Goal: Transaction & Acquisition: Purchase product/service

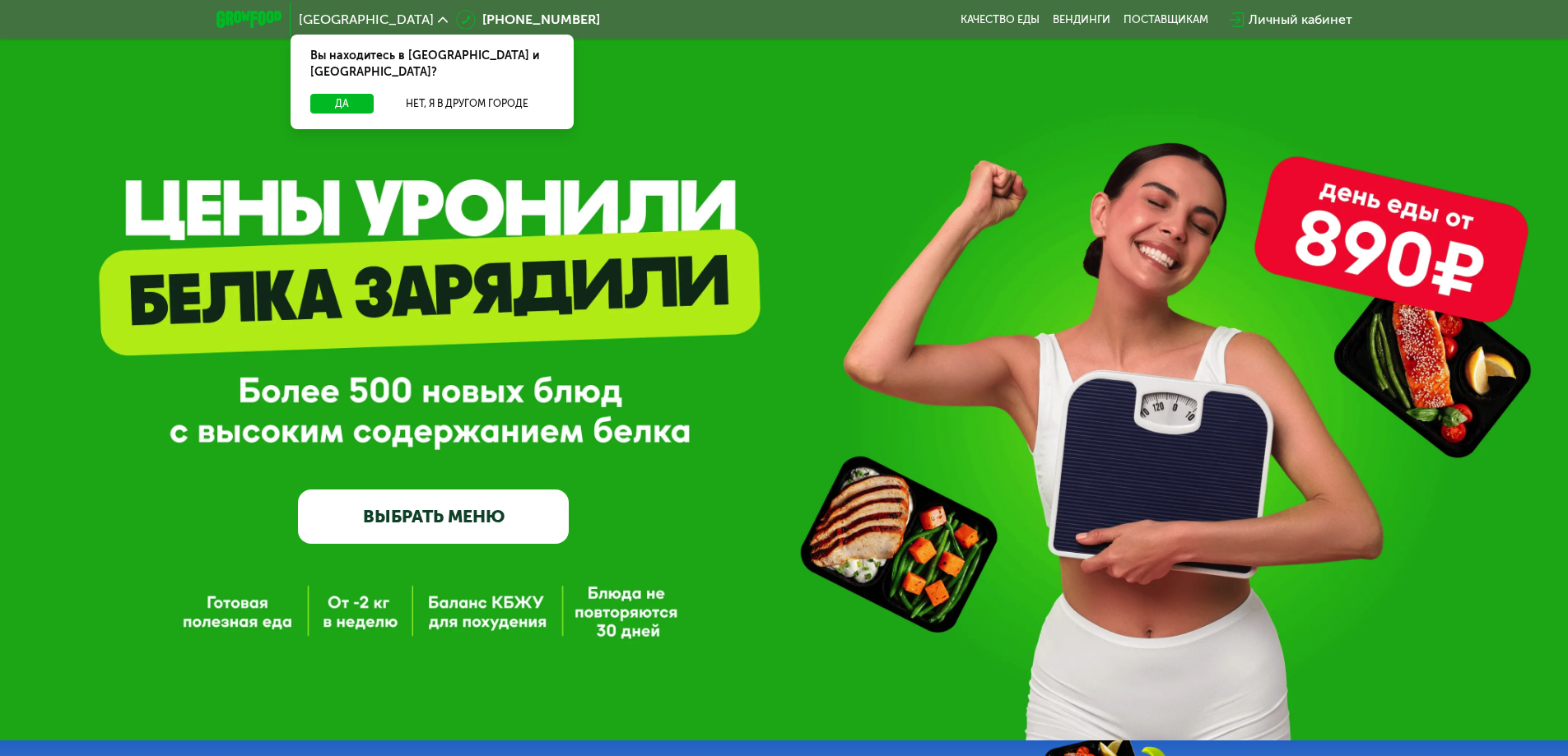
click at [1267, 20] on div "Личный кабинет" at bounding box center [1300, 19] width 104 height 19
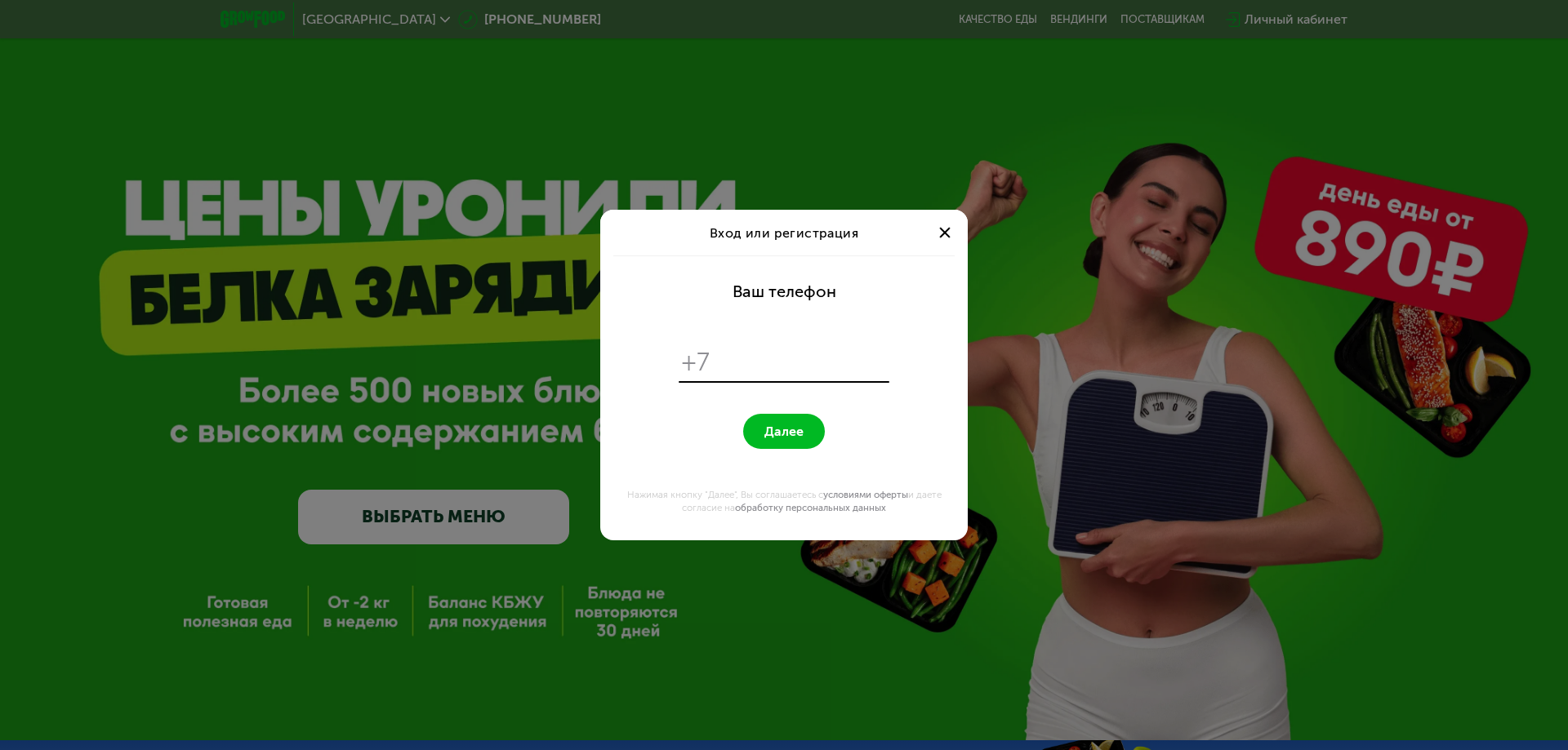
click at [752, 371] on input "tel" at bounding box center [802, 363] width 167 height 31
type input "**********"
click at [756, 427] on button "Далее" at bounding box center [784, 431] width 82 height 35
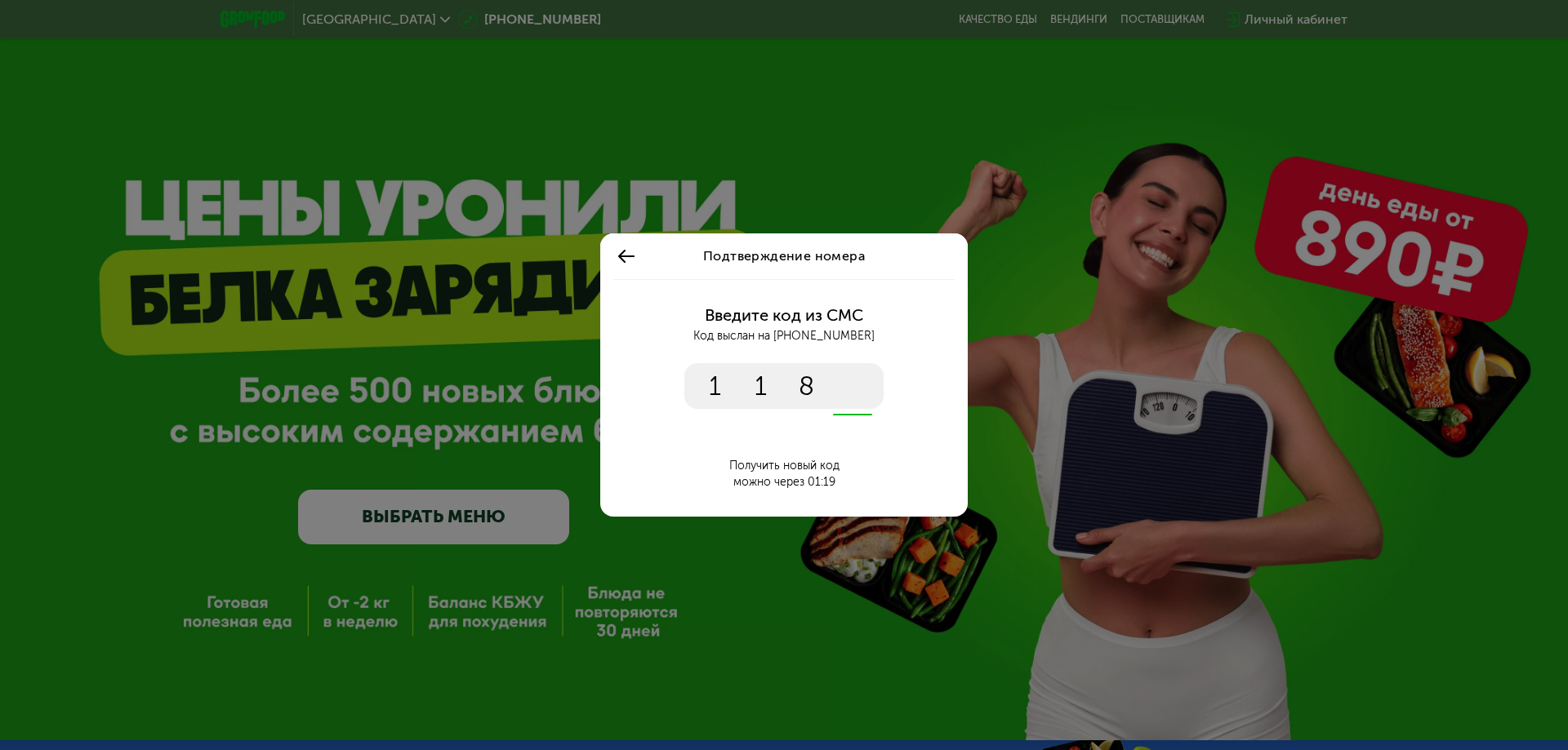
type input "****"
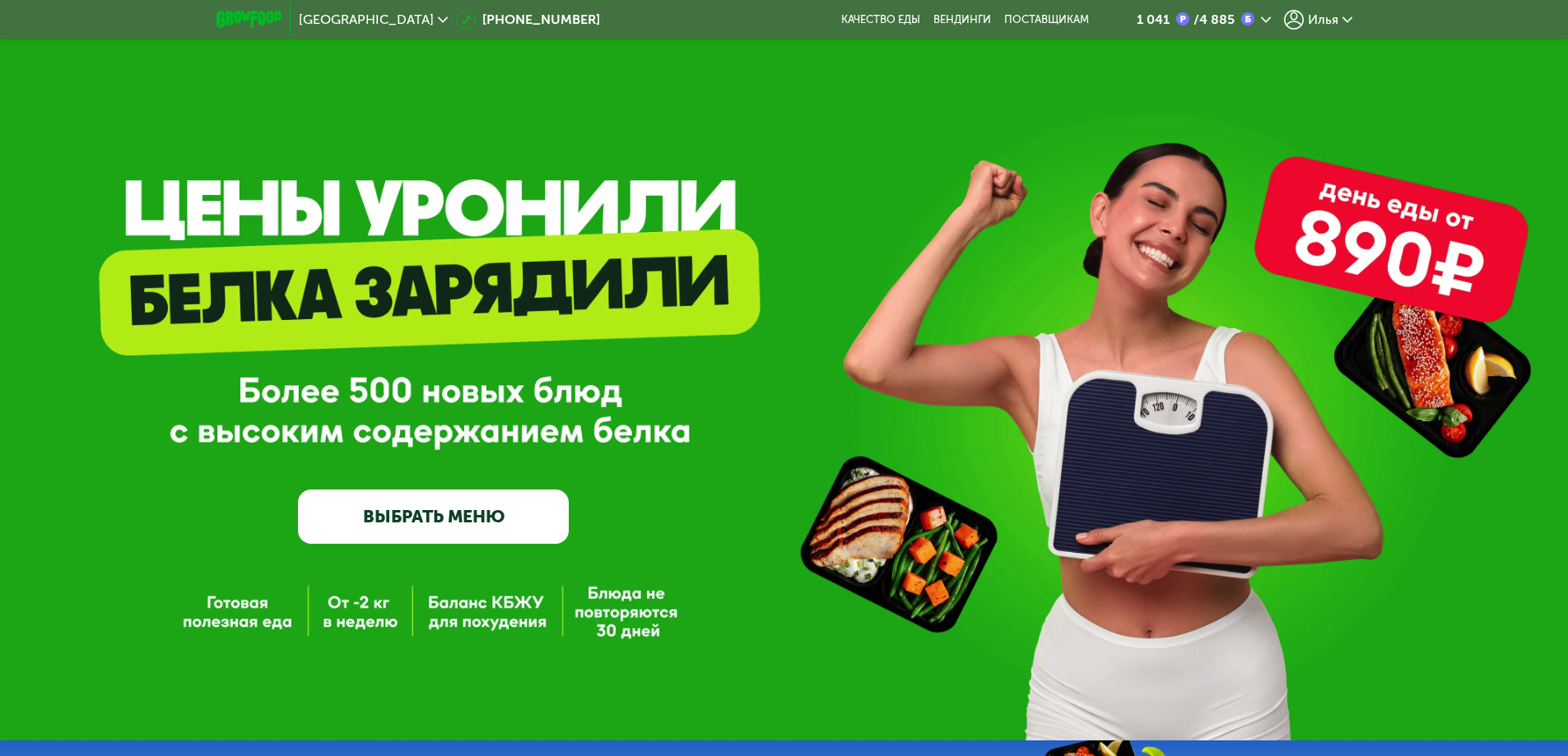
click at [1304, 23] on div "Илья" at bounding box center [1318, 19] width 68 height 19
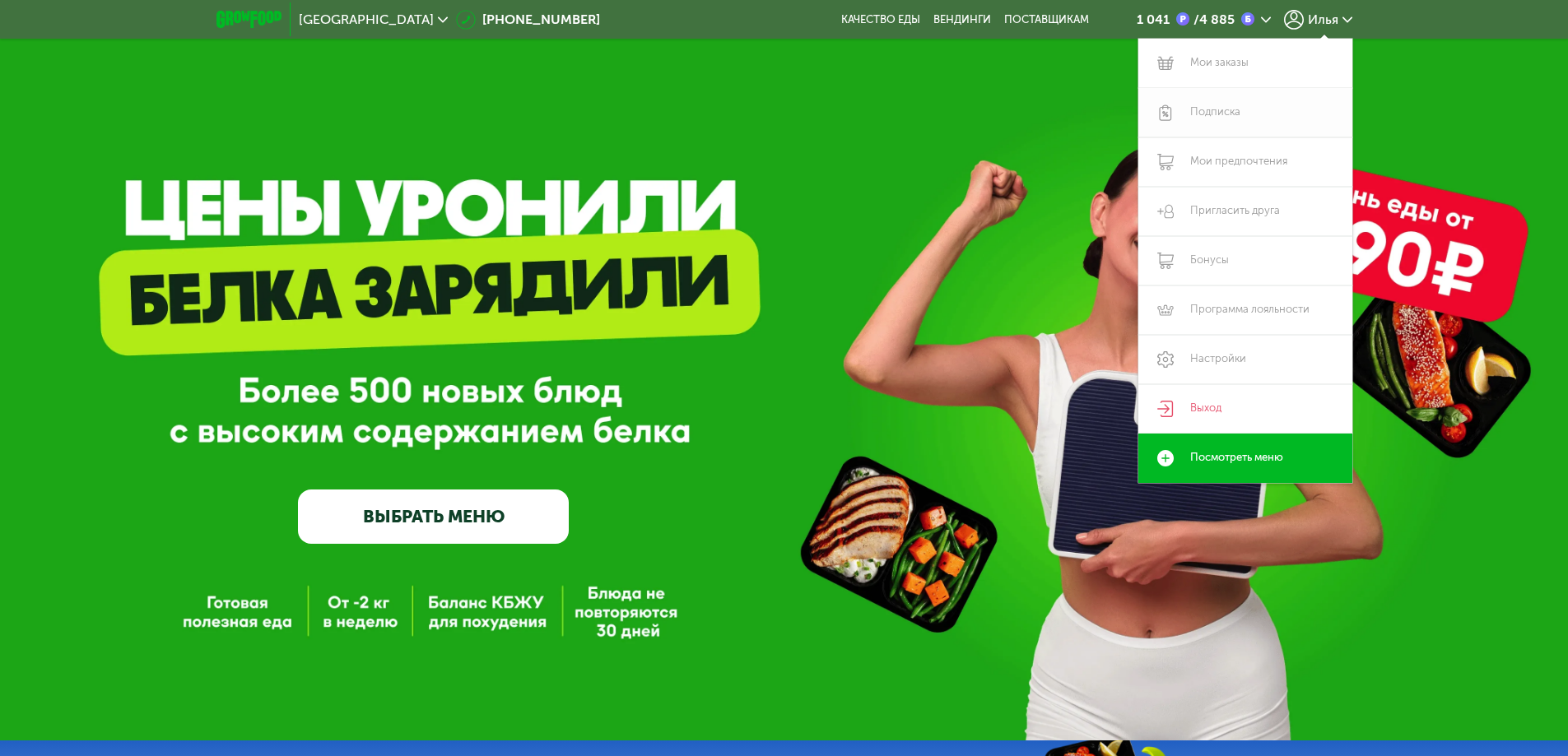
click at [1219, 105] on link "Подписка" at bounding box center [1244, 112] width 214 height 49
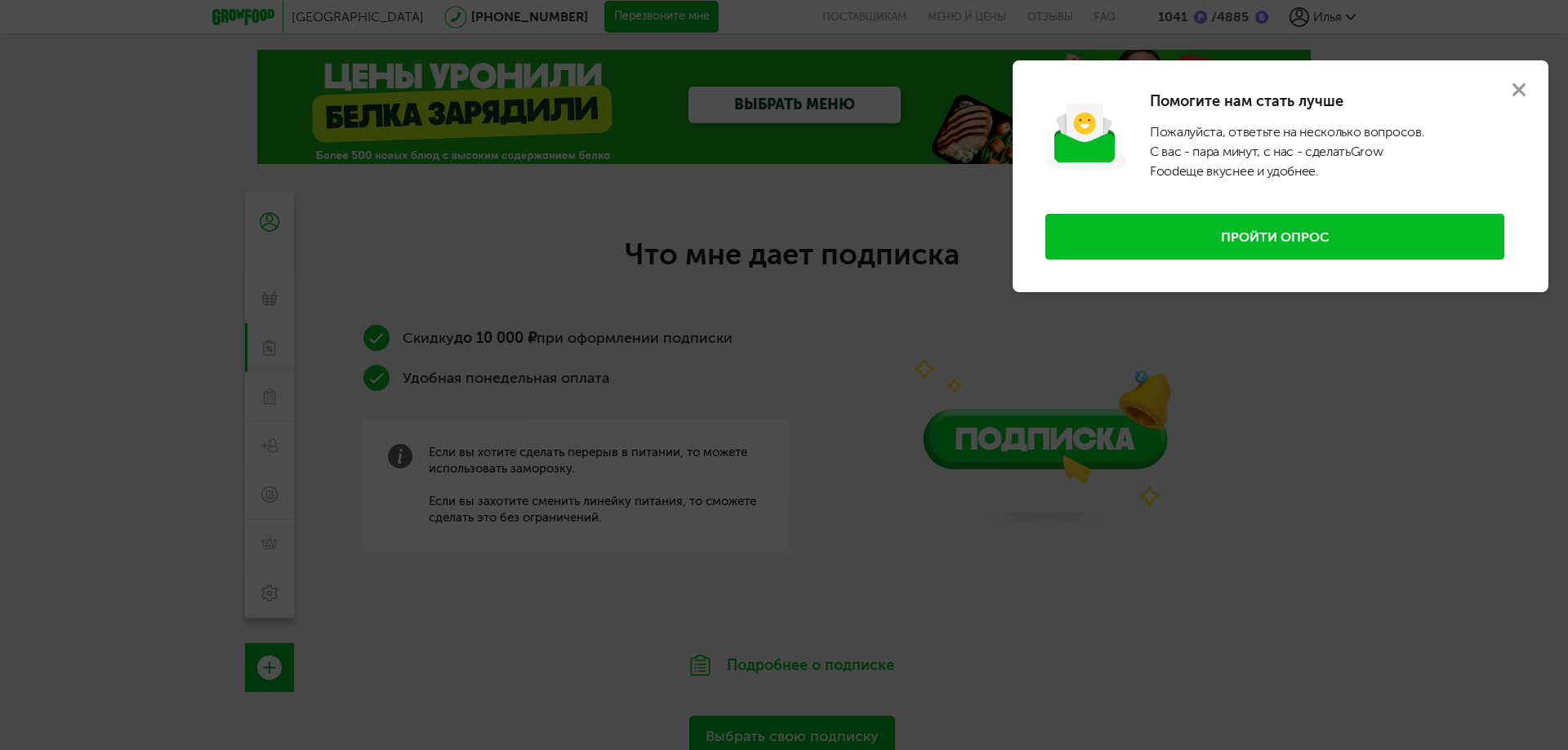
click at [1520, 85] on icon at bounding box center [1518, 90] width 13 height 13
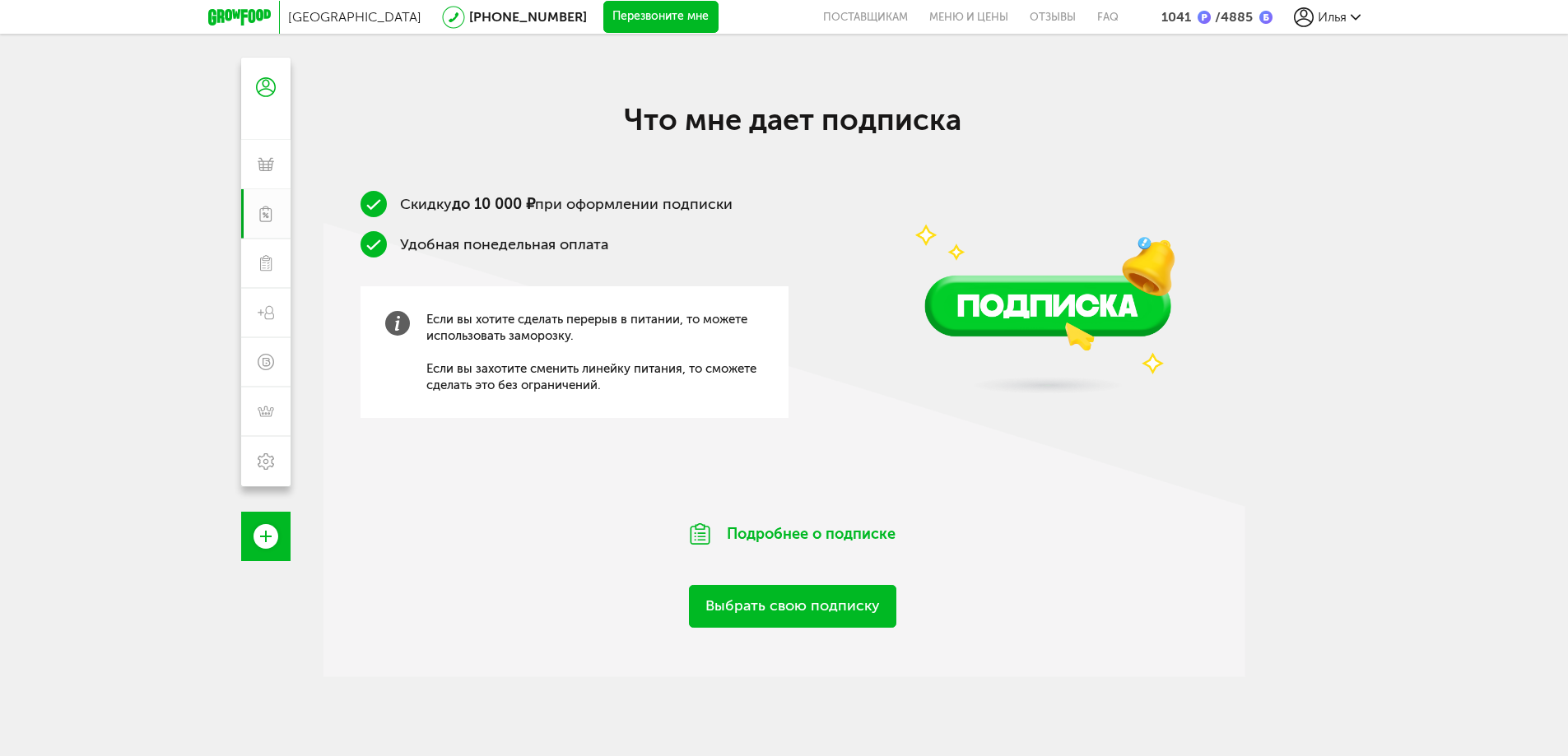
scroll to position [165, 0]
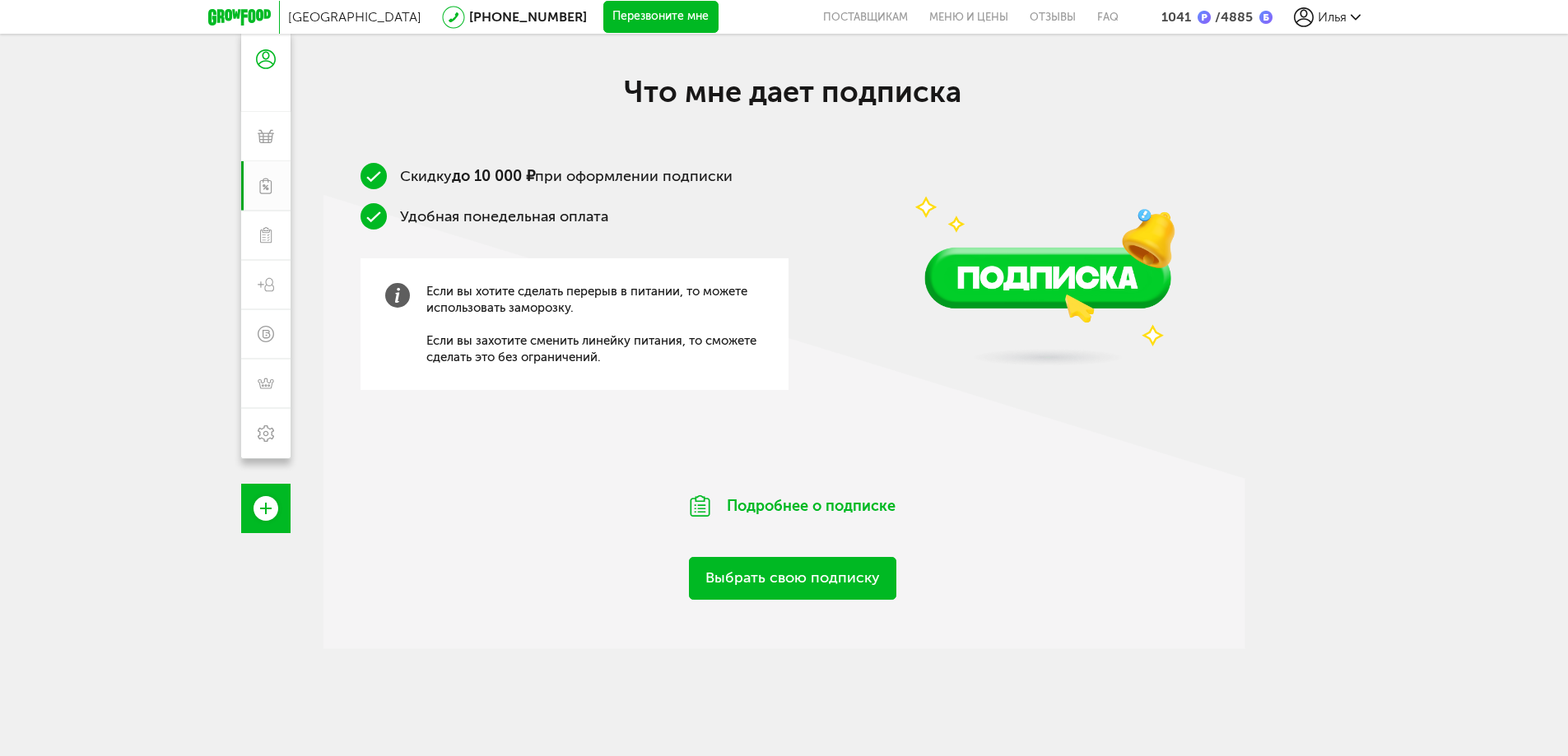
click at [975, 279] on img at bounding box center [1048, 228] width 354 height 312
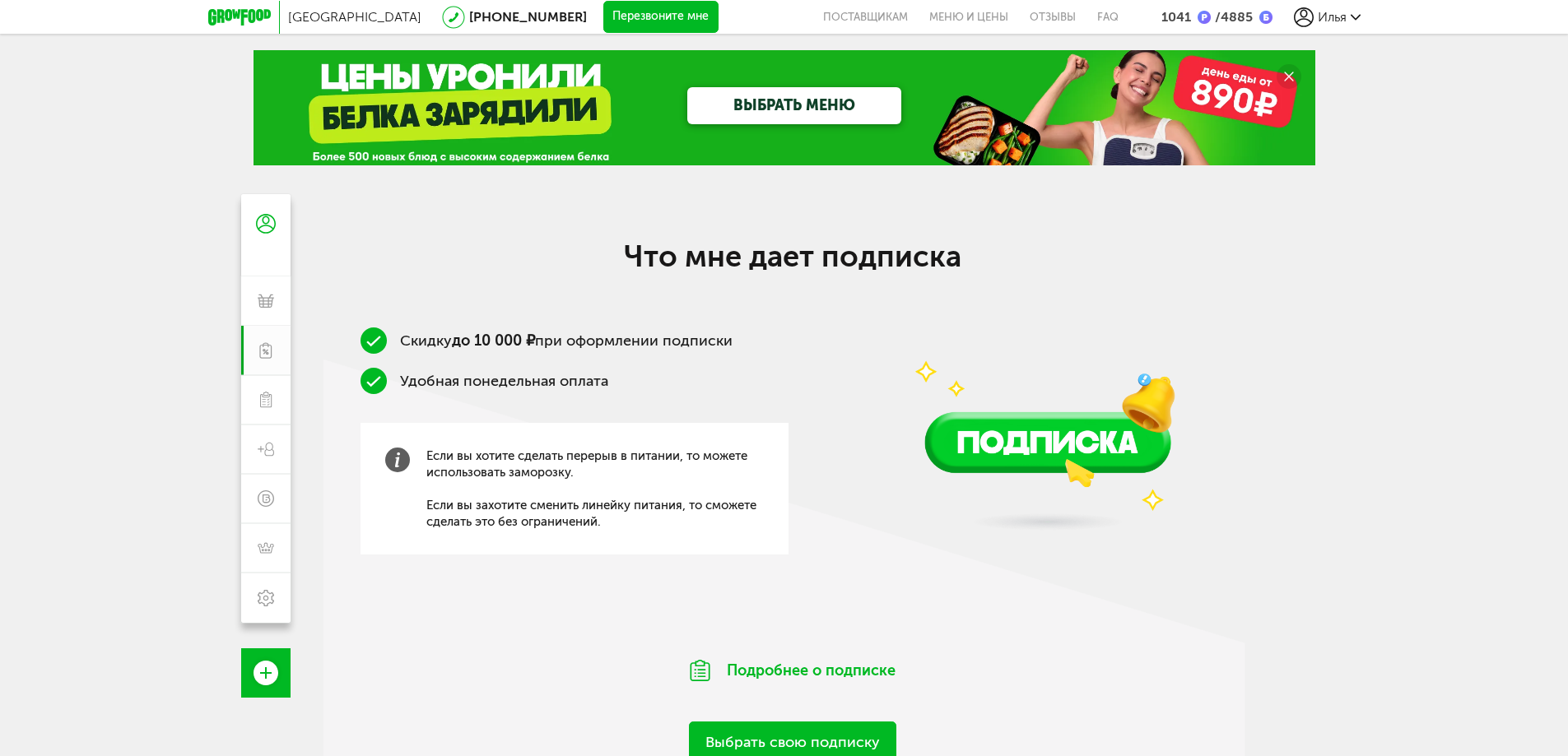
click at [1325, 17] on span "Илья" at bounding box center [1331, 17] width 29 height 16
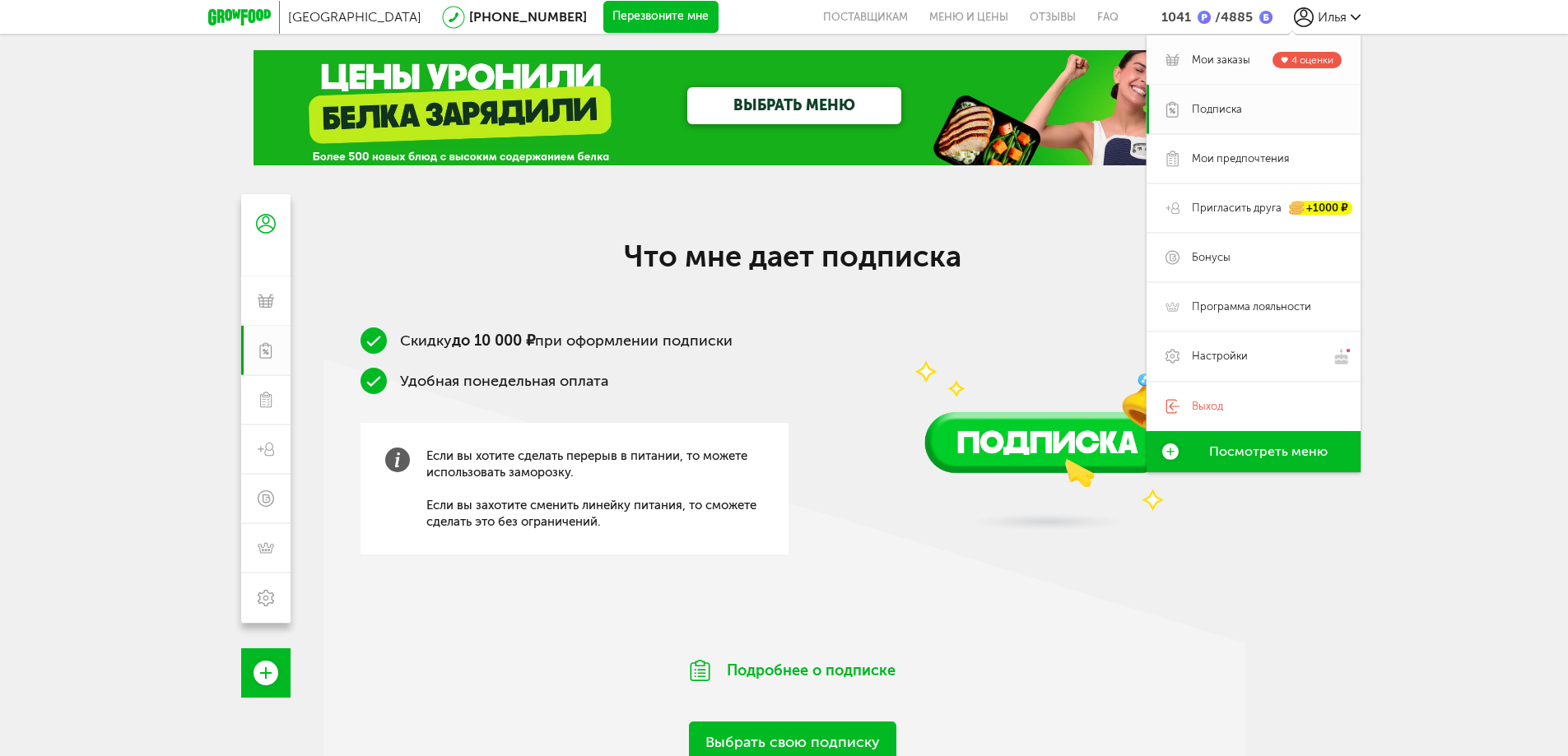
click at [1225, 55] on span "Мои заказы" at bounding box center [1220, 60] width 58 height 15
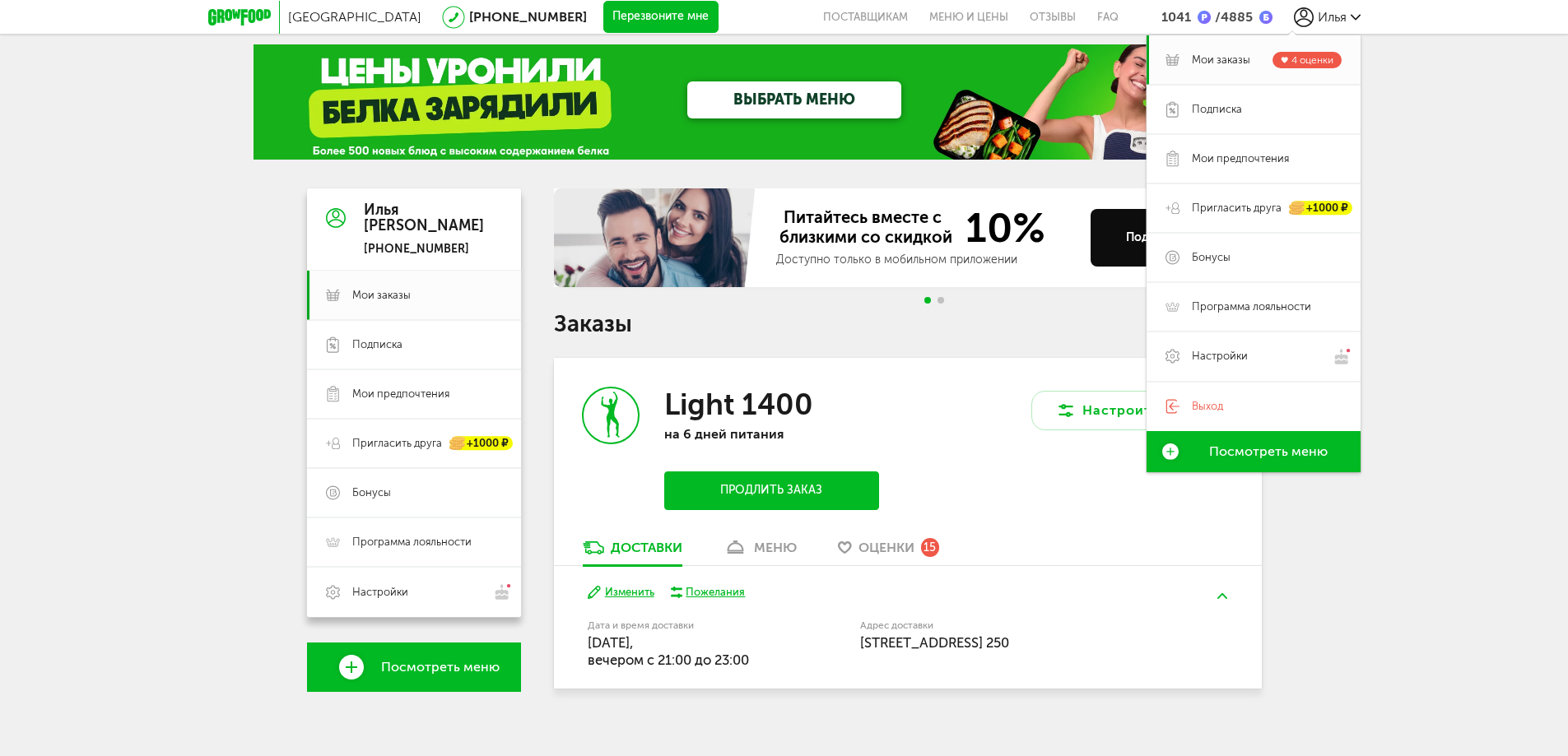
scroll to position [22, 0]
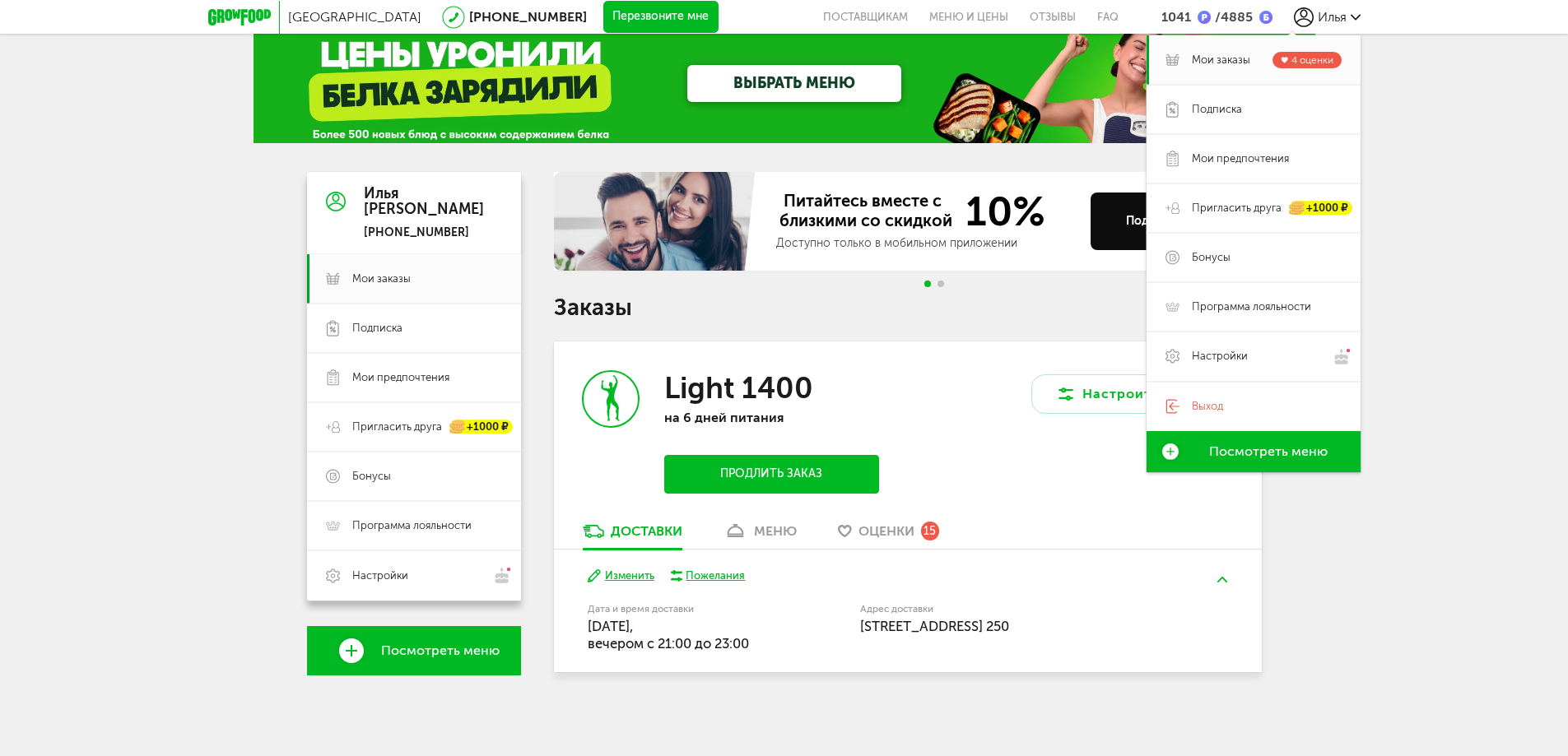
click at [803, 478] on button "Продлить заказ" at bounding box center [770, 475] width 214 height 39
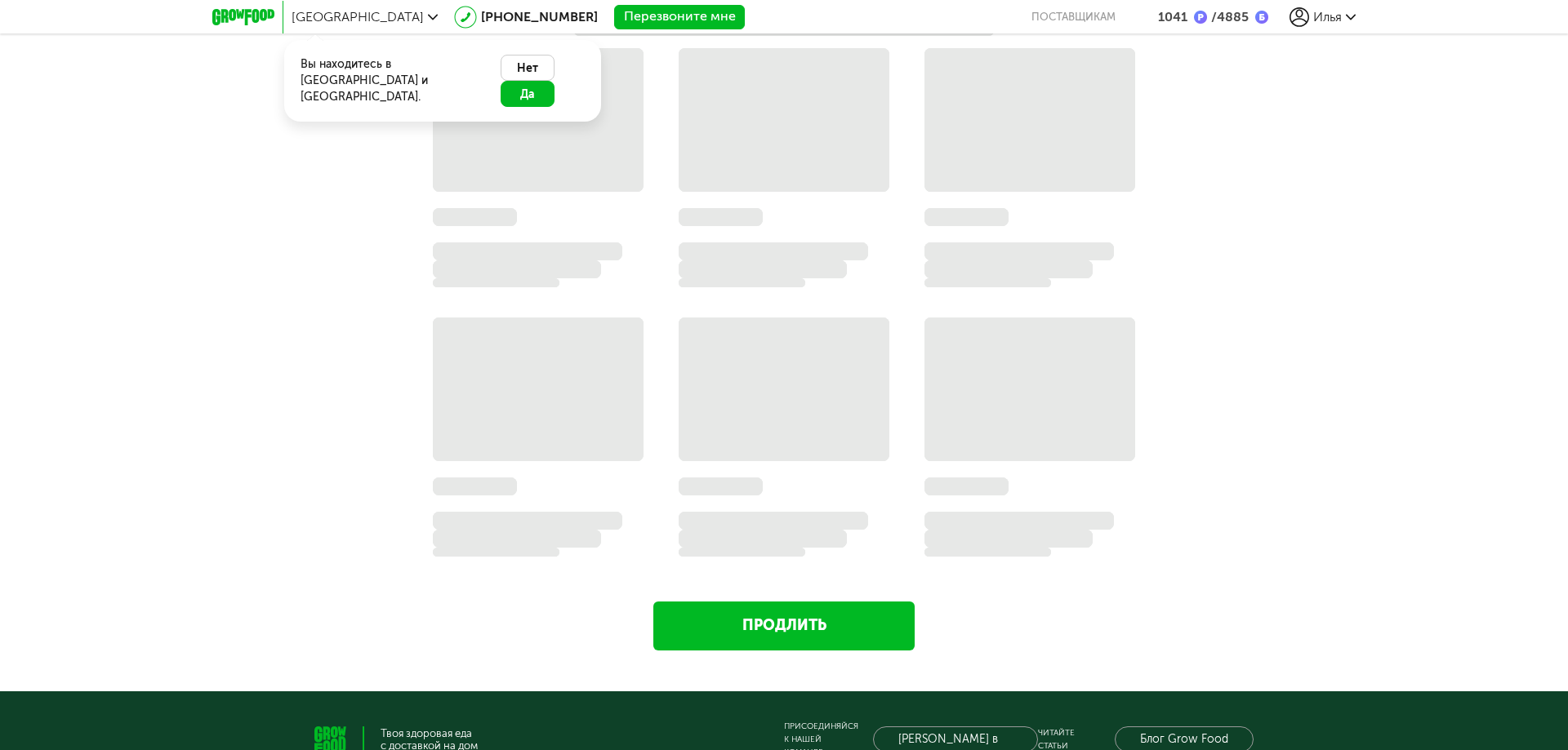
scroll to position [1452, 0]
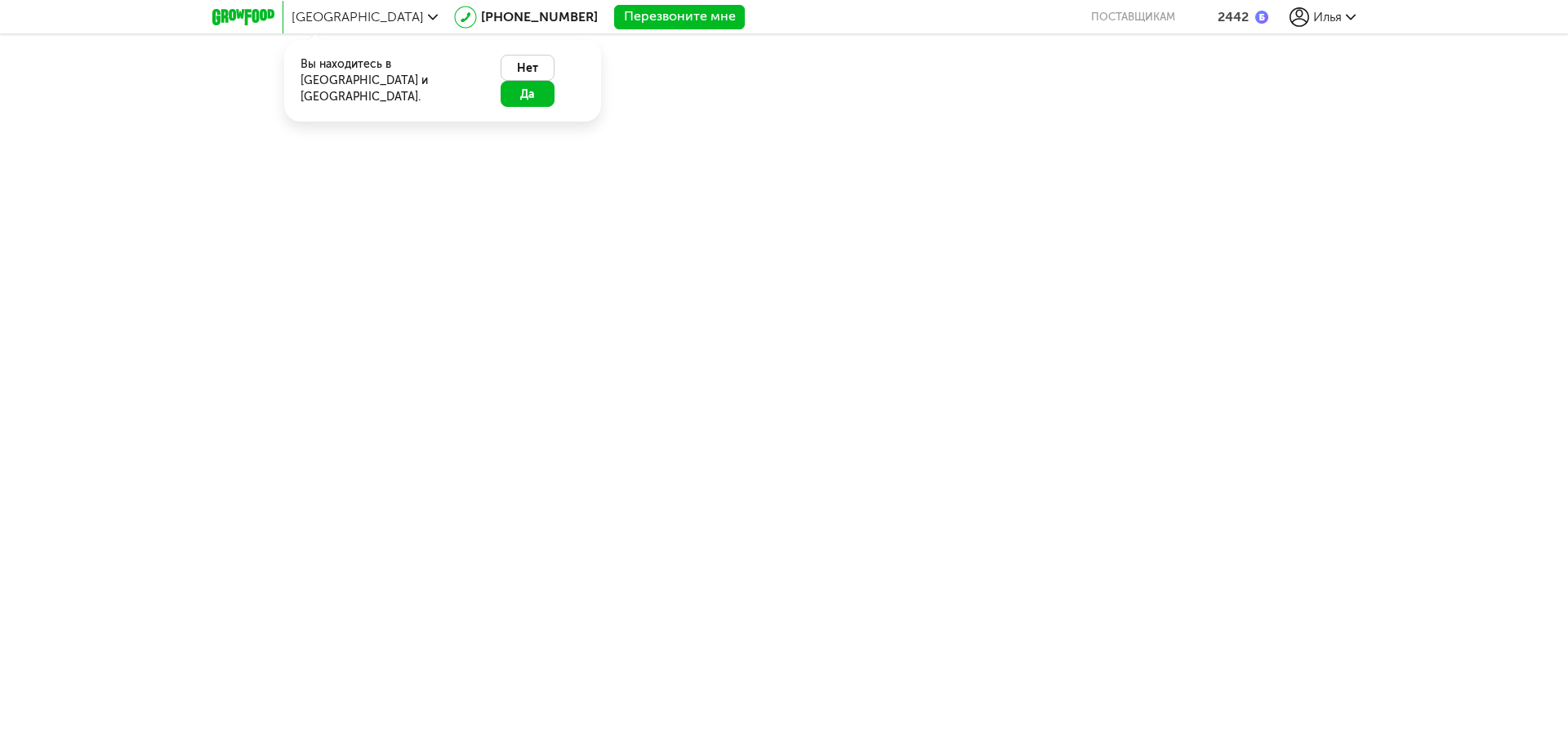
click at [555, 81] on button "Да" at bounding box center [527, 94] width 54 height 26
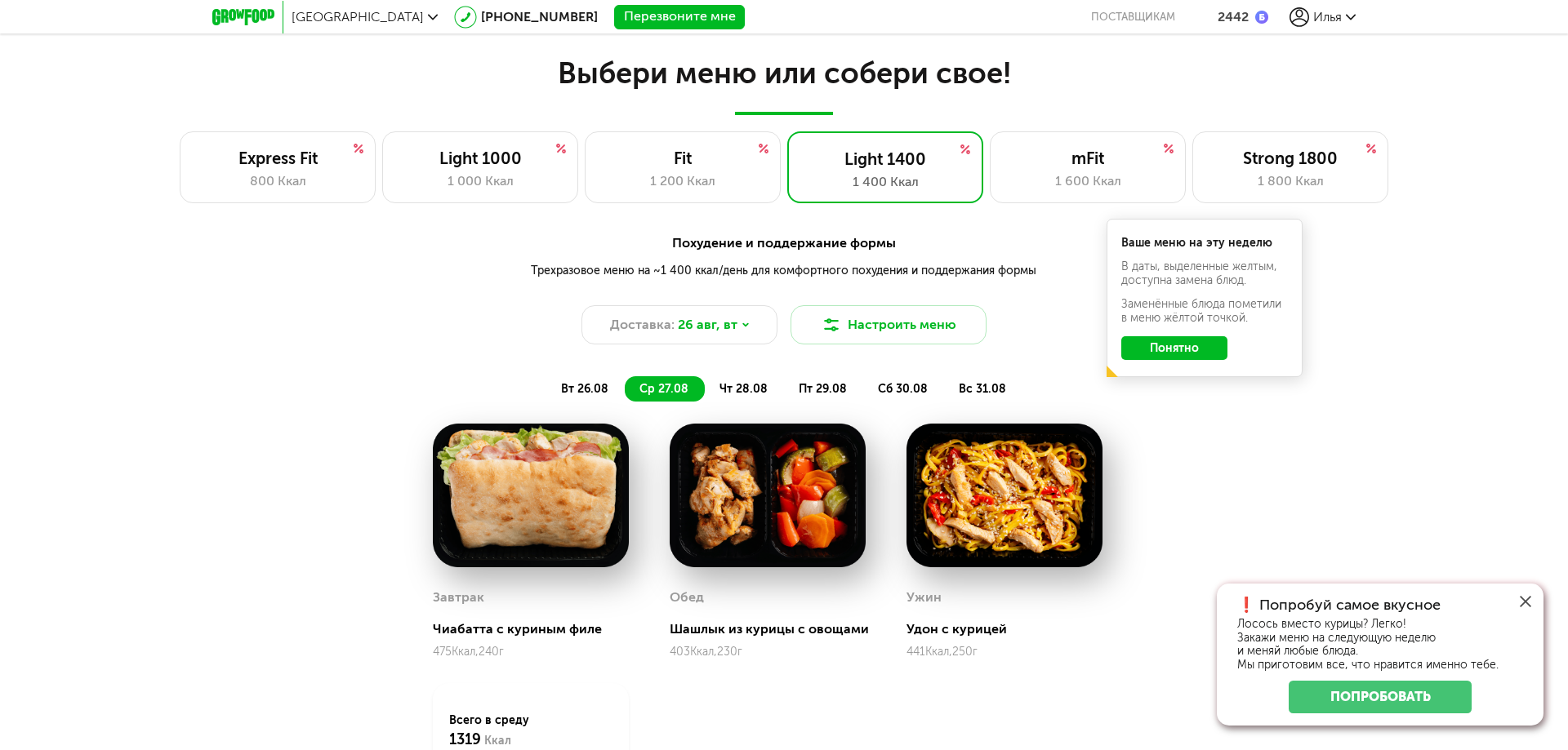
scroll to position [1143, 0]
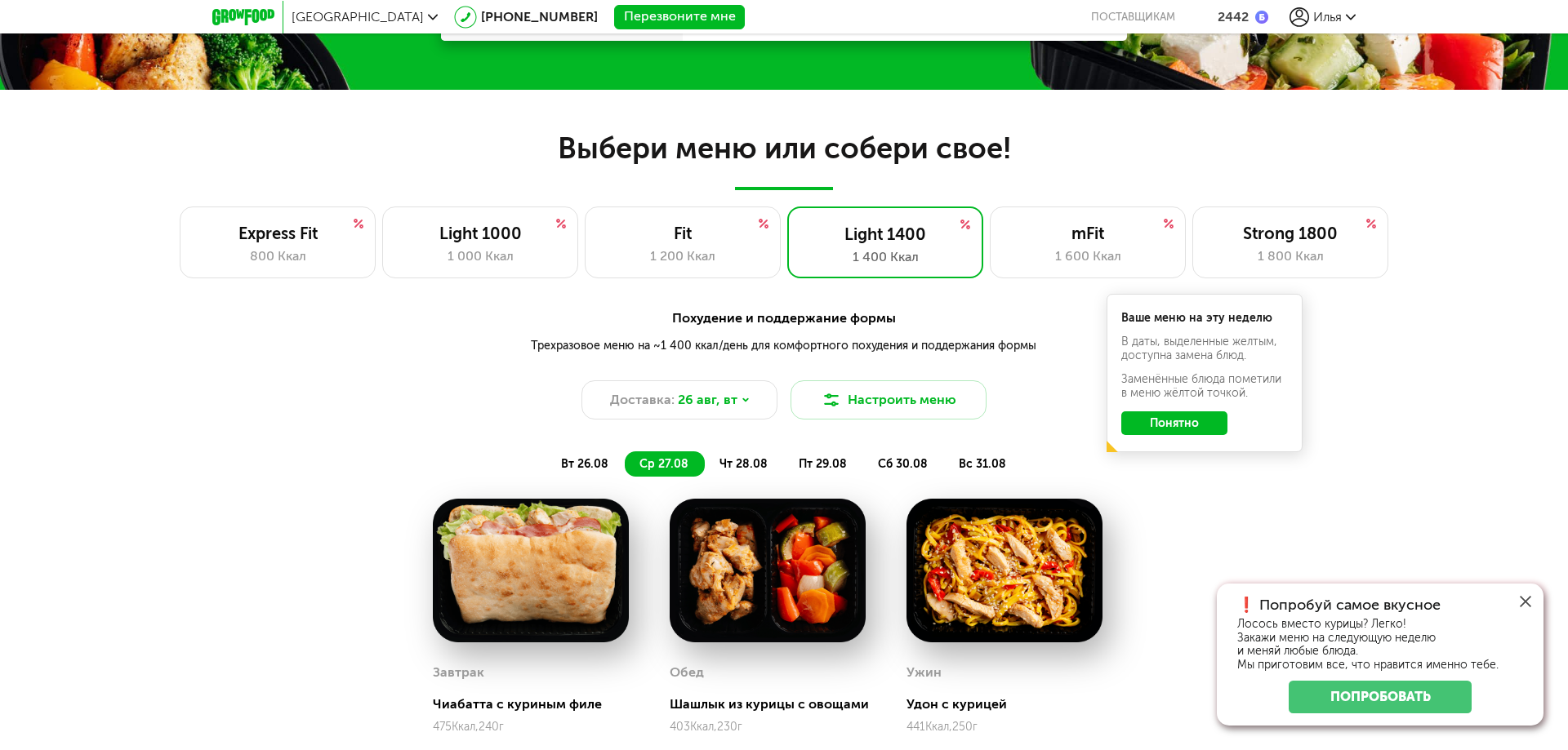
click at [1186, 422] on button "Понятно" at bounding box center [1175, 423] width 107 height 24
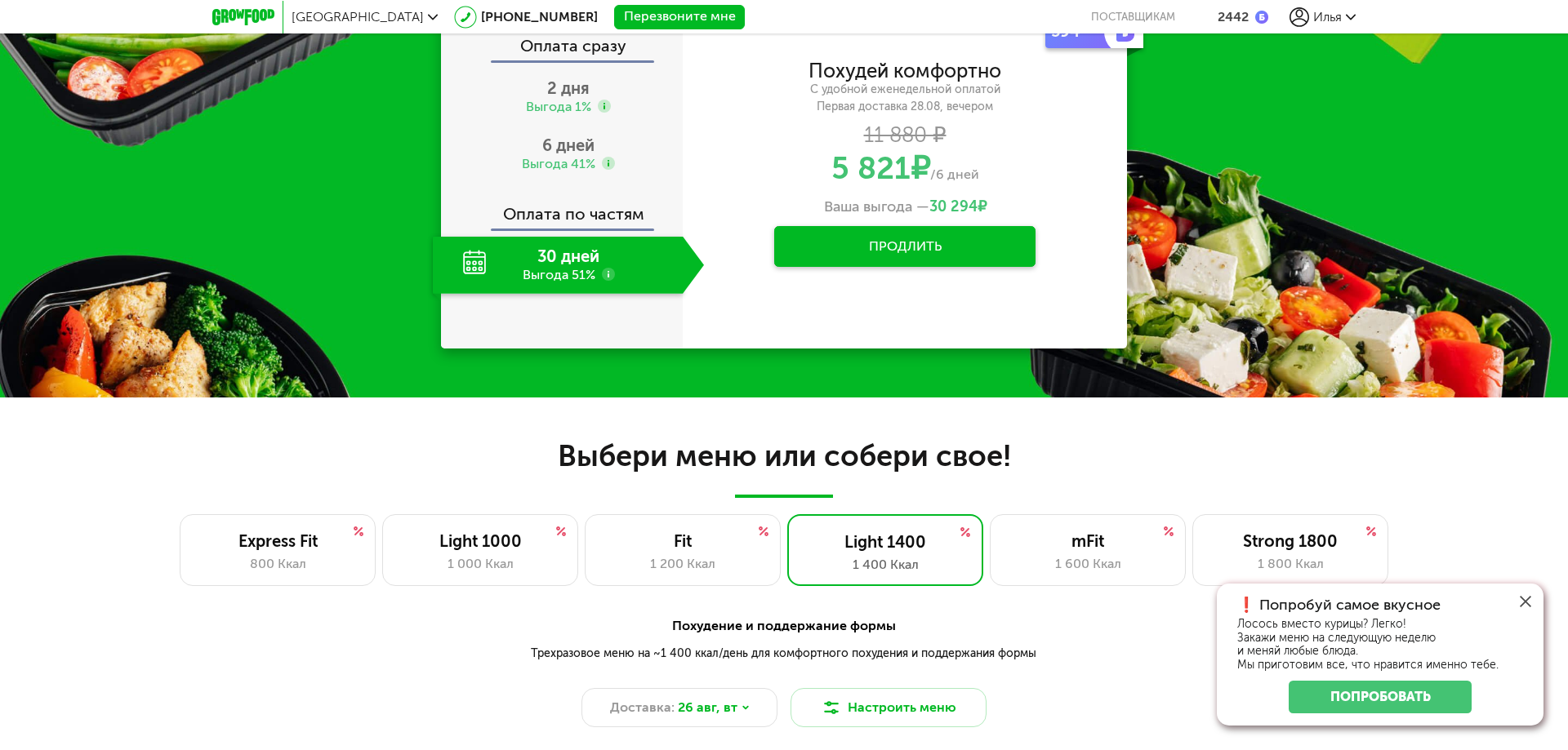
scroll to position [734, 0]
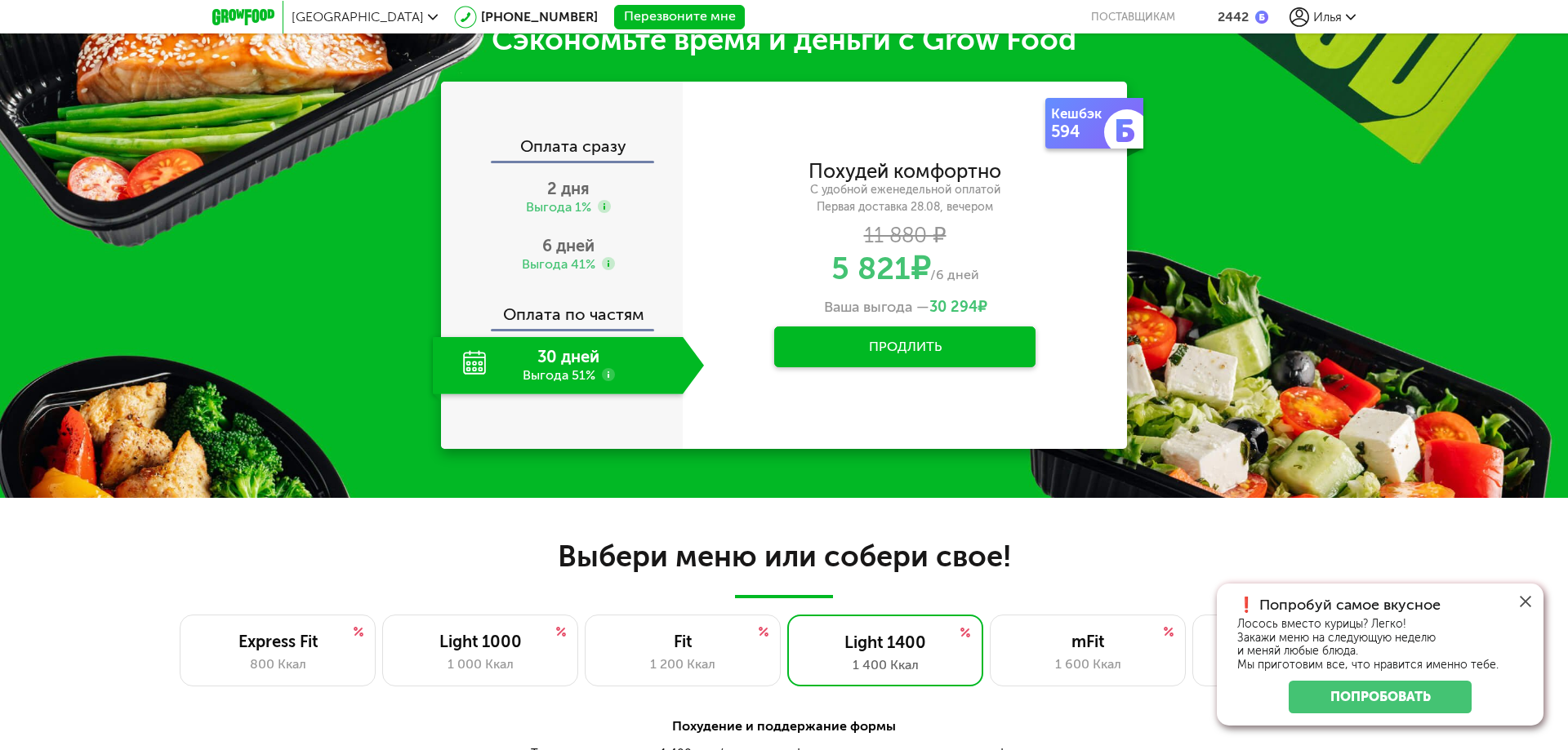
click at [863, 344] on button "Продлить" at bounding box center [905, 347] width 261 height 40
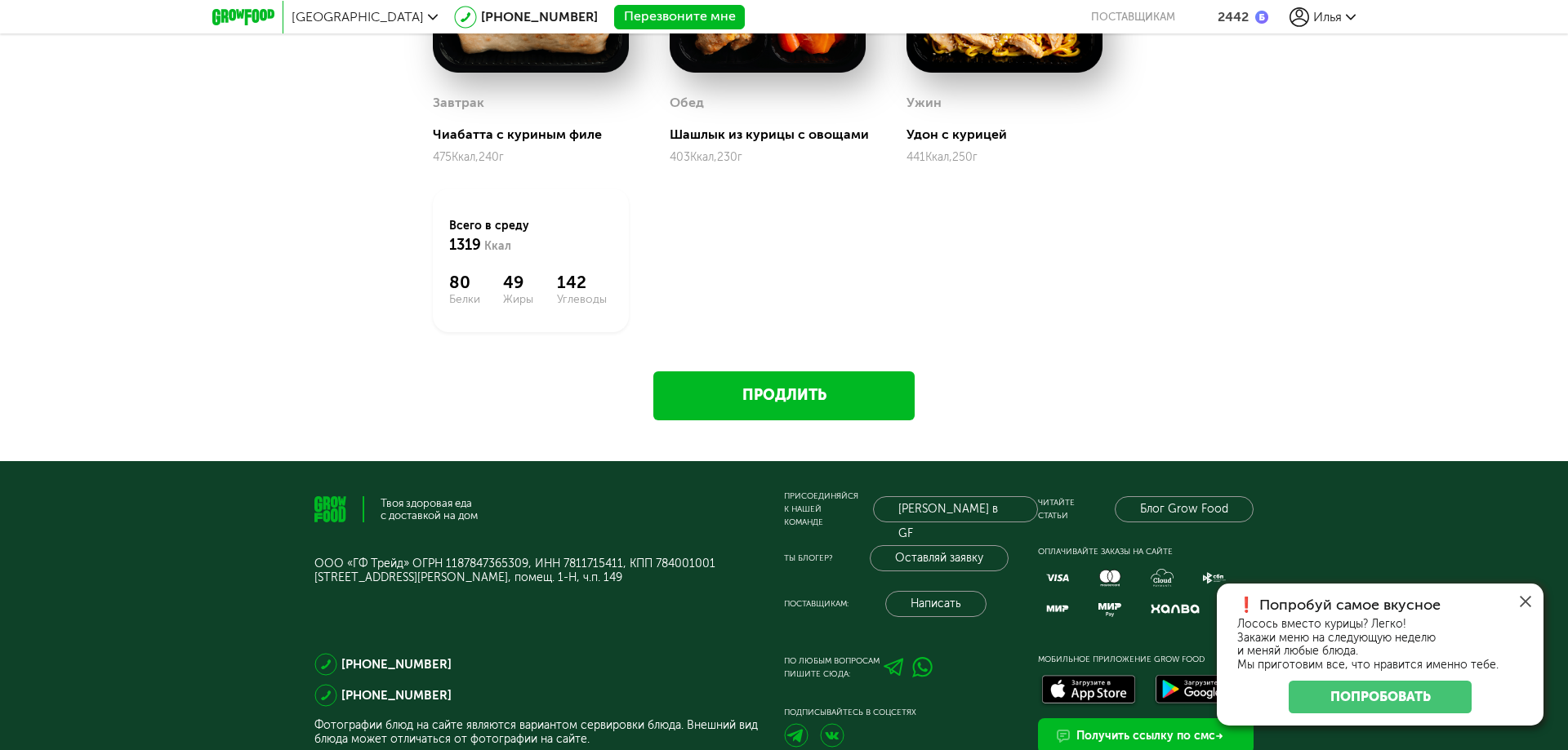
scroll to position [1714, 0]
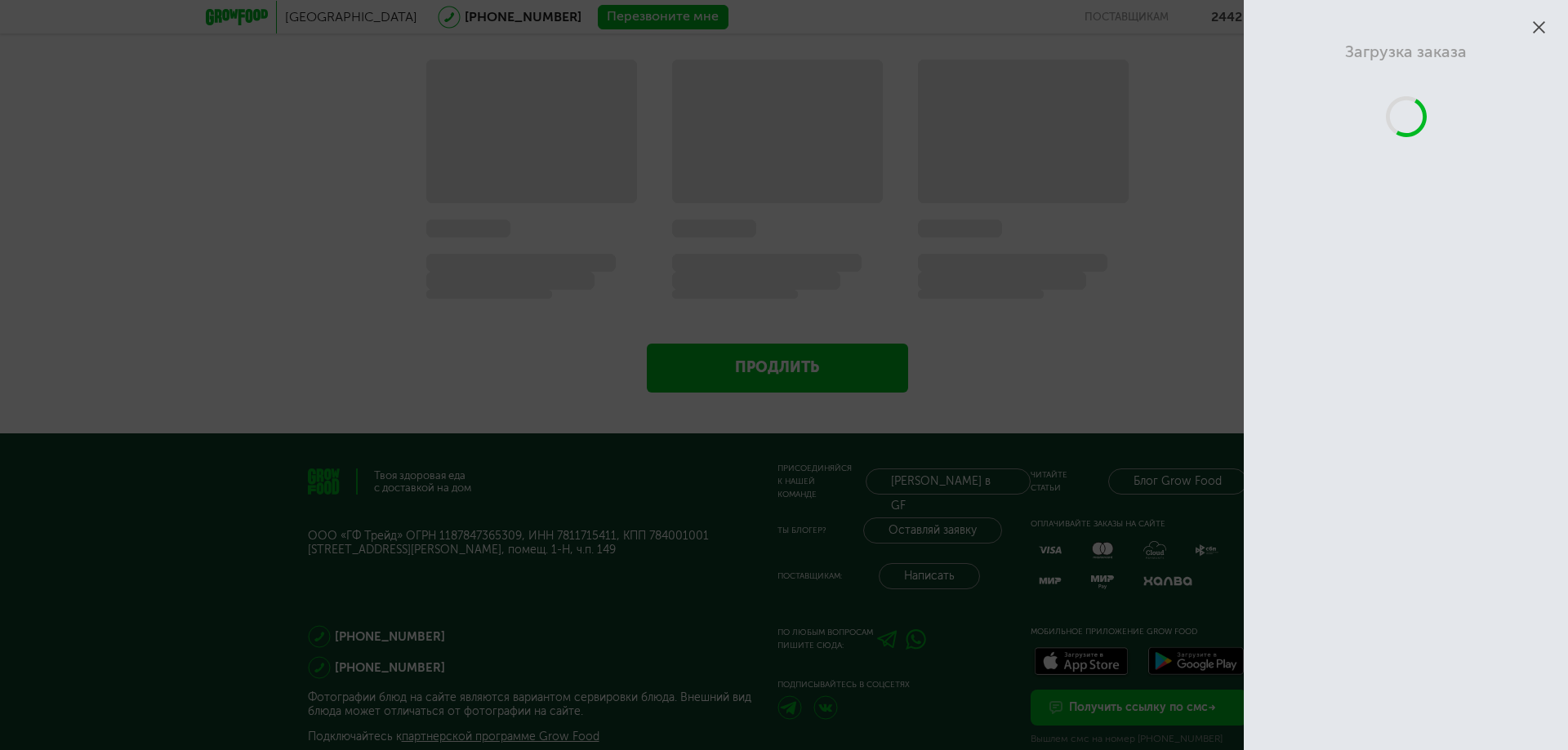
scroll to position [658, 0]
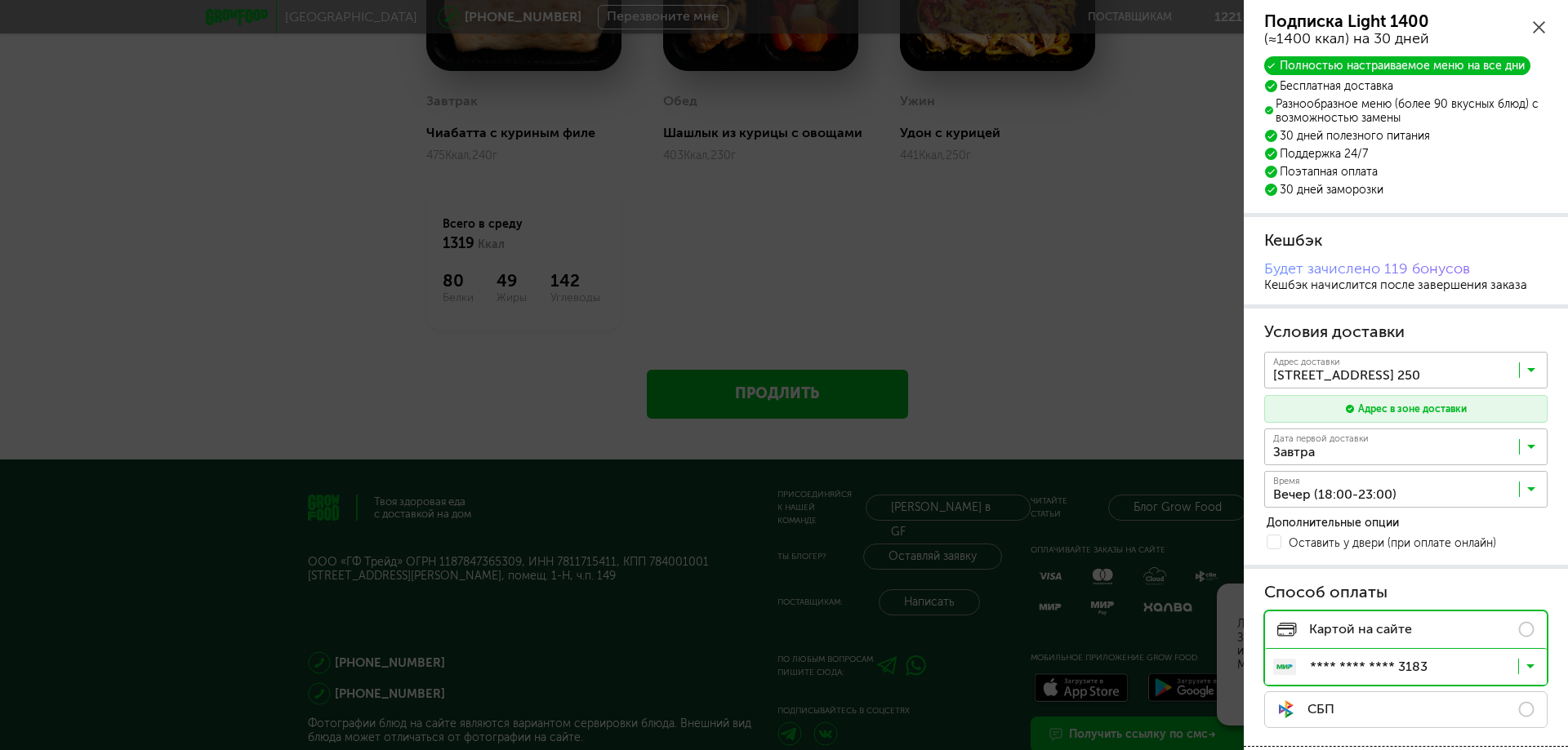
click at [1358, 447] on input "Search for option" at bounding box center [1410, 451] width 283 height 28
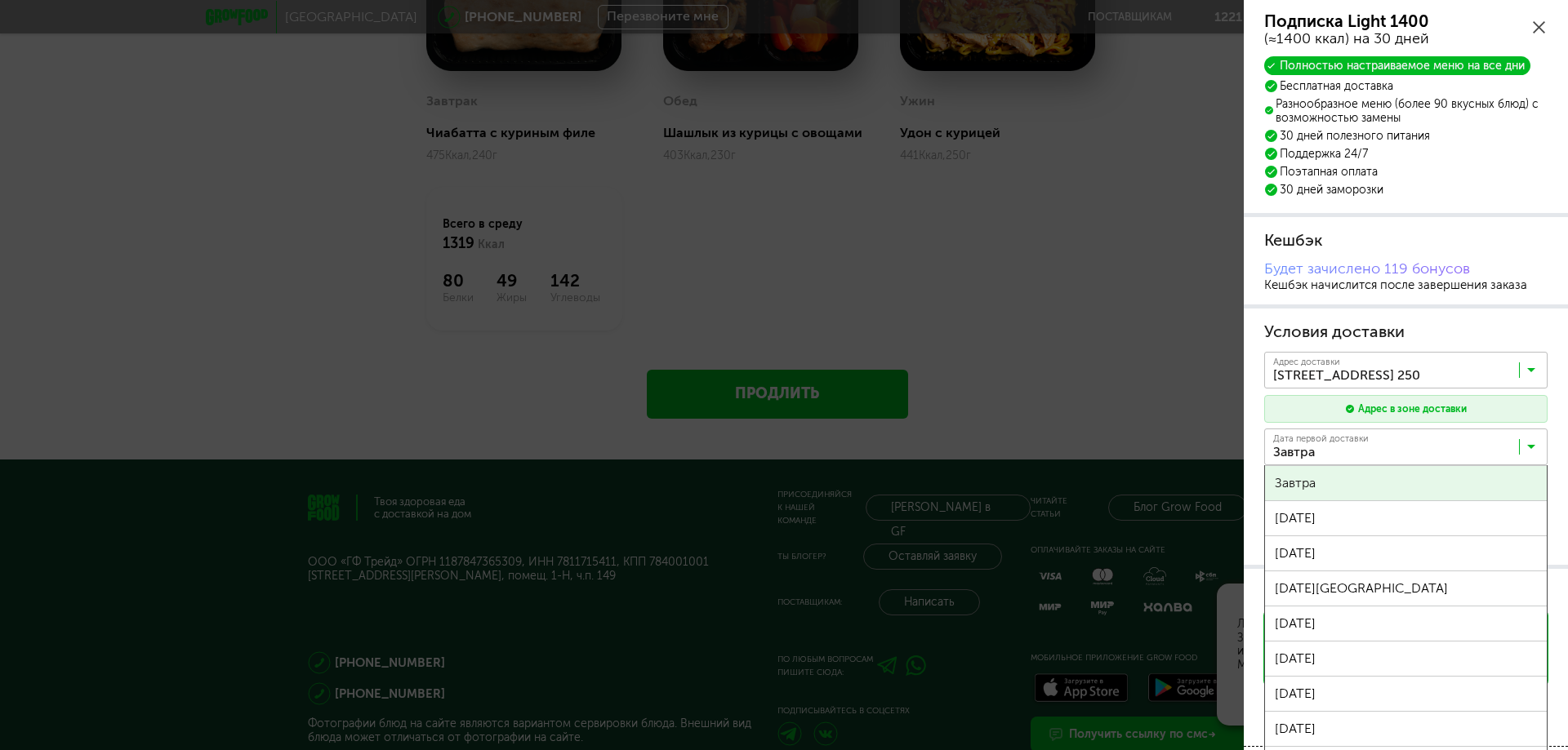
click at [1358, 447] on input "Search for option" at bounding box center [1410, 451] width 283 height 28
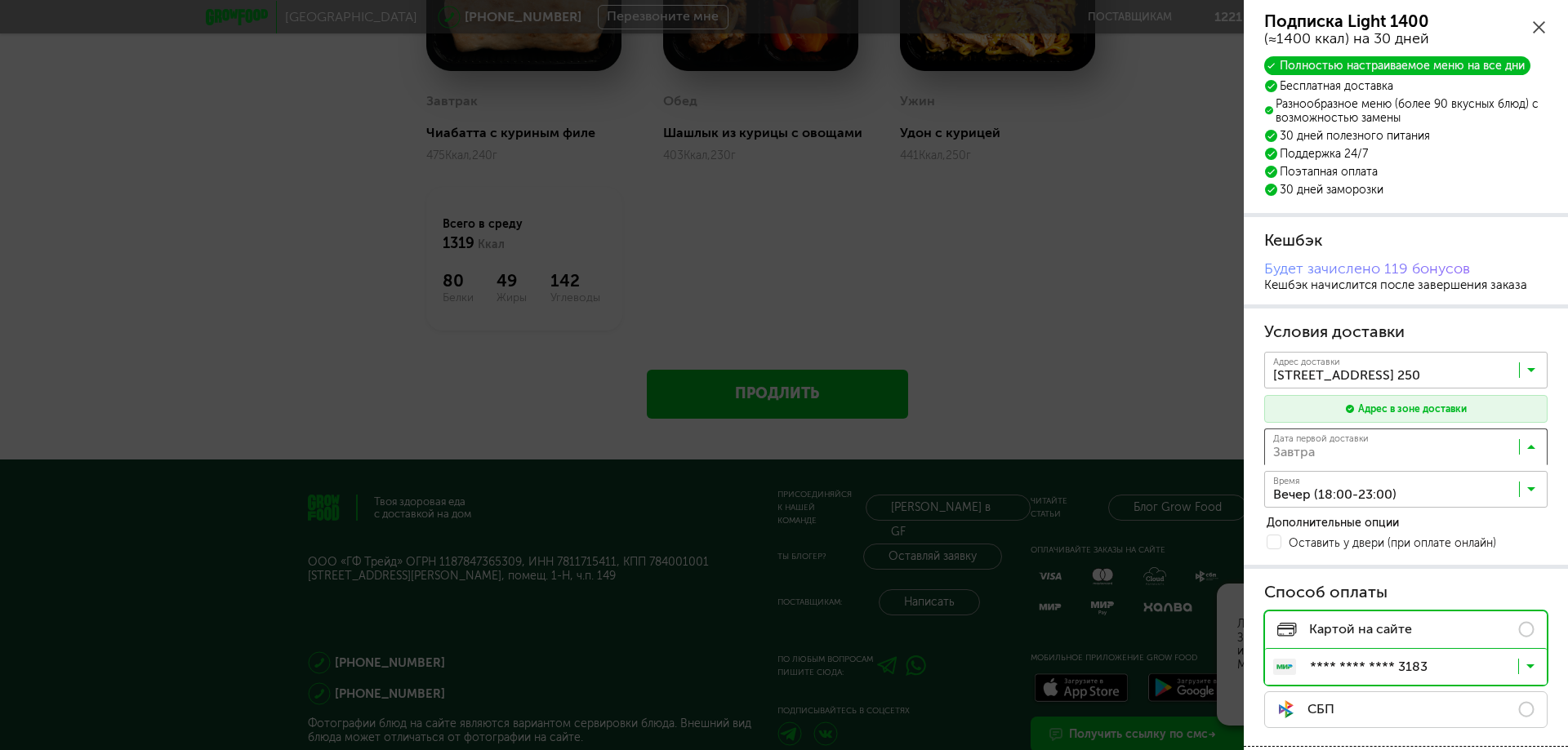
click at [1369, 442] on input "Search for option" at bounding box center [1410, 451] width 283 height 28
click at [1374, 652] on div "Подписка Light 1400 (≈1400 ккал) на 30 дней Полностью настраиваемое меню на все…" at bounding box center [1405, 521] width 324 height 1042
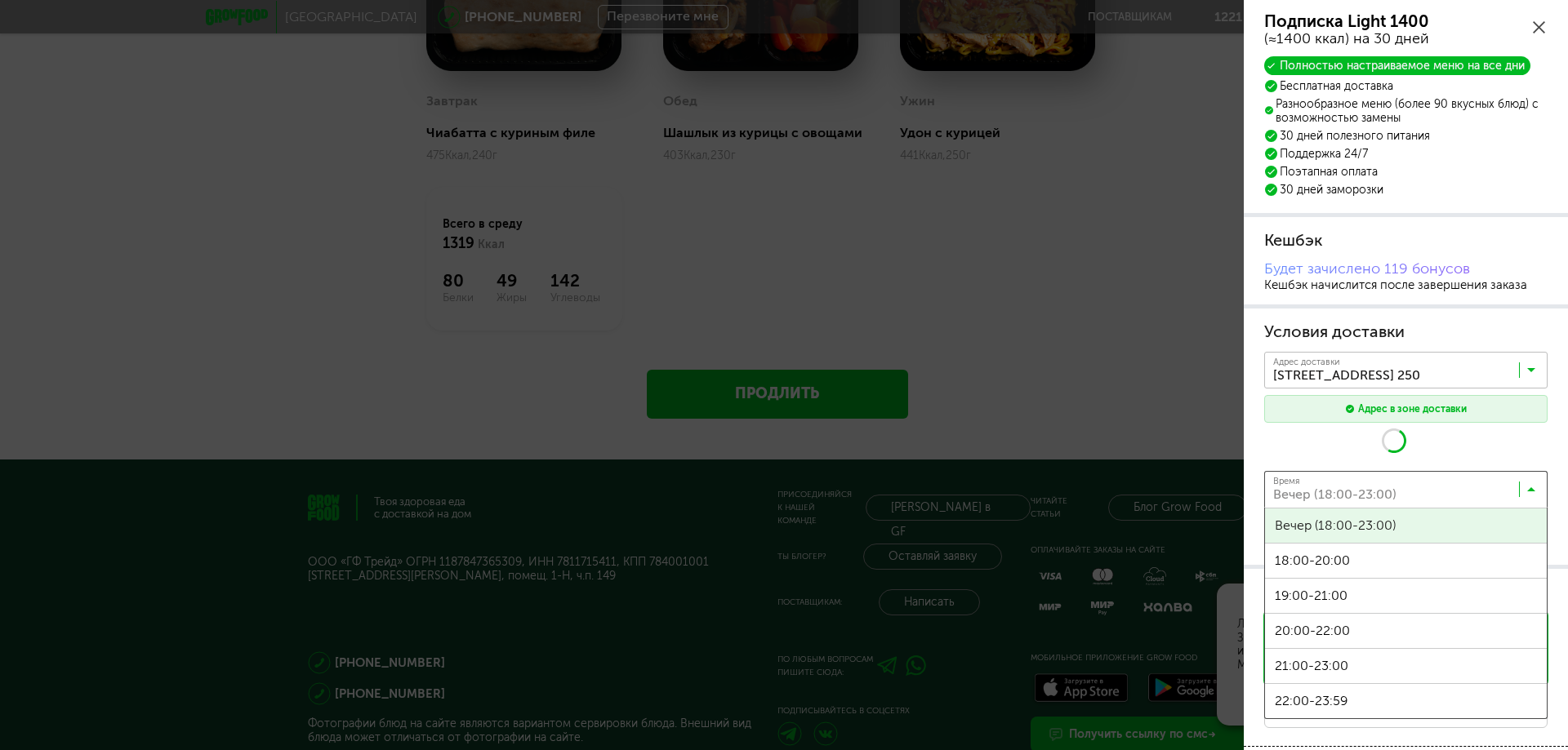
click at [1356, 488] on input "Search for option" at bounding box center [1410, 493] width 283 height 28
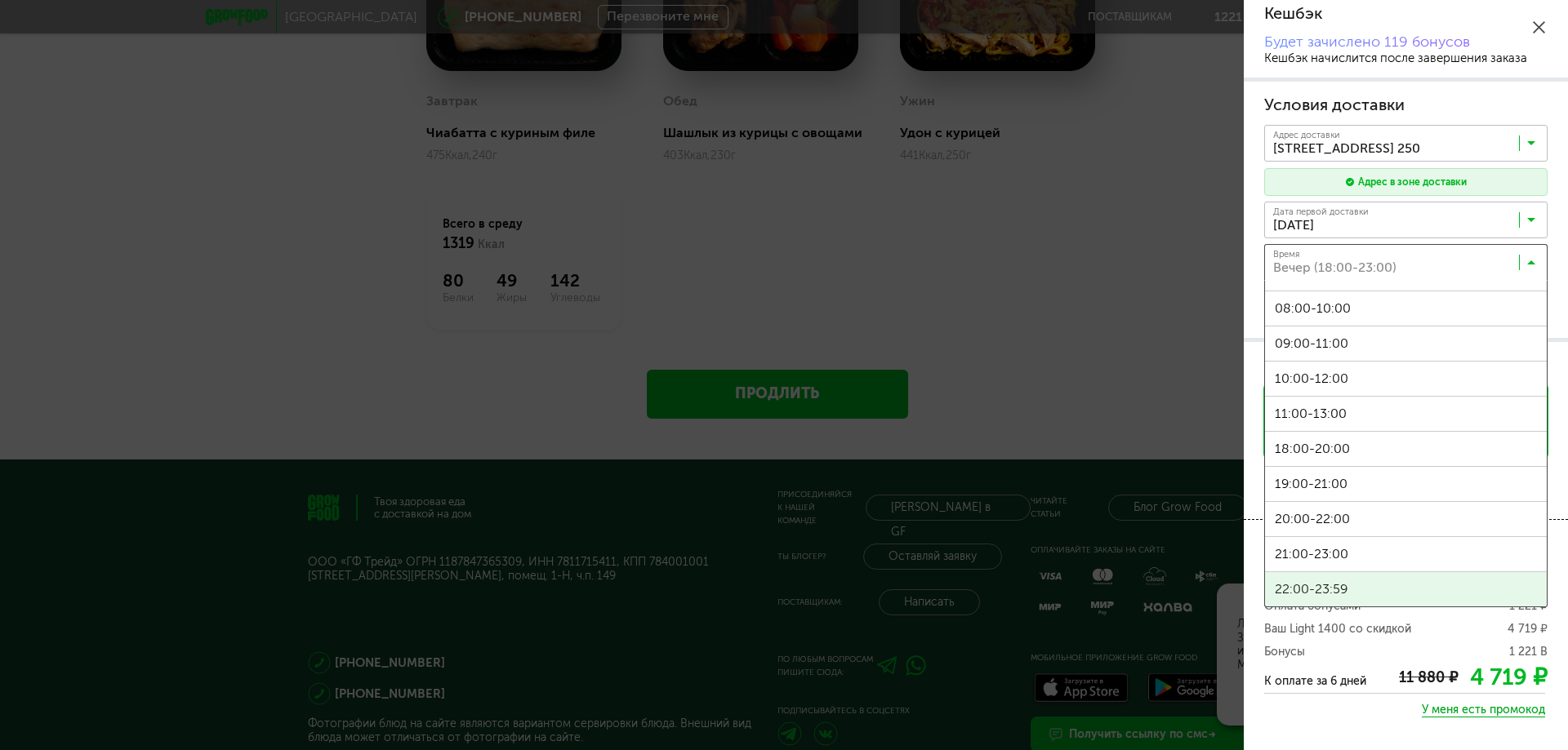
scroll to position [245, 0]
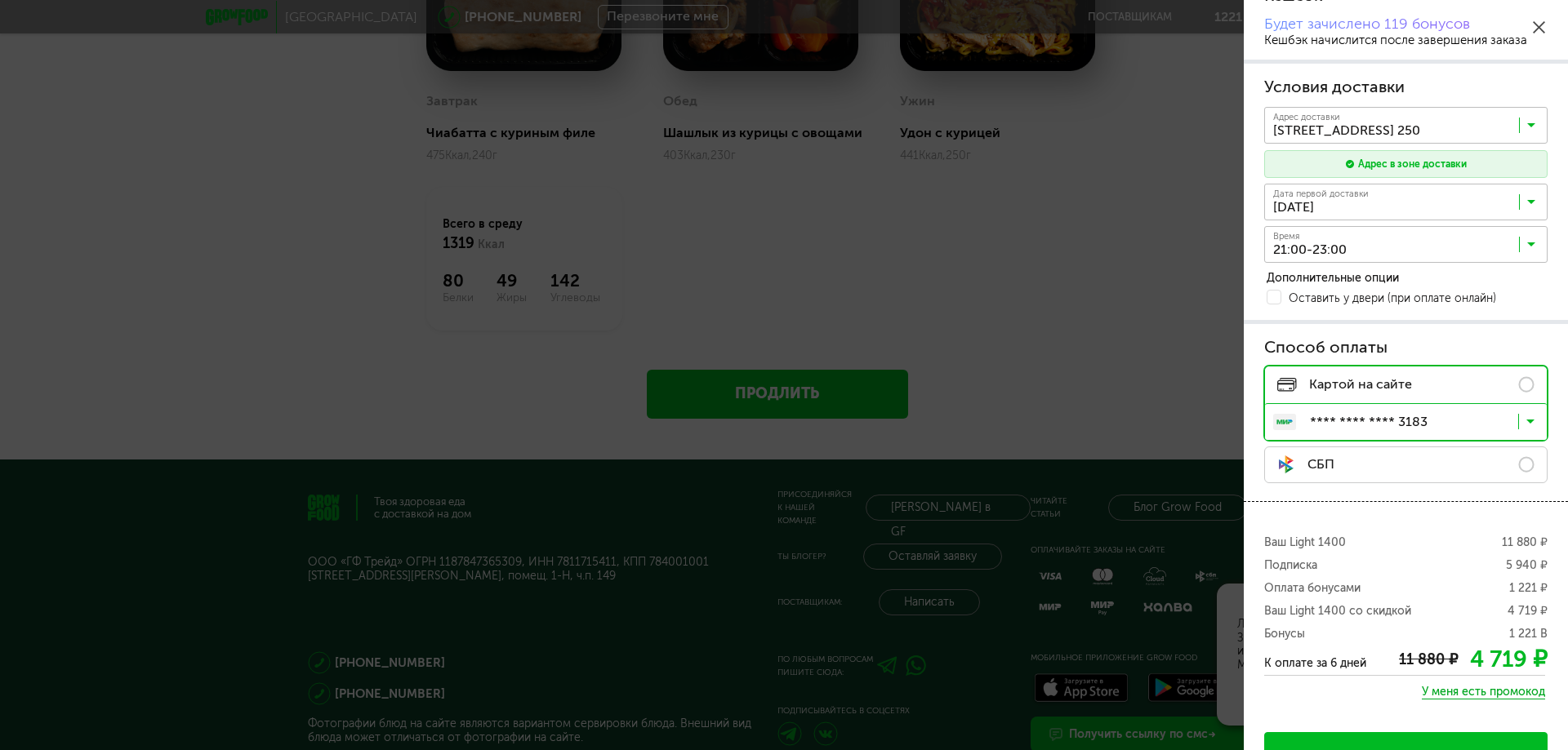
click at [1339, 533] on span "21:00-23:00" at bounding box center [1405, 535] width 282 height 34
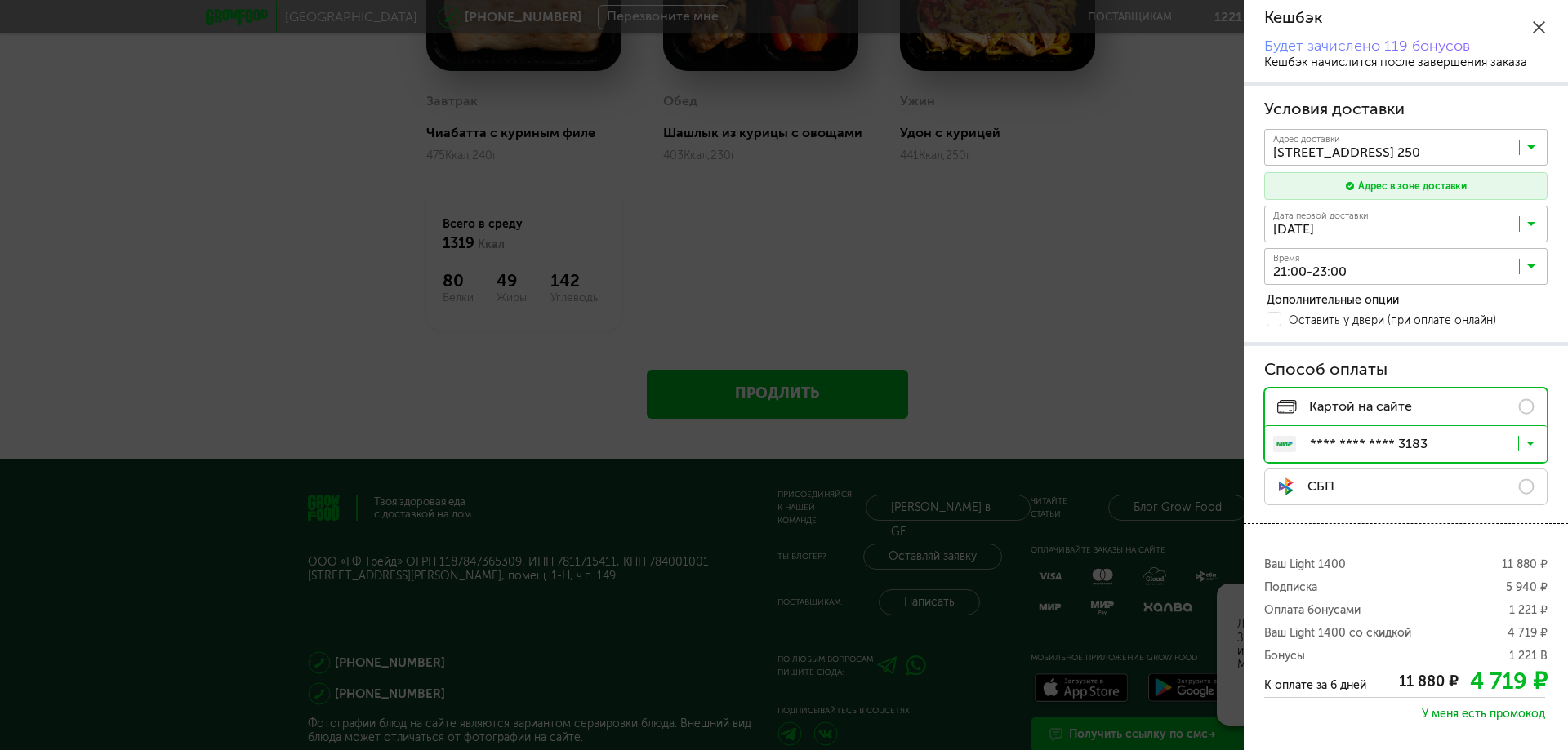
scroll to position [292, 0]
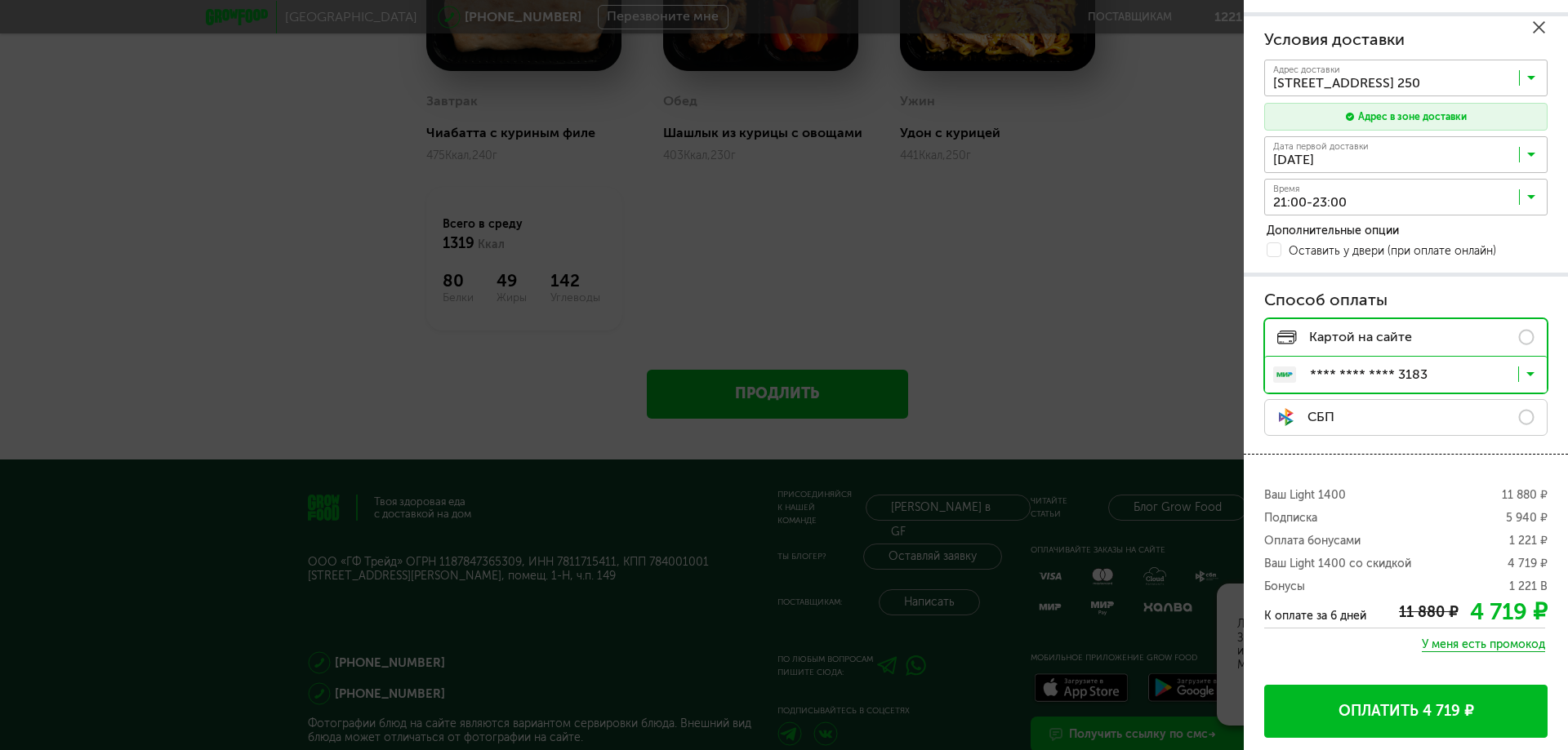
click at [1410, 717] on button "Оплатить 4 719 ₽" at bounding box center [1405, 711] width 283 height 53
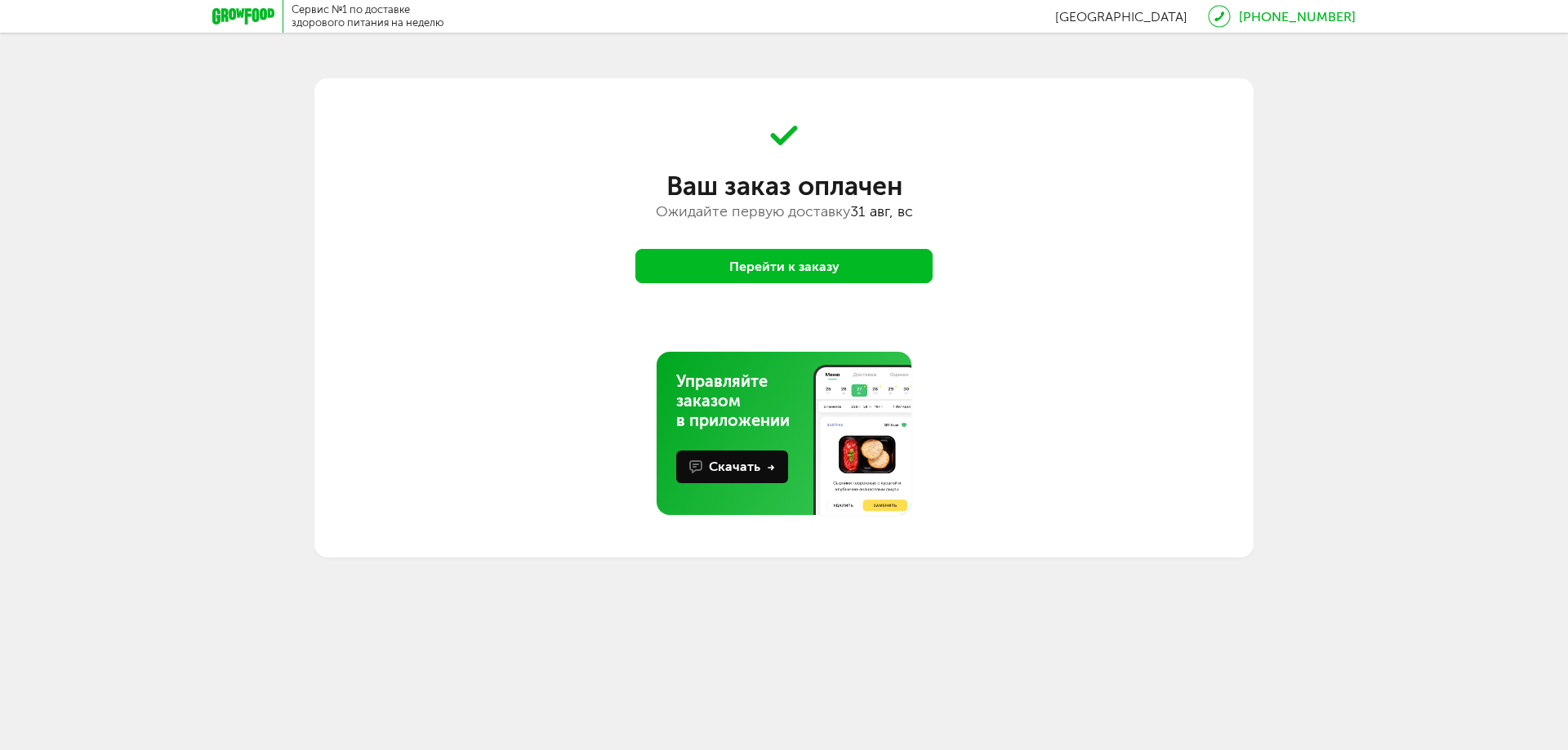
click at [828, 264] on button "Перейти к заказу" at bounding box center [784, 265] width 298 height 34
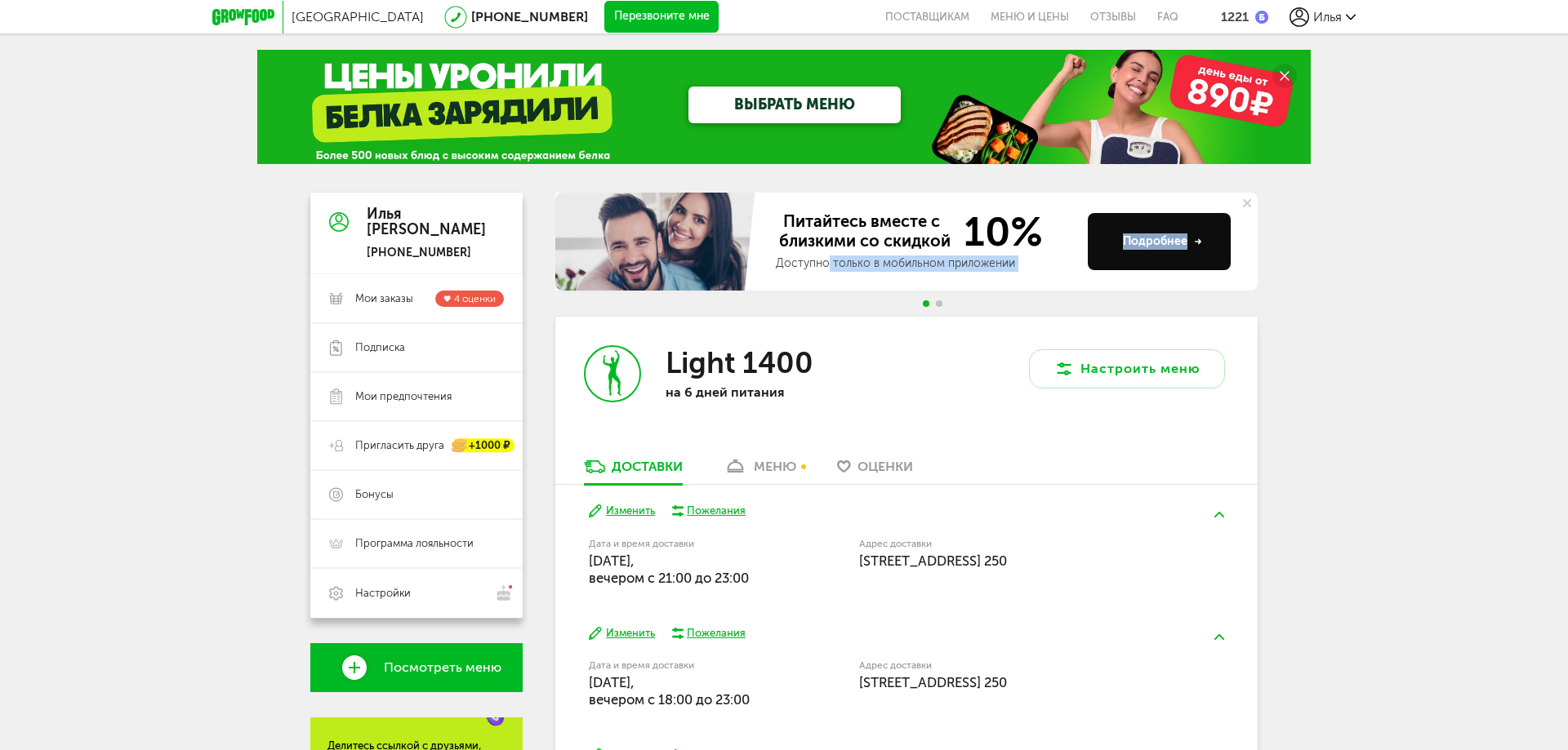
drag, startPoint x: 920, startPoint y: 306, endPoint x: 828, endPoint y: 309, distance: 92.0
click at [828, 309] on div "Питайтесь вместе с близкими со скидкой 10% Доступно только в мобильном приложен…" at bounding box center [907, 254] width 703 height 124
click at [827, 352] on div "Light 1400" at bounding box center [772, 363] width 212 height 35
click at [652, 467] on div "Доставки" at bounding box center [647, 466] width 71 height 16
click at [409, 299] on span "Мои заказы" at bounding box center [384, 298] width 58 height 15
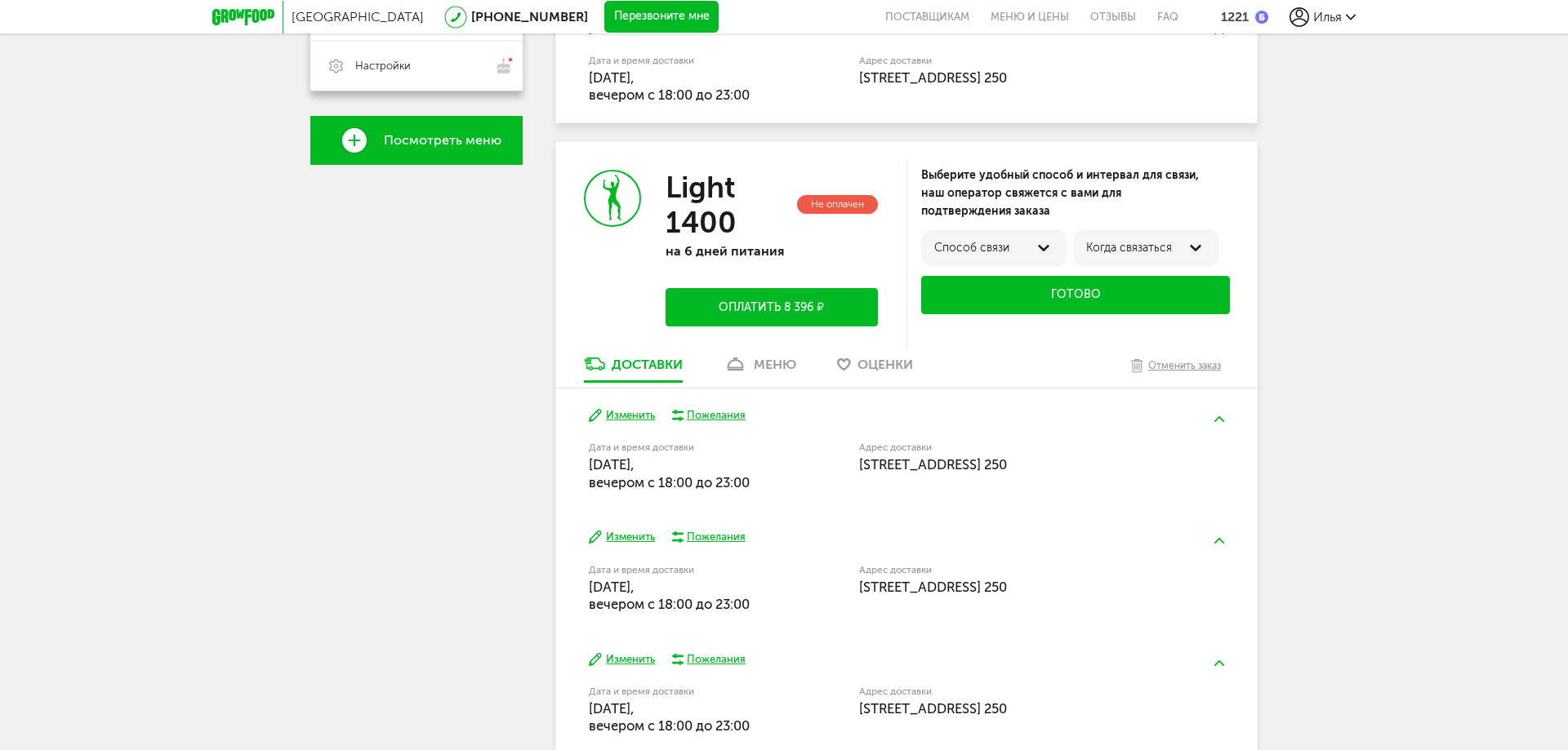
scroll to position [512, 0]
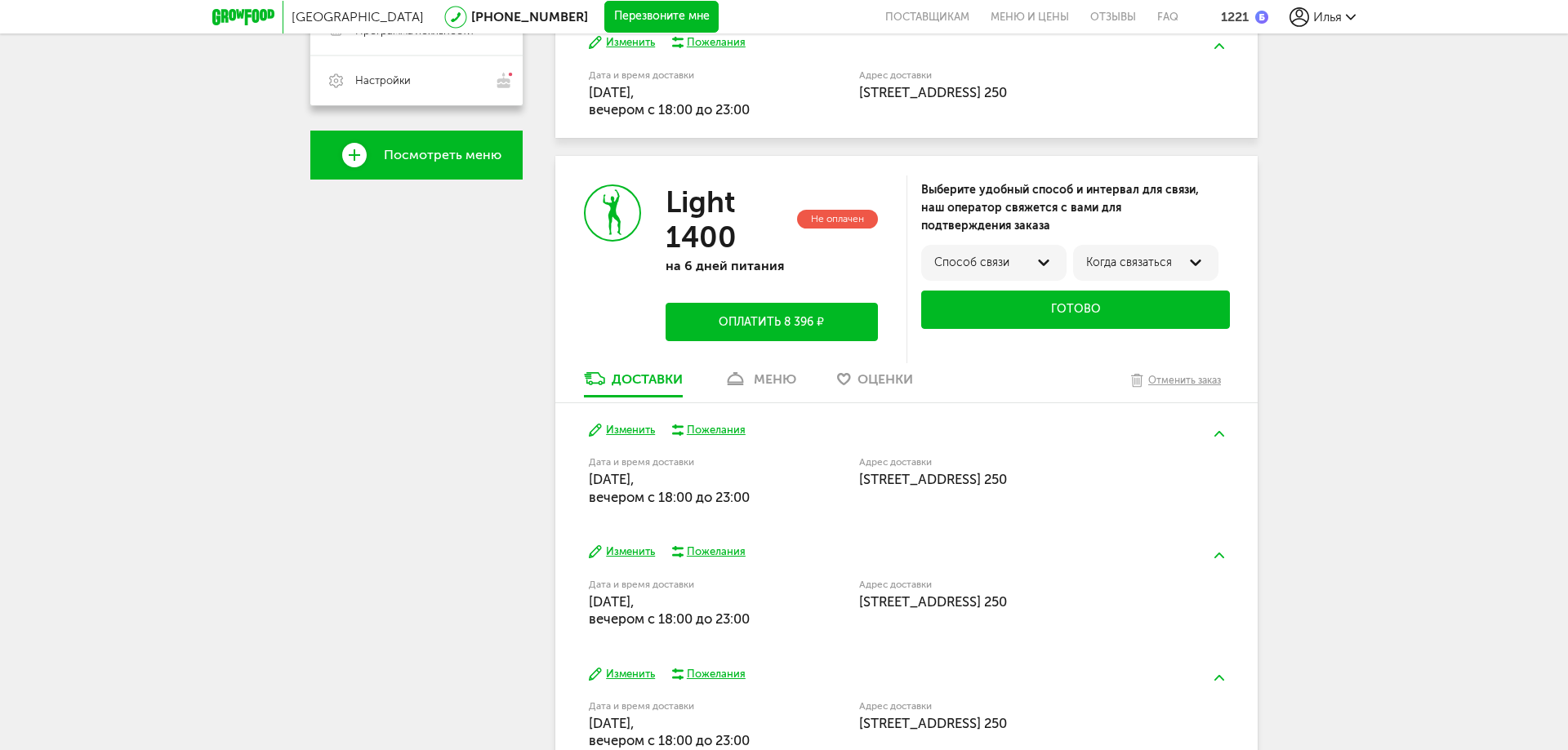
click at [1033, 267] on div "Способ связи" at bounding box center [994, 263] width 119 height 13
click at [1034, 266] on div "по телефону" at bounding box center [994, 268] width 121 height 29
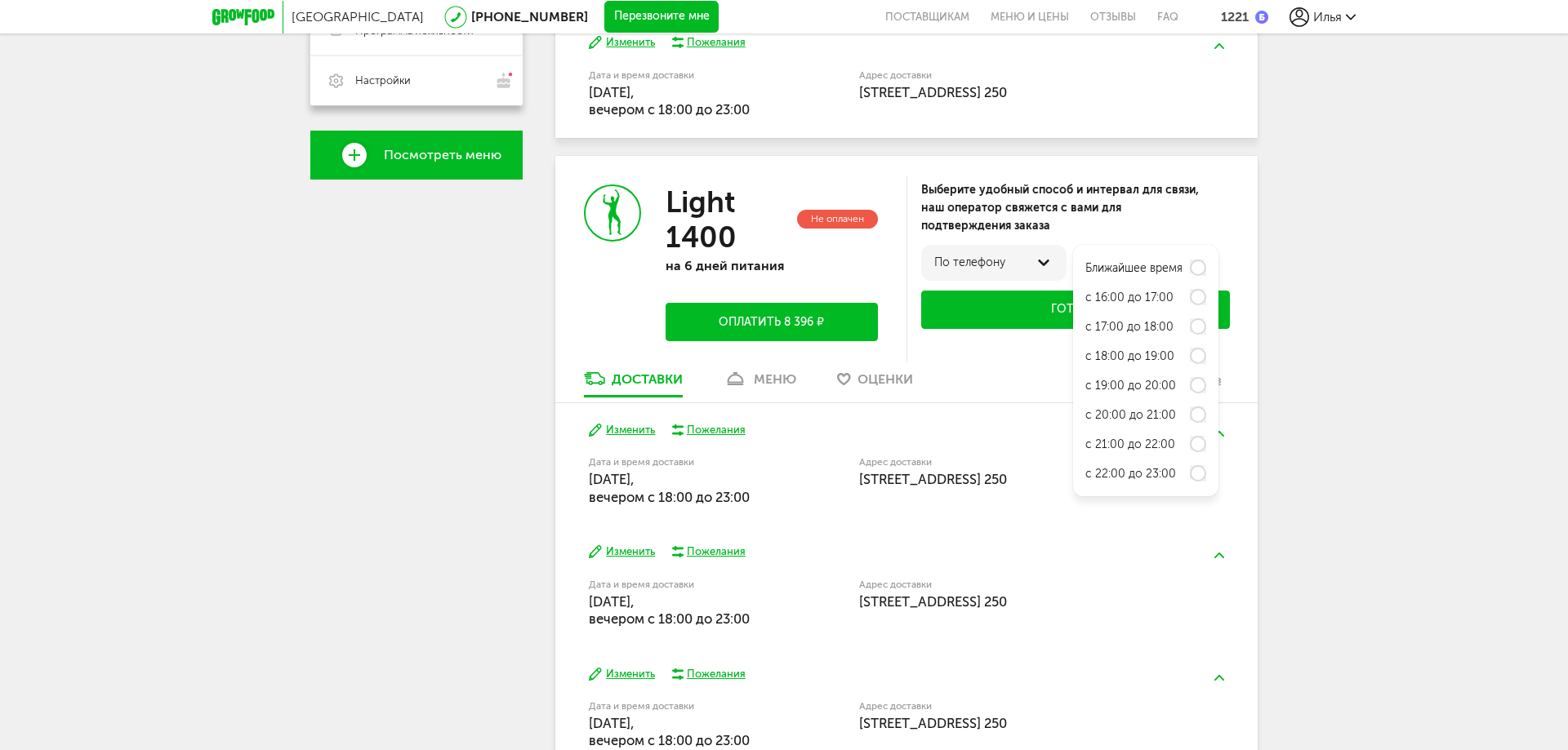
click at [1112, 227] on div "Выберите удобный способ и интервал для связи, наш оператор свяжется с вами для …" at bounding box center [1076, 207] width 309 height 54
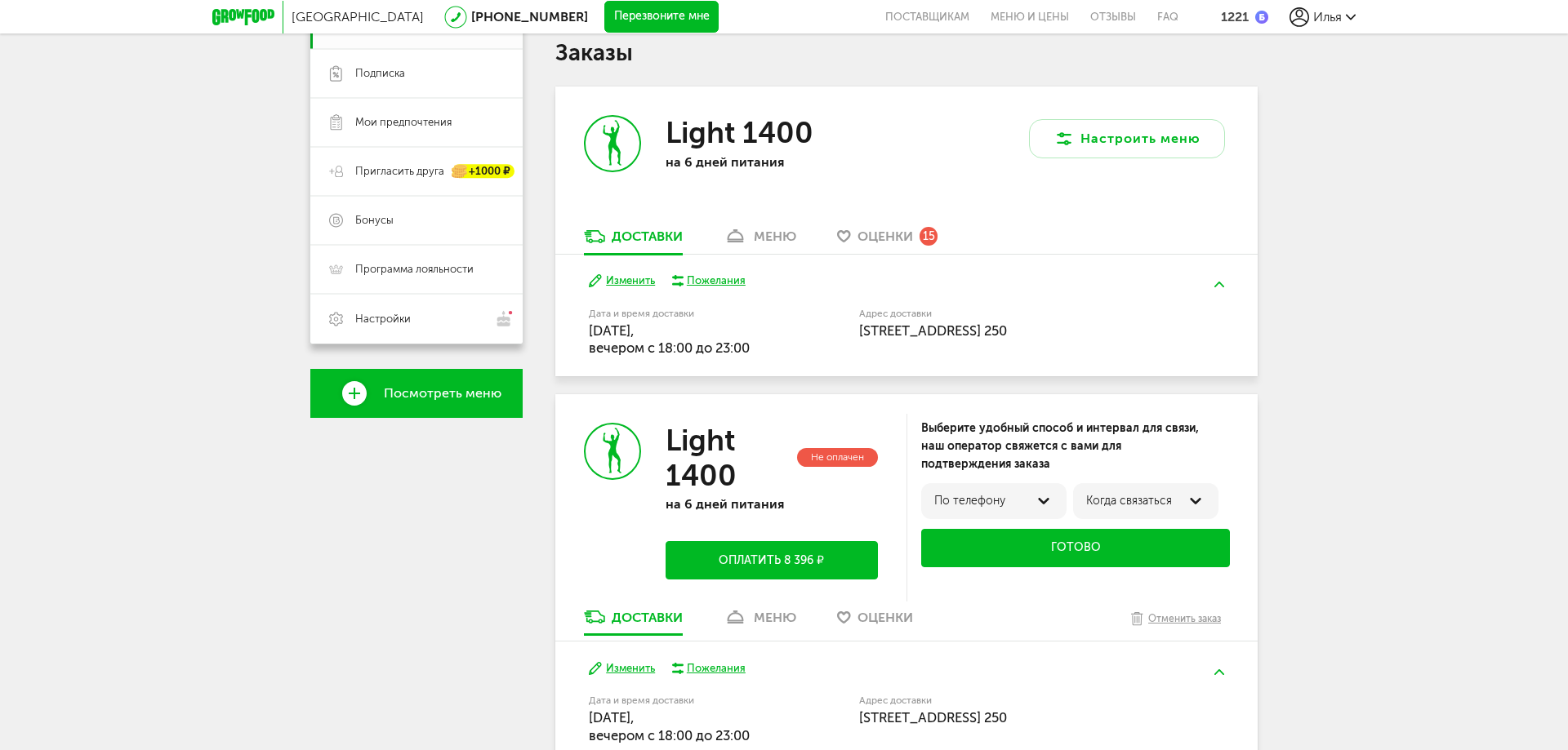
scroll to position [268, 0]
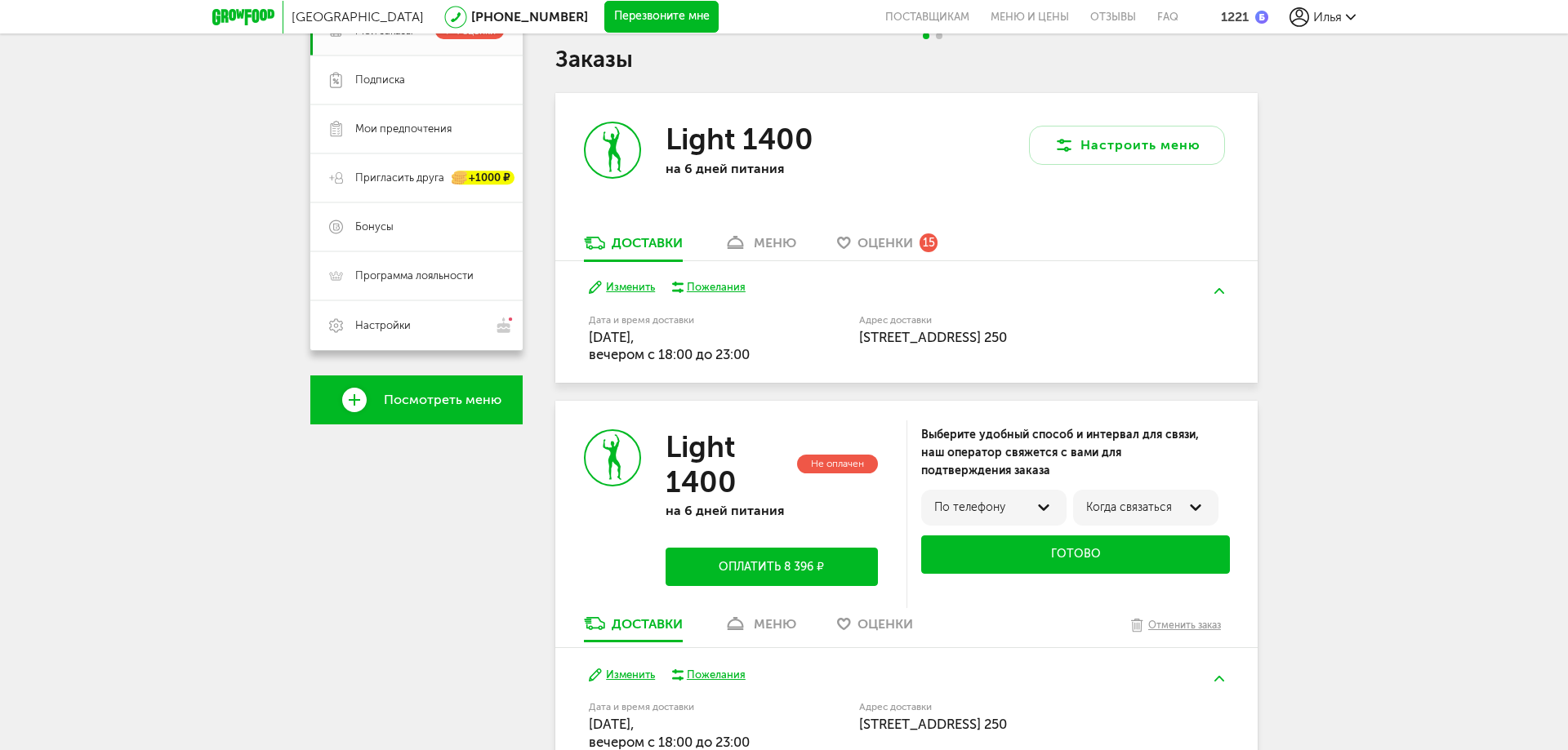
click at [761, 244] on div "меню" at bounding box center [775, 242] width 42 height 16
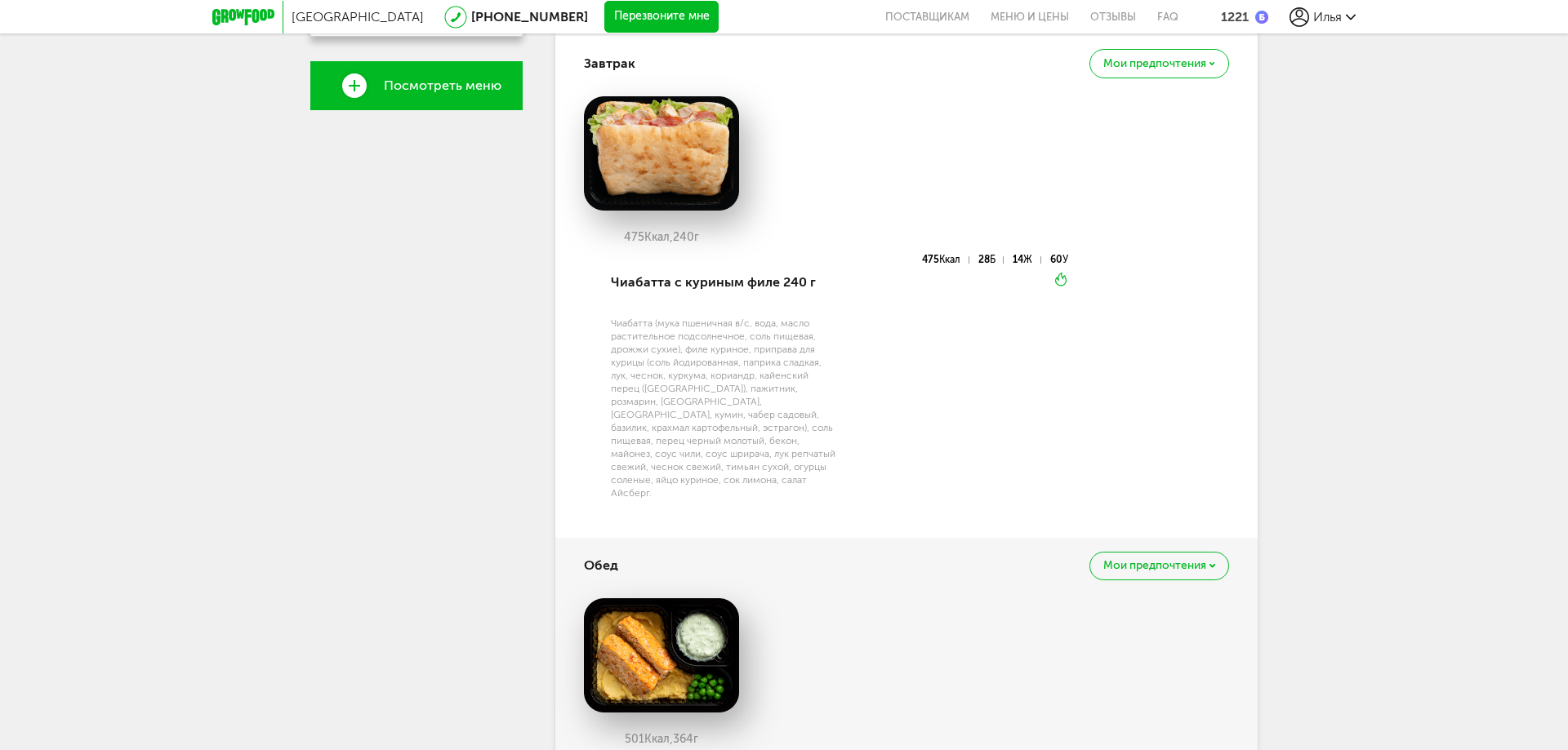
scroll to position [239, 0]
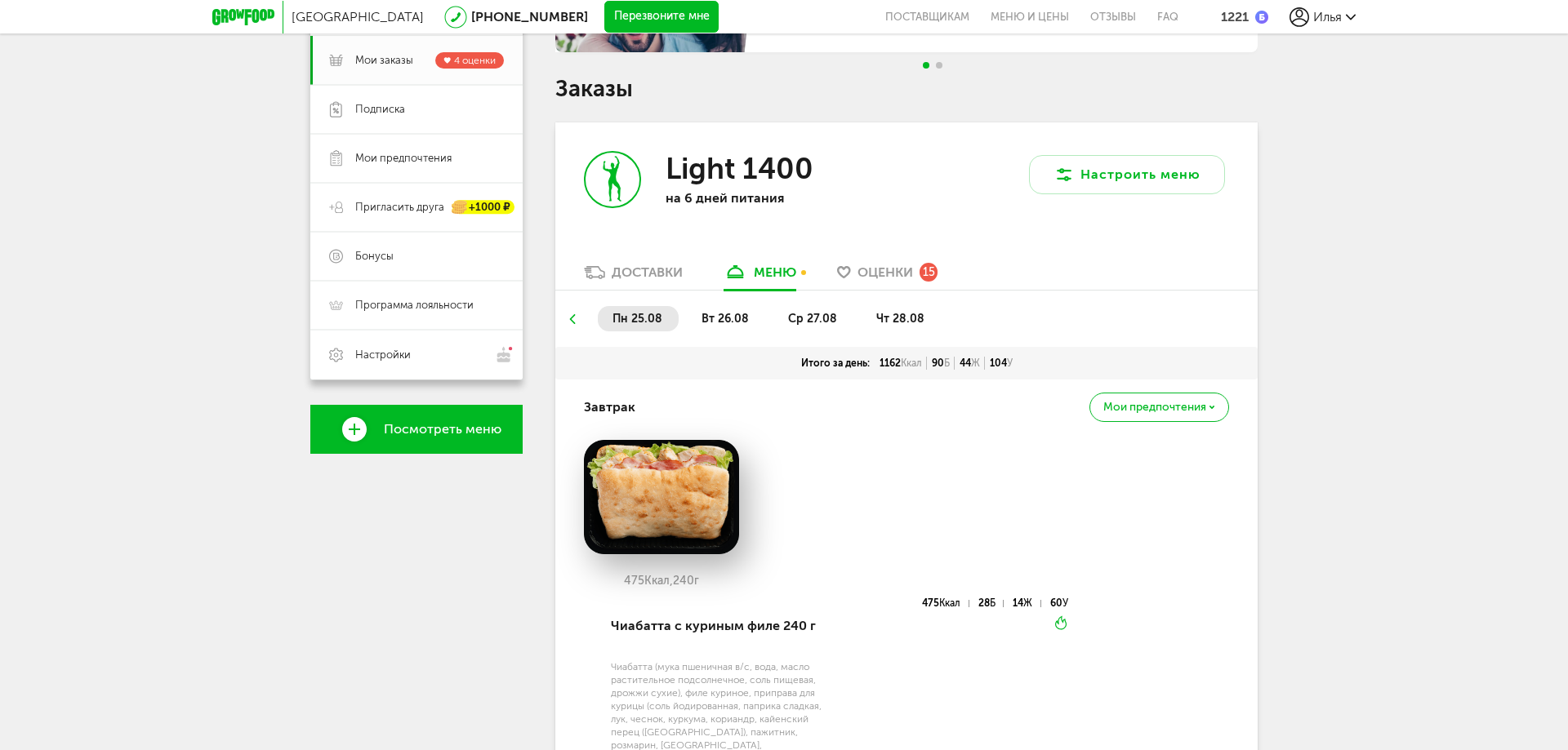
click at [732, 319] on span "вт 26.08" at bounding box center [726, 319] width 48 height 14
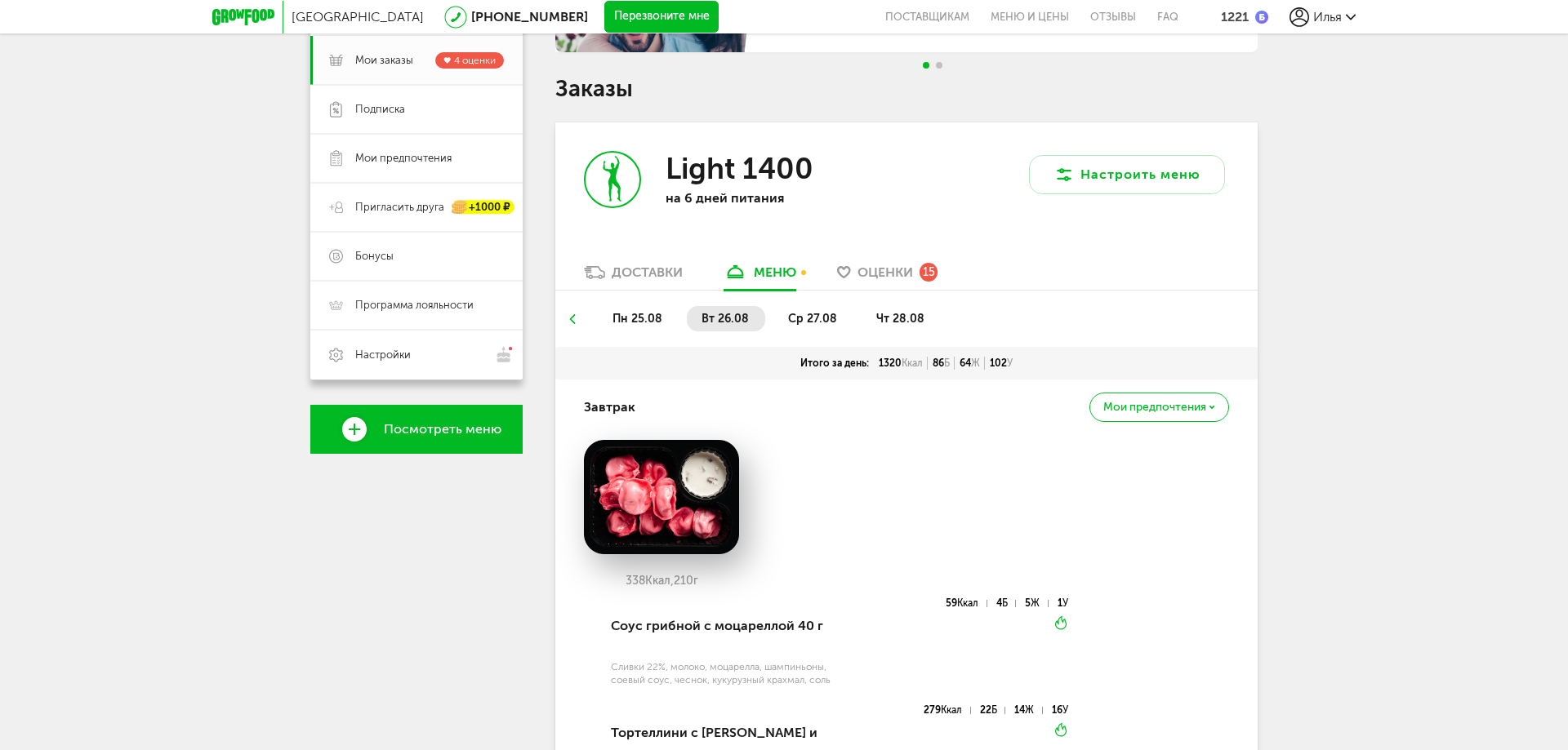
click at [806, 319] on span "ср 27.08" at bounding box center [812, 319] width 49 height 14
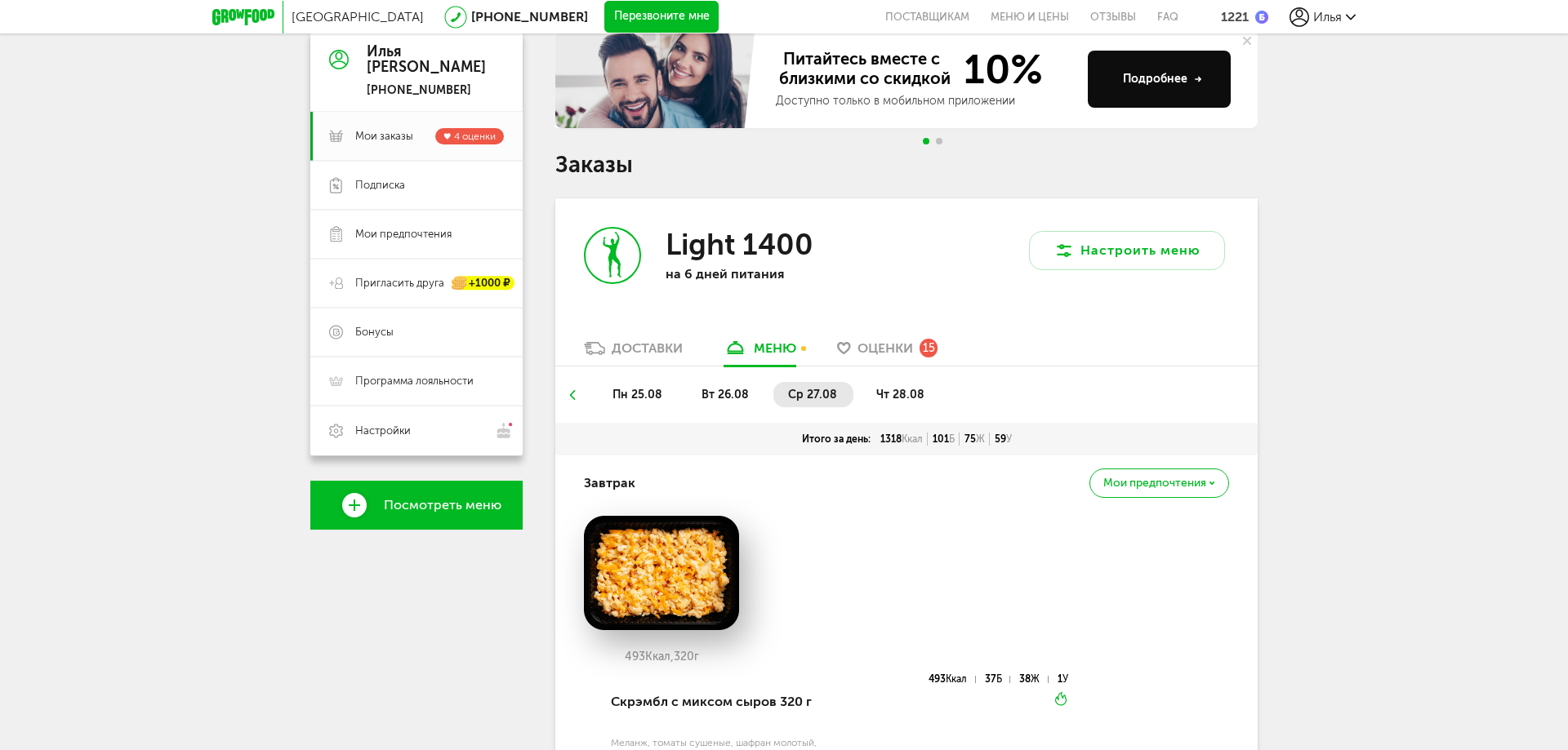
scroll to position [157, 0]
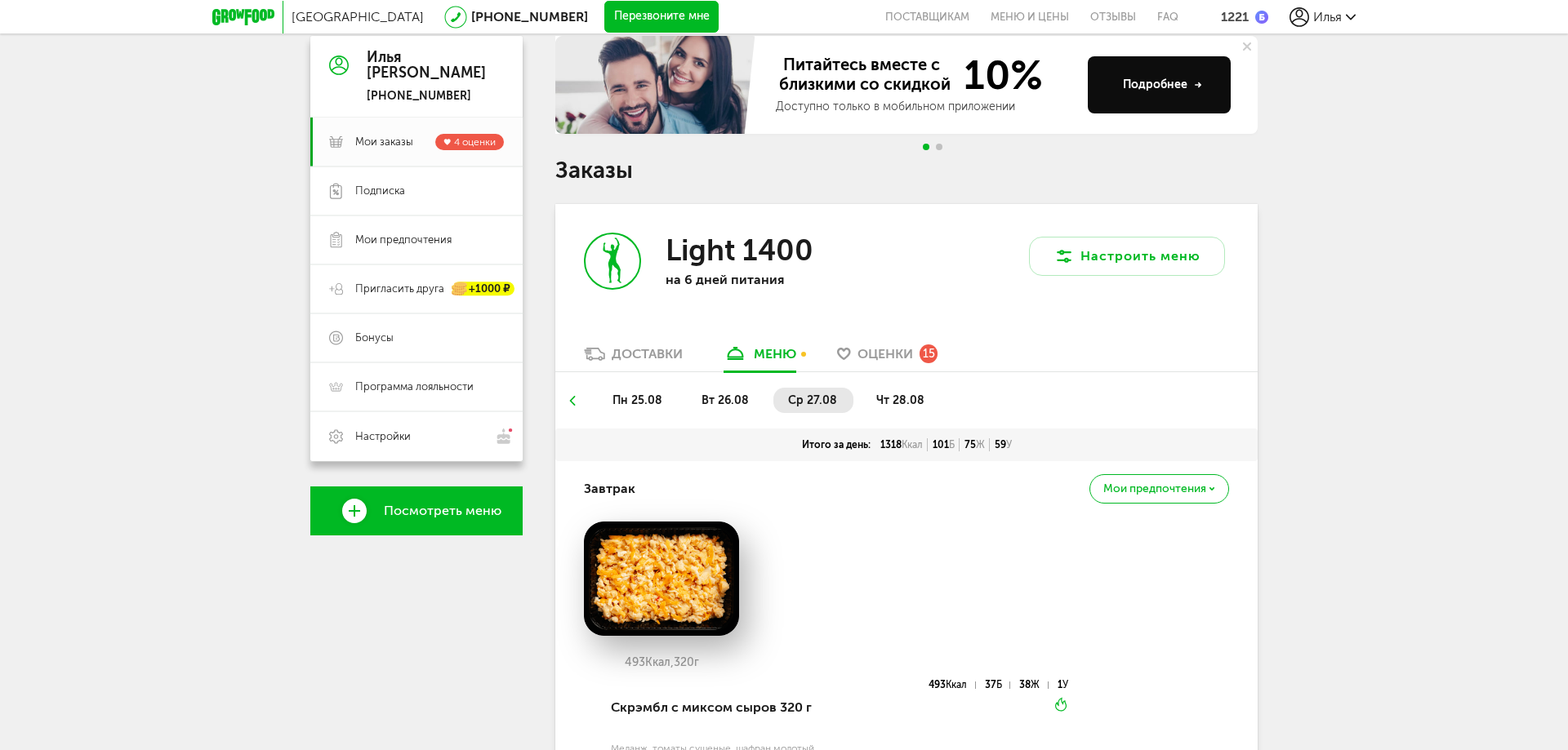
click at [893, 393] on span "чт 28.08" at bounding box center [900, 399] width 48 height 14
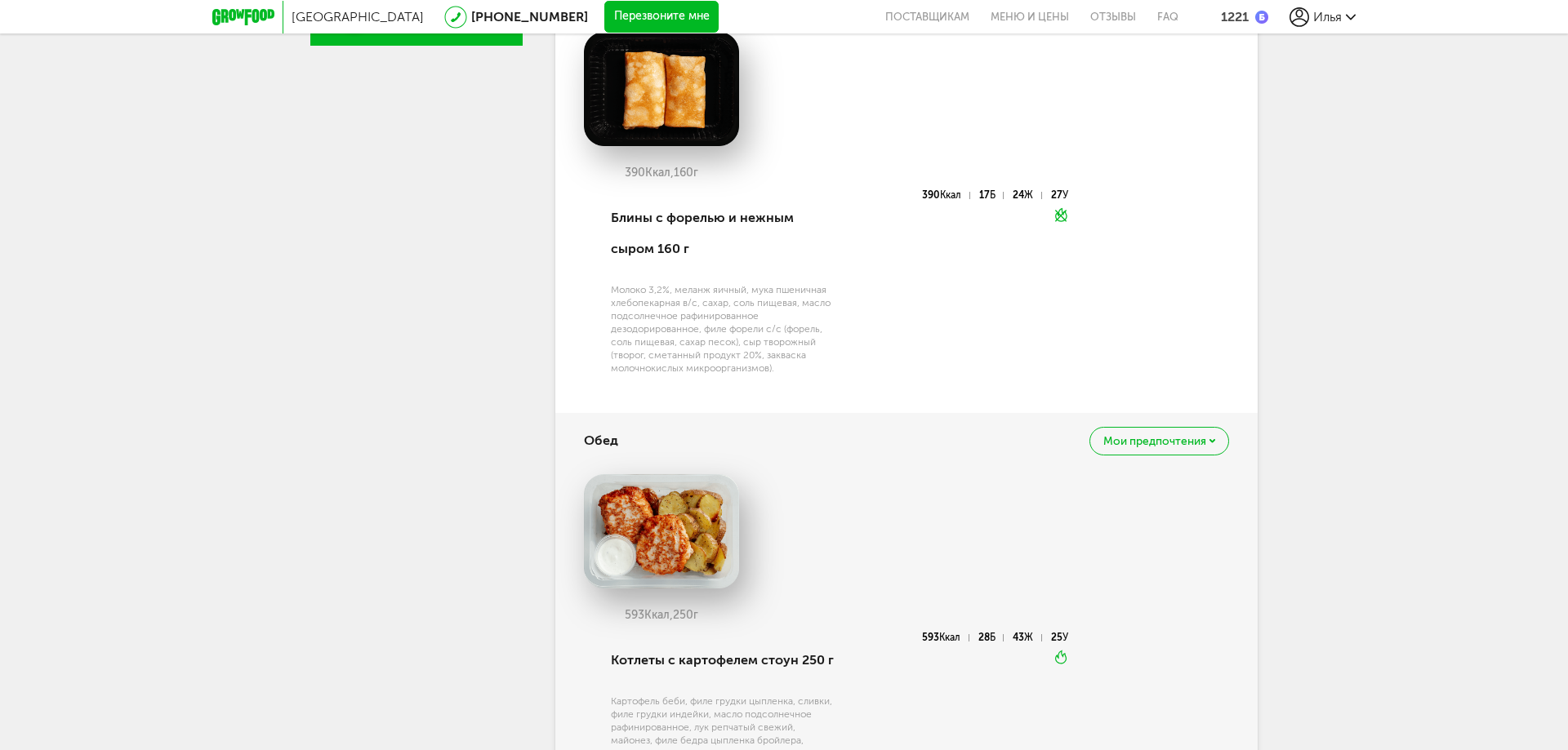
scroll to position [75, 0]
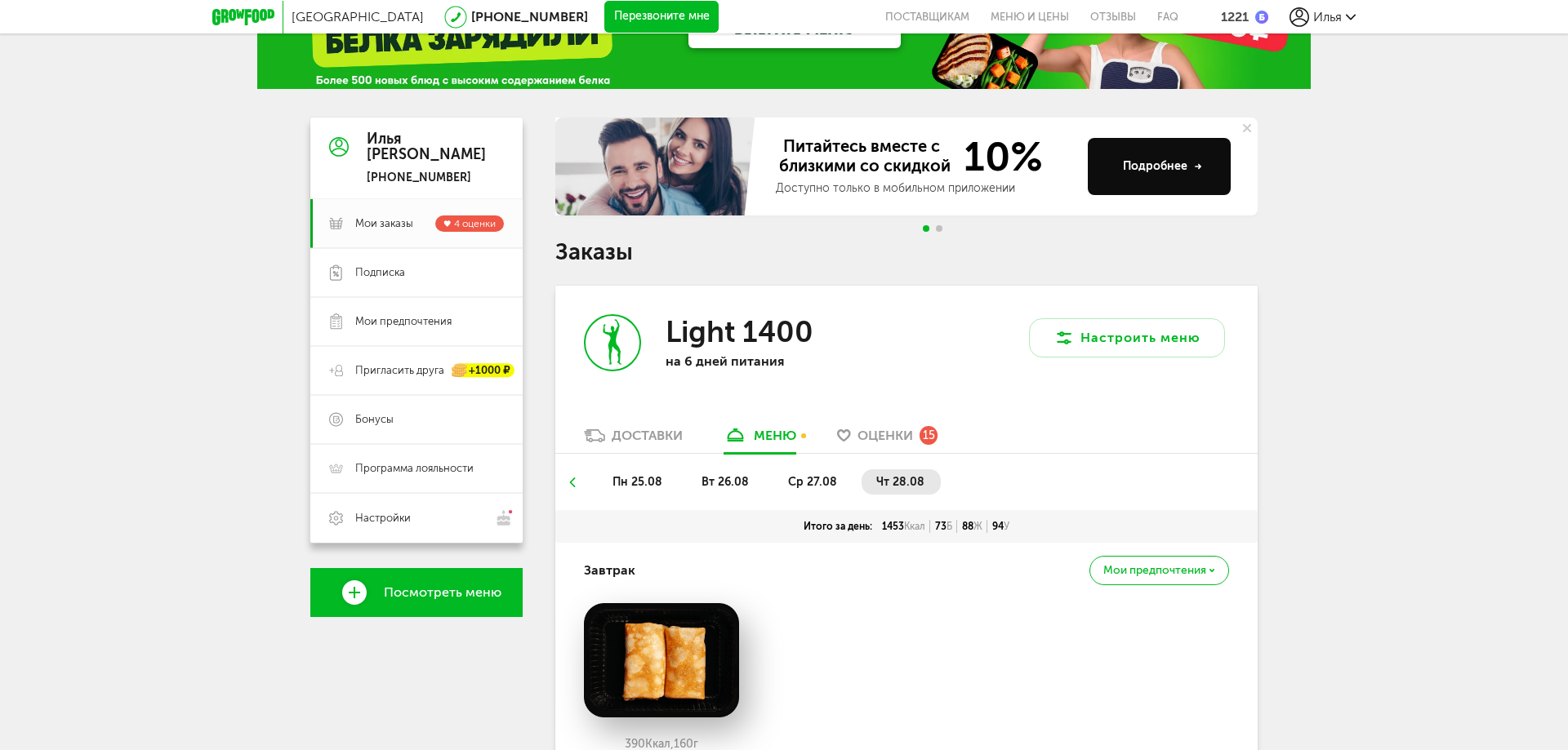
click at [635, 442] on div "Доставки" at bounding box center [647, 435] width 71 height 16
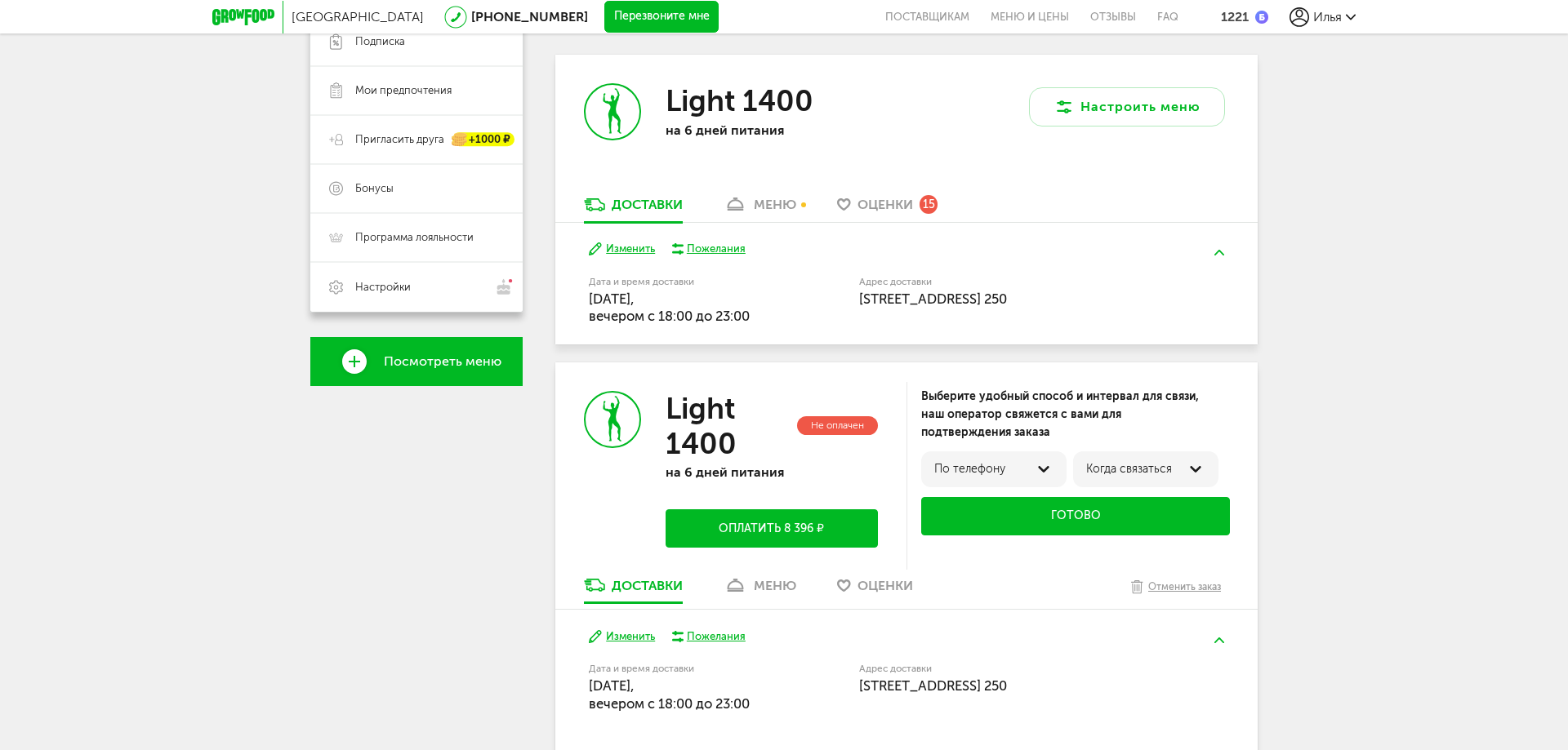
scroll to position [157, 0]
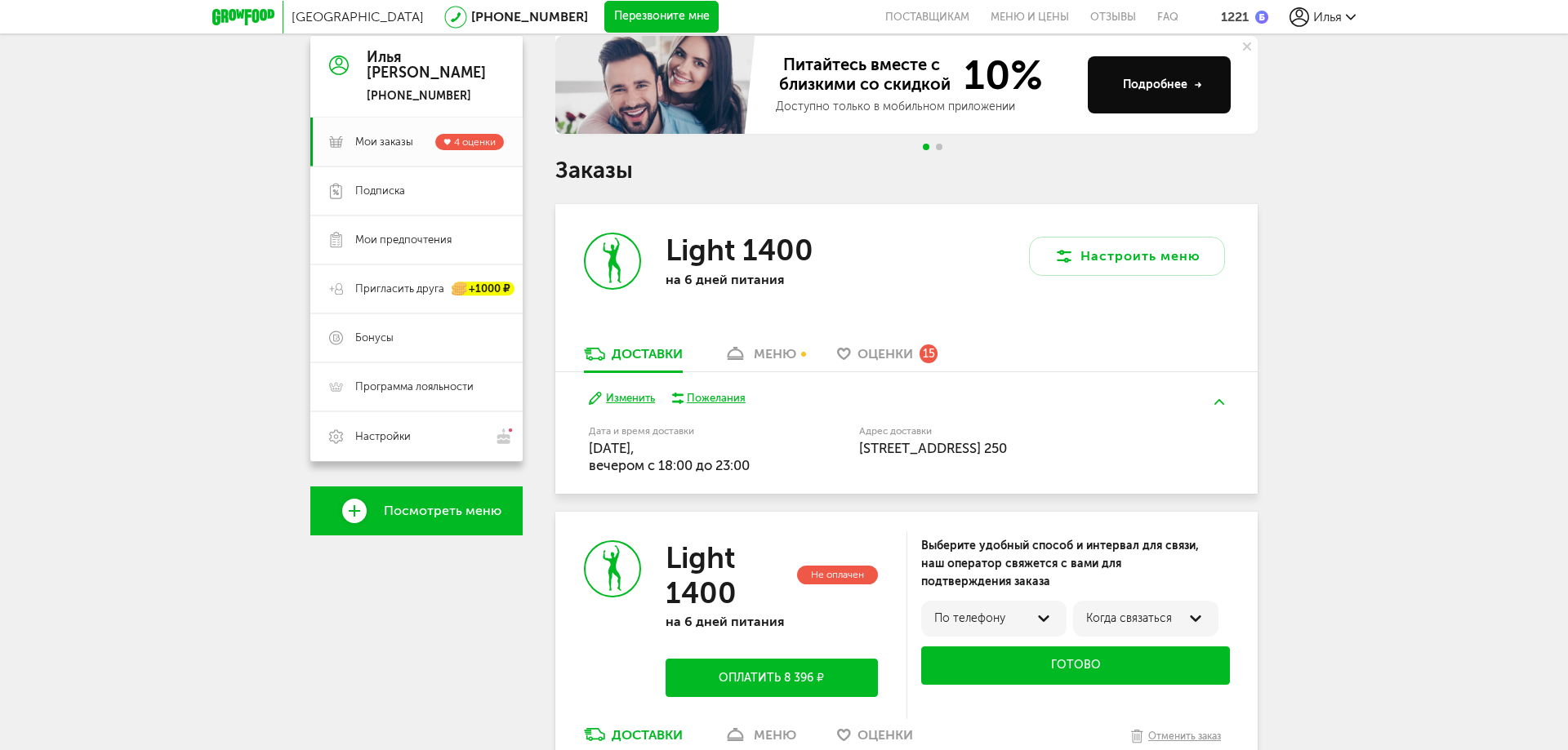
click at [643, 395] on button "Изменить" at bounding box center [622, 398] width 66 height 16
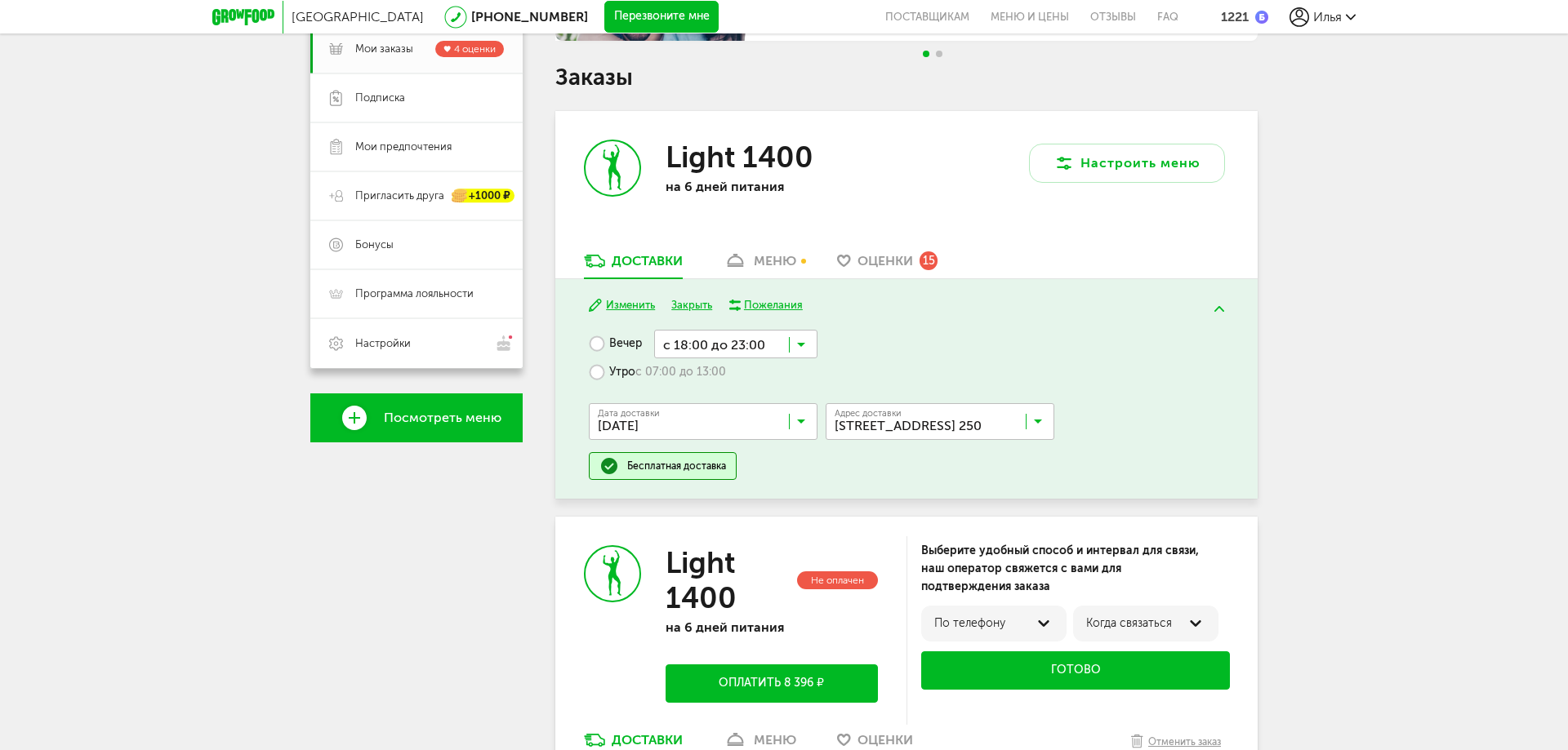
scroll to position [239, 0]
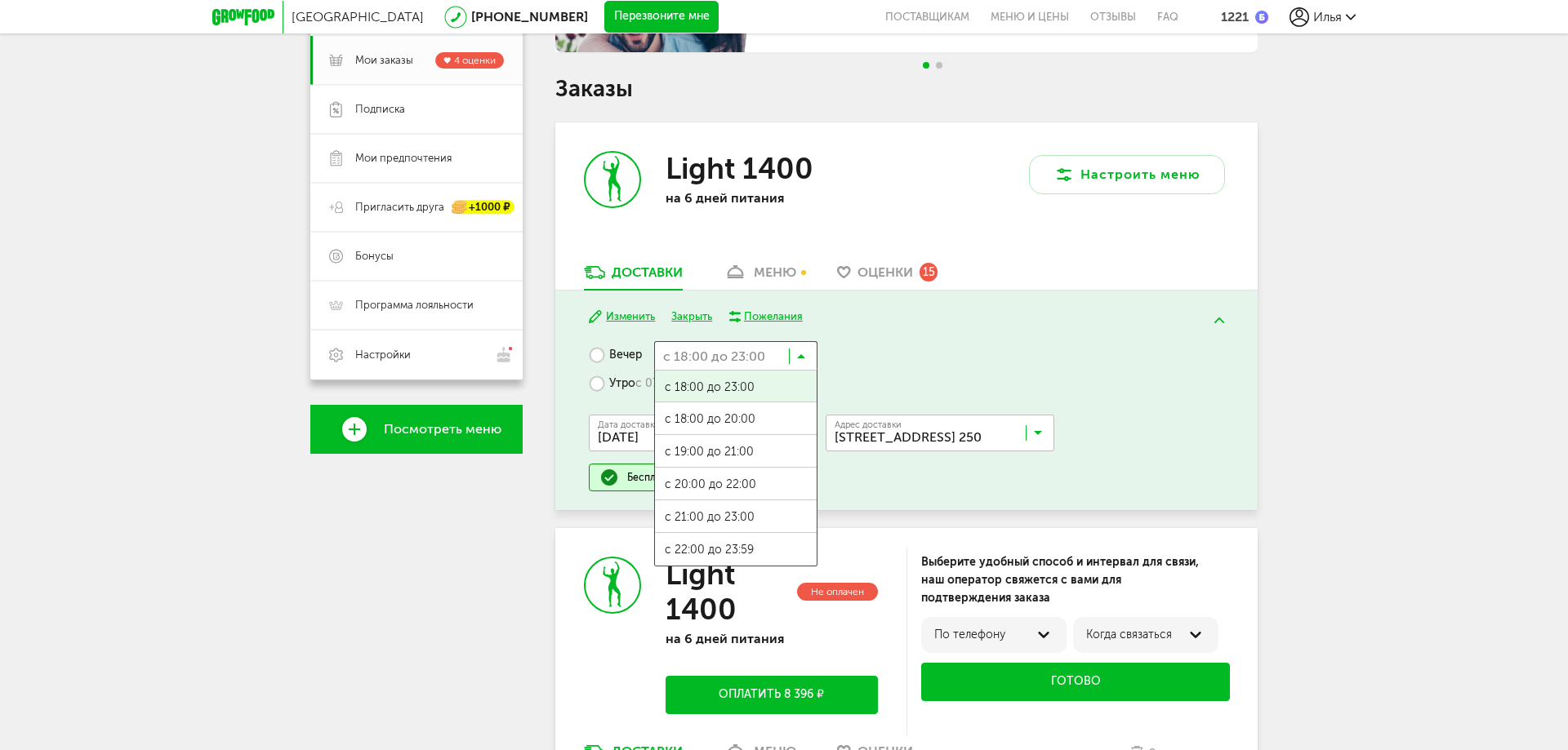
click at [766, 356] on input "Search for option" at bounding box center [736, 355] width 164 height 28
click at [725, 519] on span "с 21:00 до 23:00" at bounding box center [736, 517] width 162 height 34
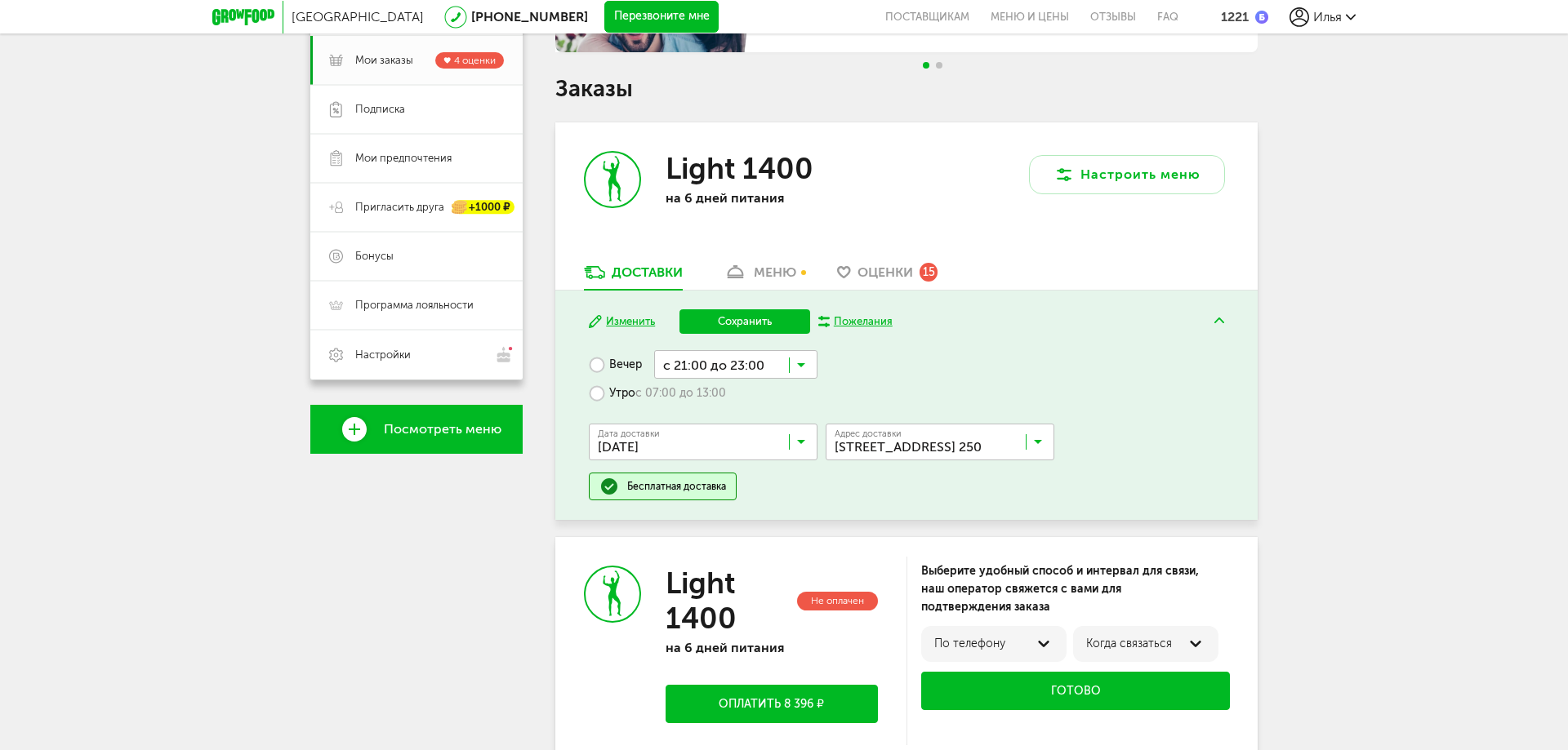
click at [729, 329] on button "Сохранить" at bounding box center [745, 321] width 130 height 25
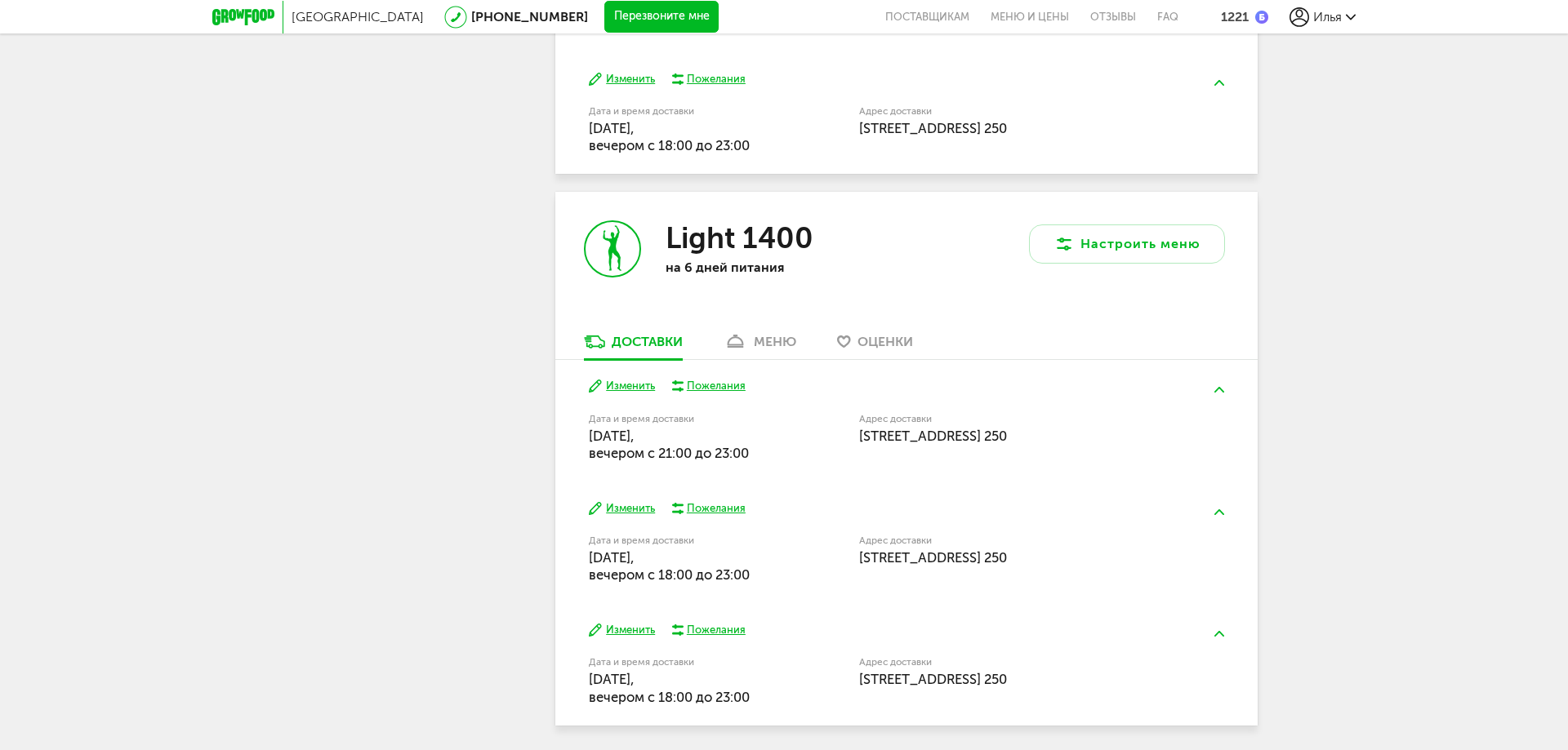
scroll to position [1136, 0]
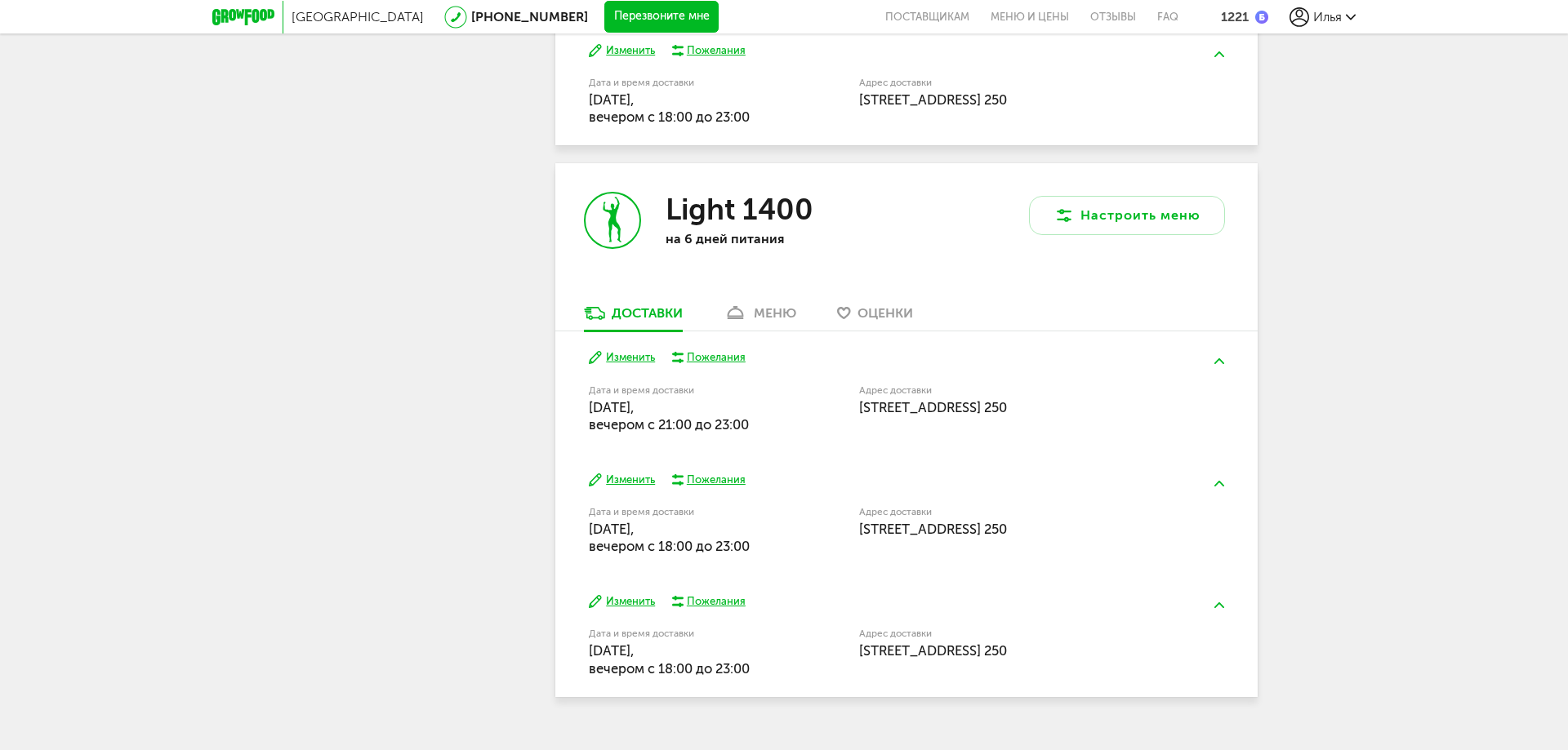
click at [635, 602] on button "Изменить" at bounding box center [622, 601] width 66 height 16
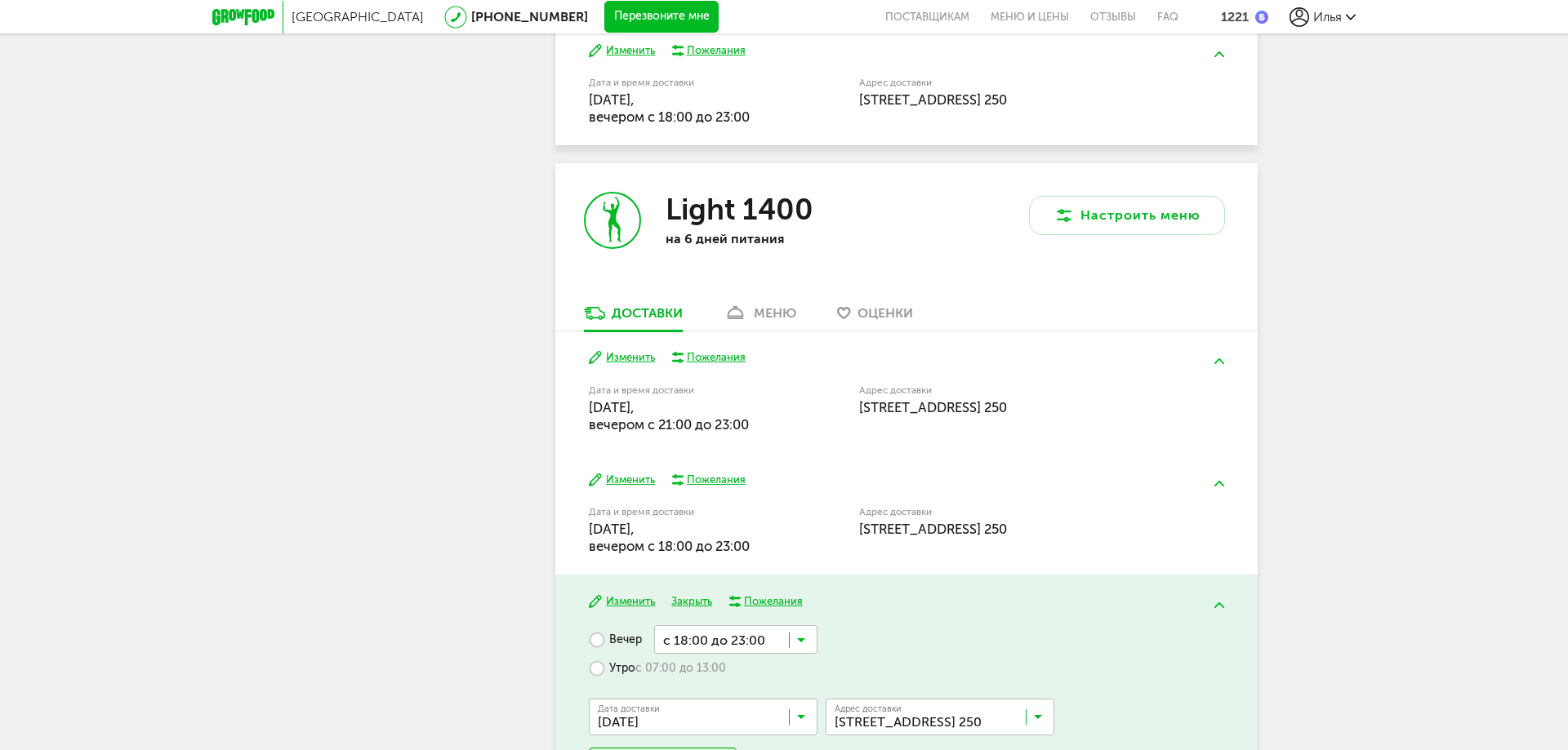
scroll to position [1256, 0]
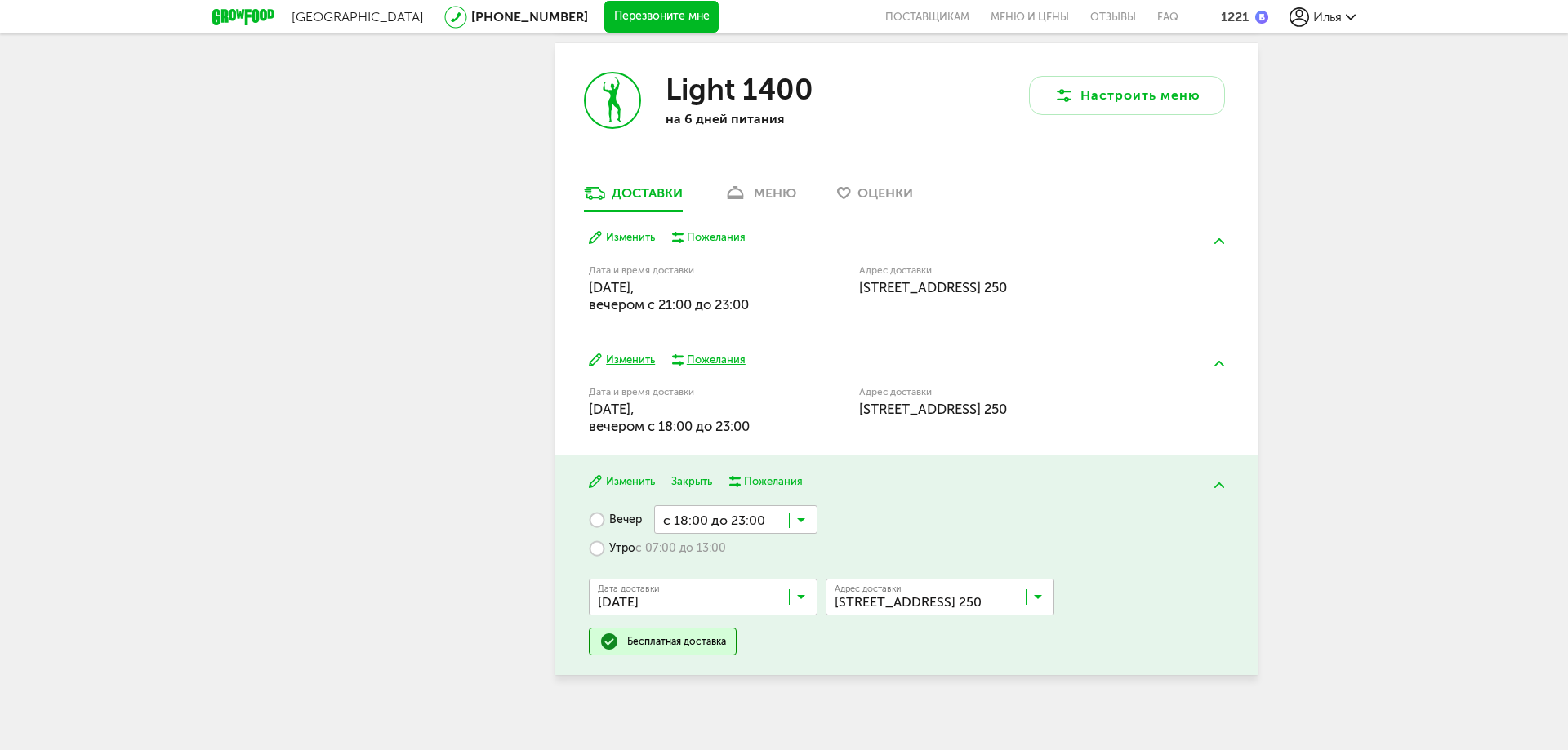
click at [695, 599] on input "Search for option" at bounding box center [706, 600] width 229 height 28
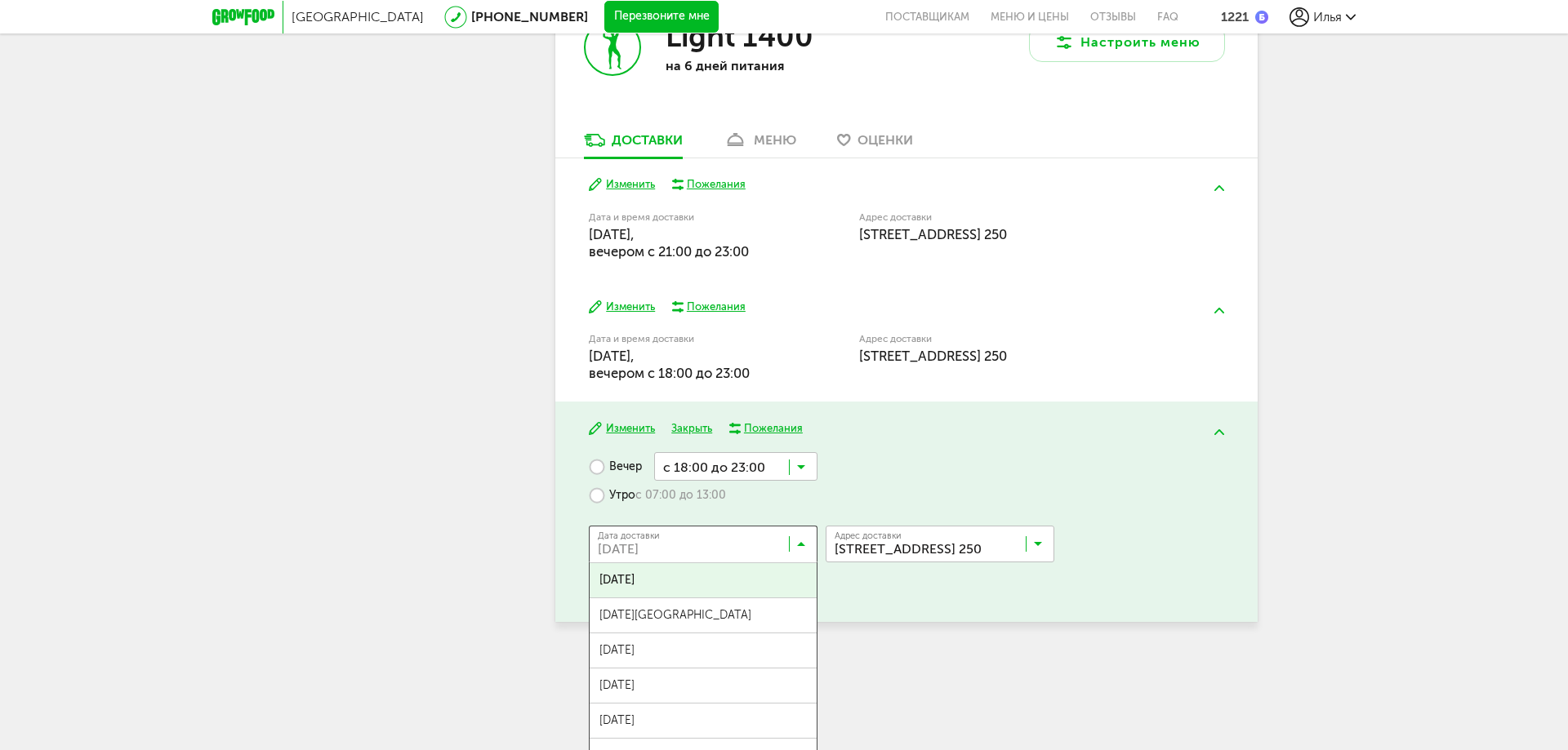
scroll to position [1338, 0]
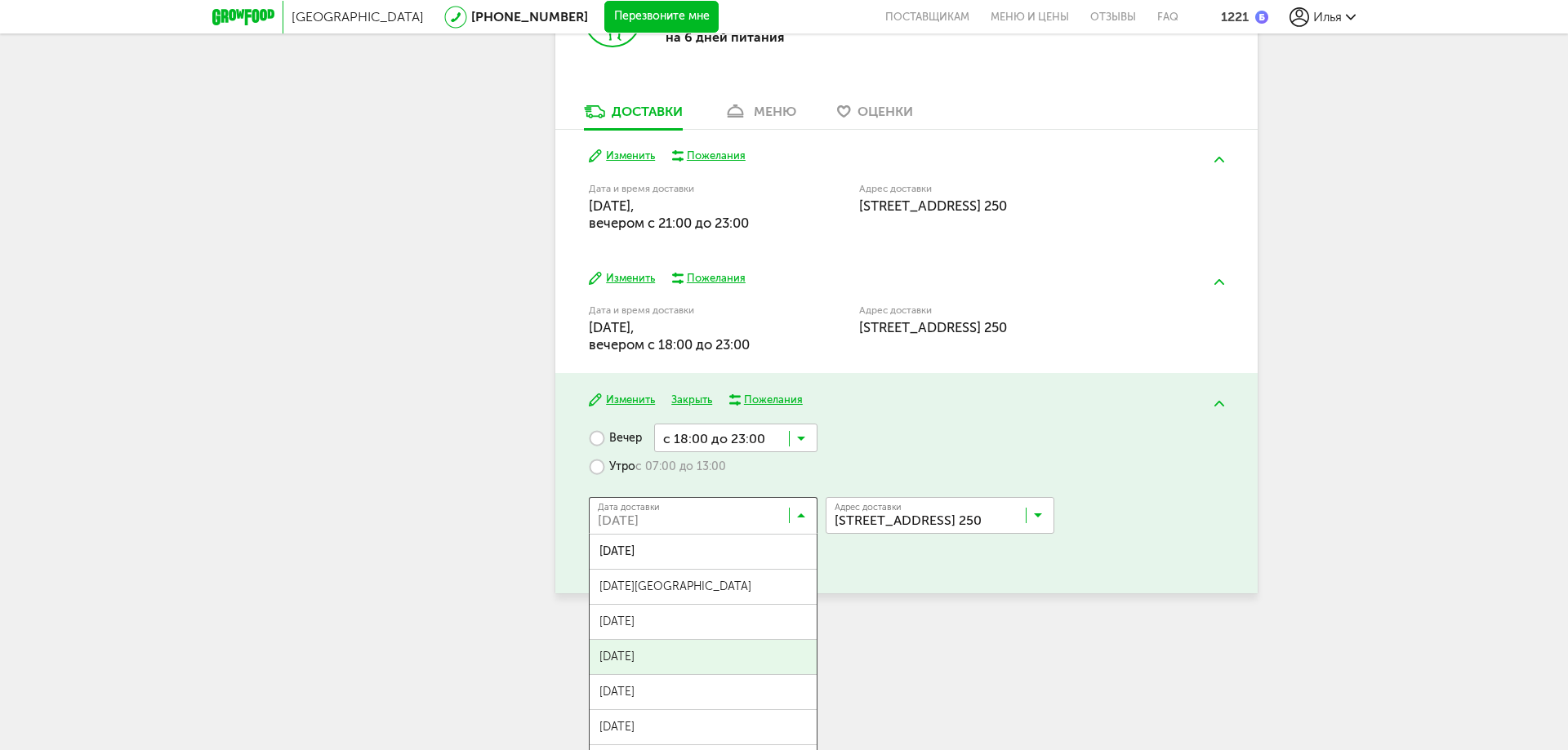
click at [721, 651] on span "[DATE]" at bounding box center [703, 656] width 227 height 34
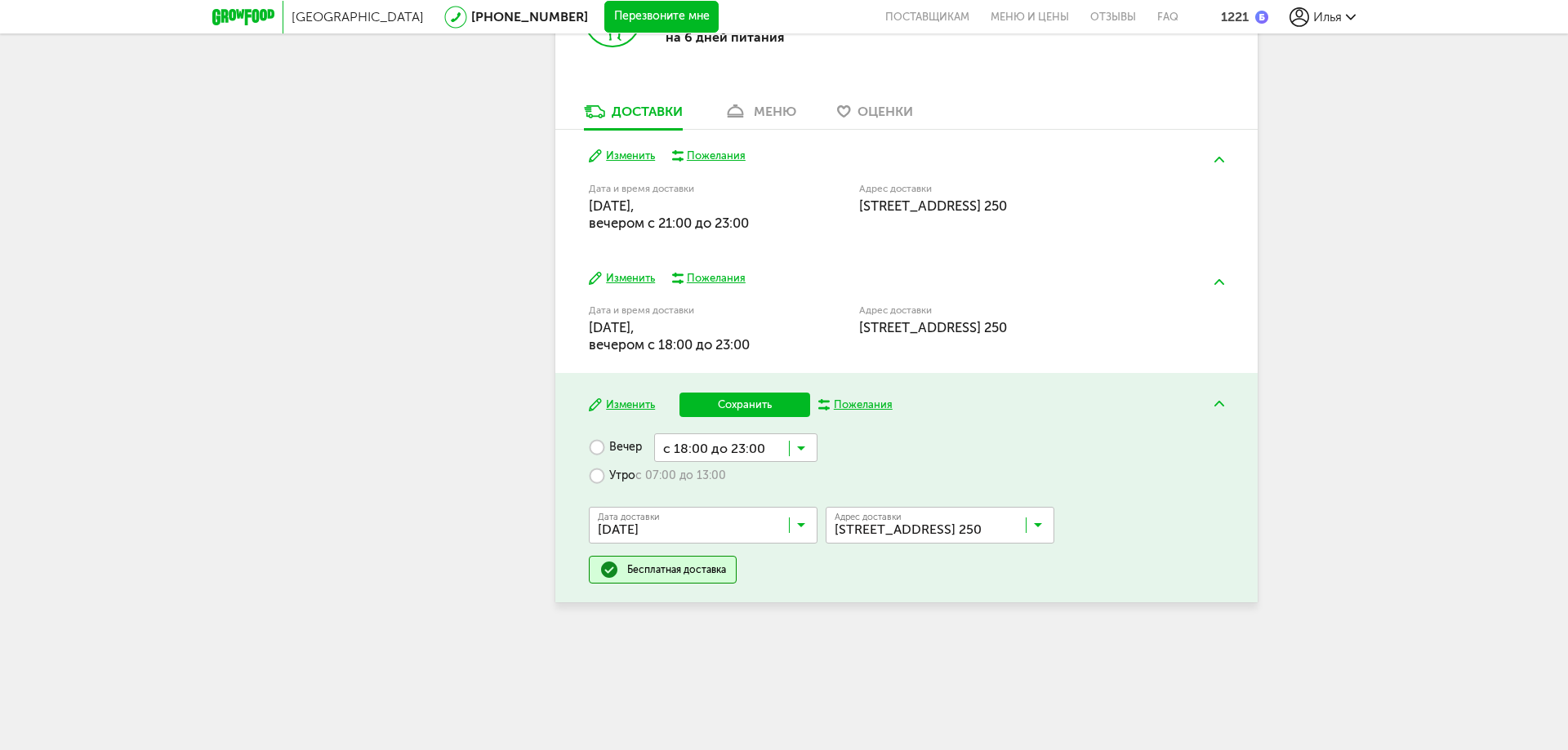
scroll to position [1273, 0]
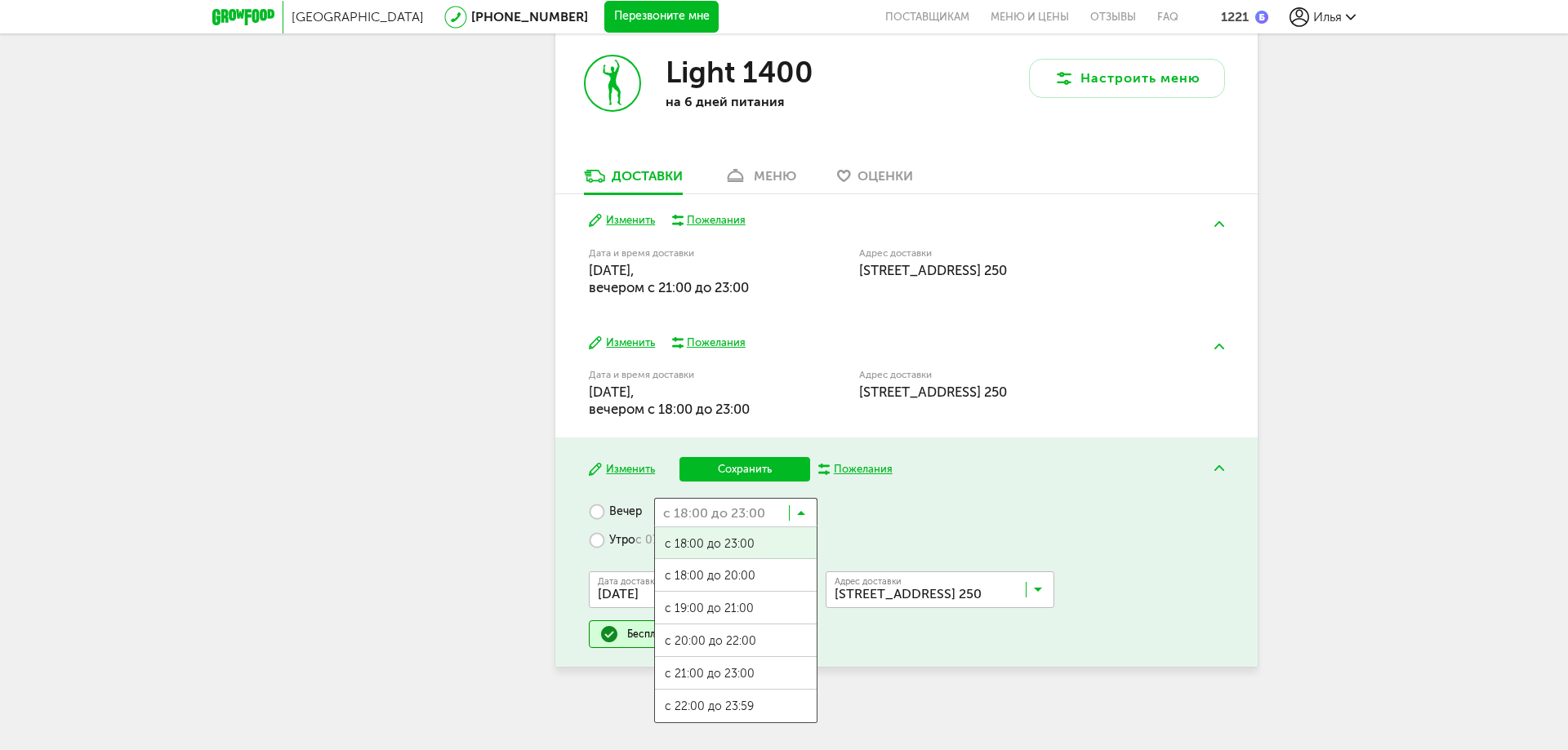
click at [753, 519] on input "Search for option" at bounding box center [736, 511] width 164 height 28
drag, startPoint x: 749, startPoint y: 673, endPoint x: 747, endPoint y: 665, distance: 8.2
click at [749, 674] on span "с 21:00 до 23:00" at bounding box center [736, 674] width 162 height 34
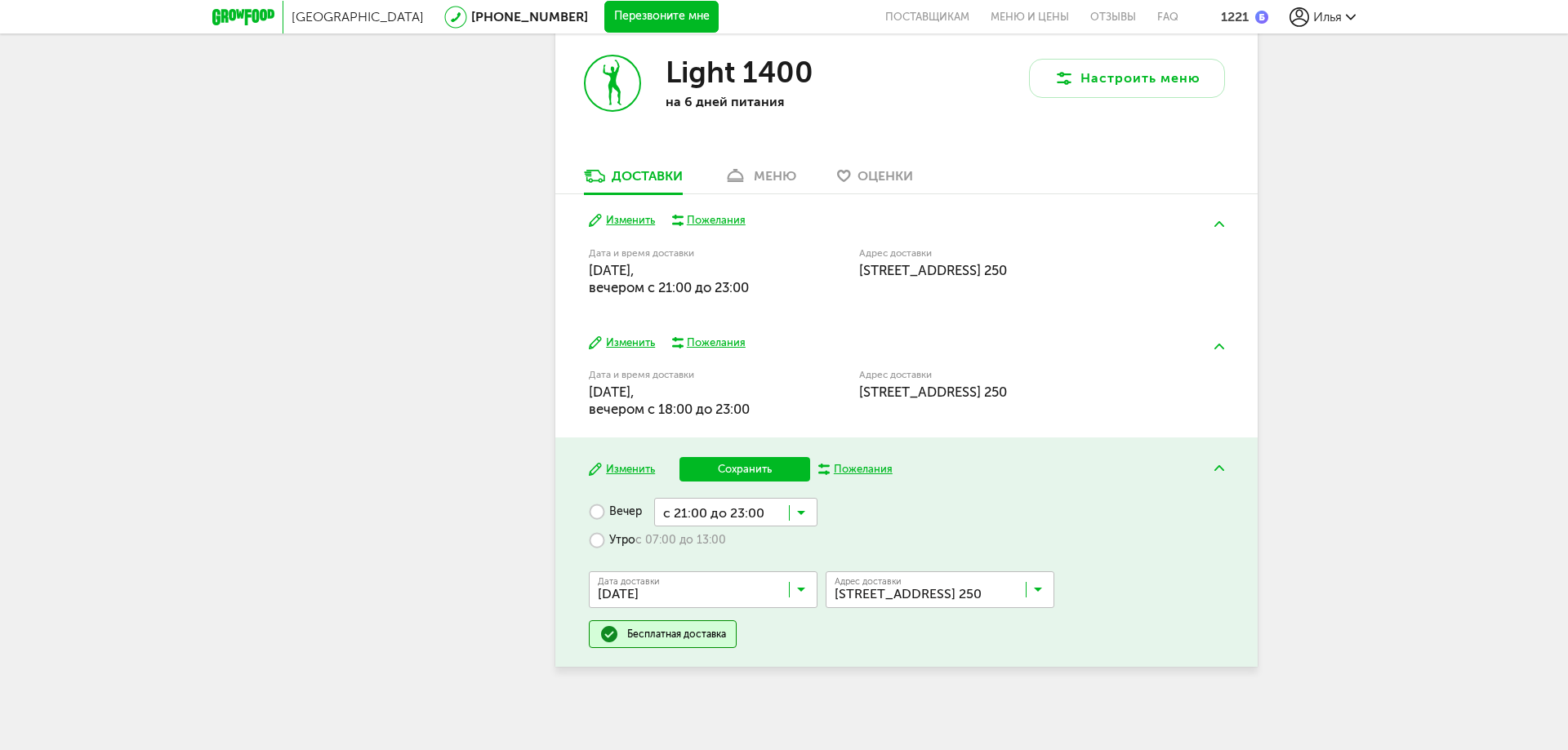
click at [739, 476] on button "Сохранить" at bounding box center [745, 469] width 130 height 25
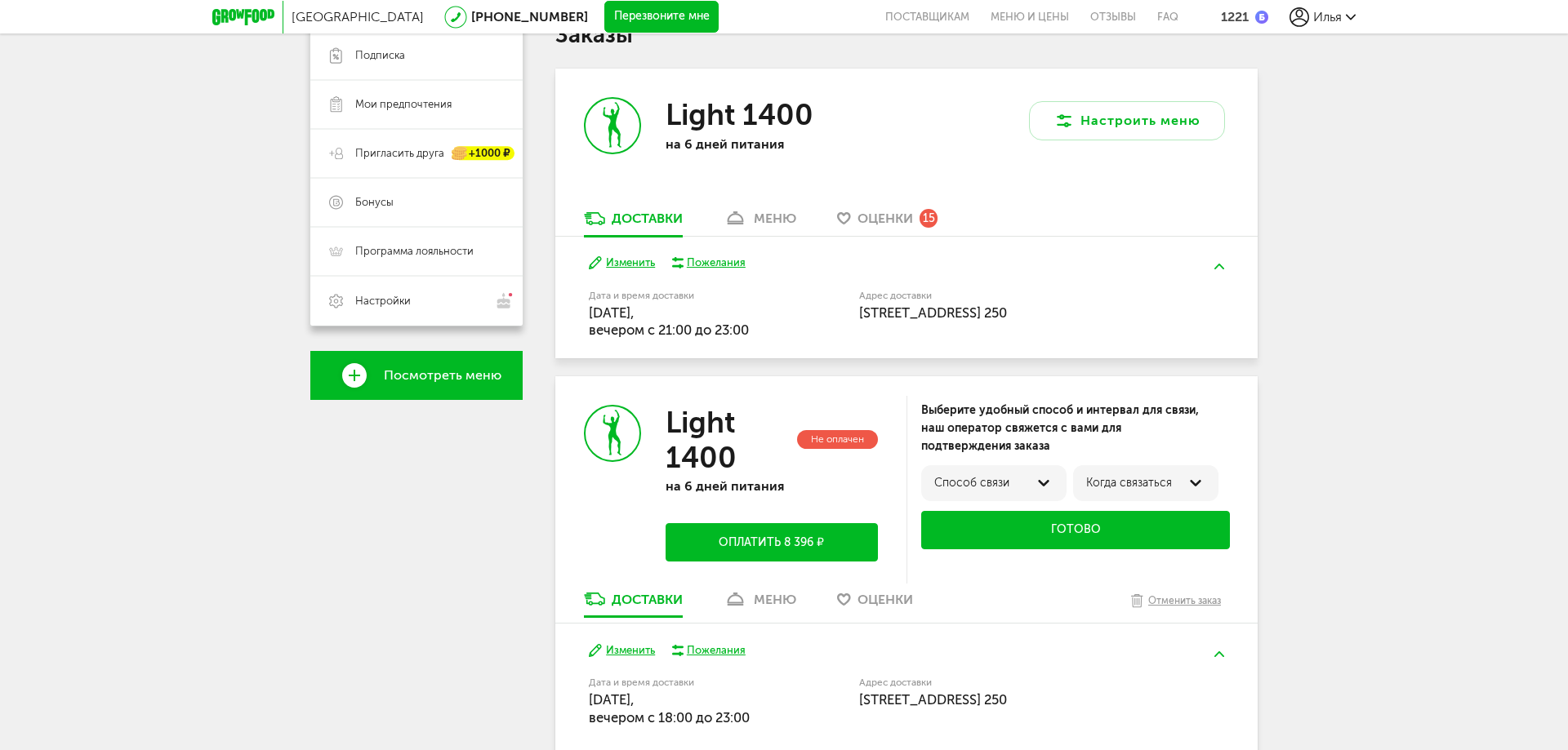
scroll to position [1165, 0]
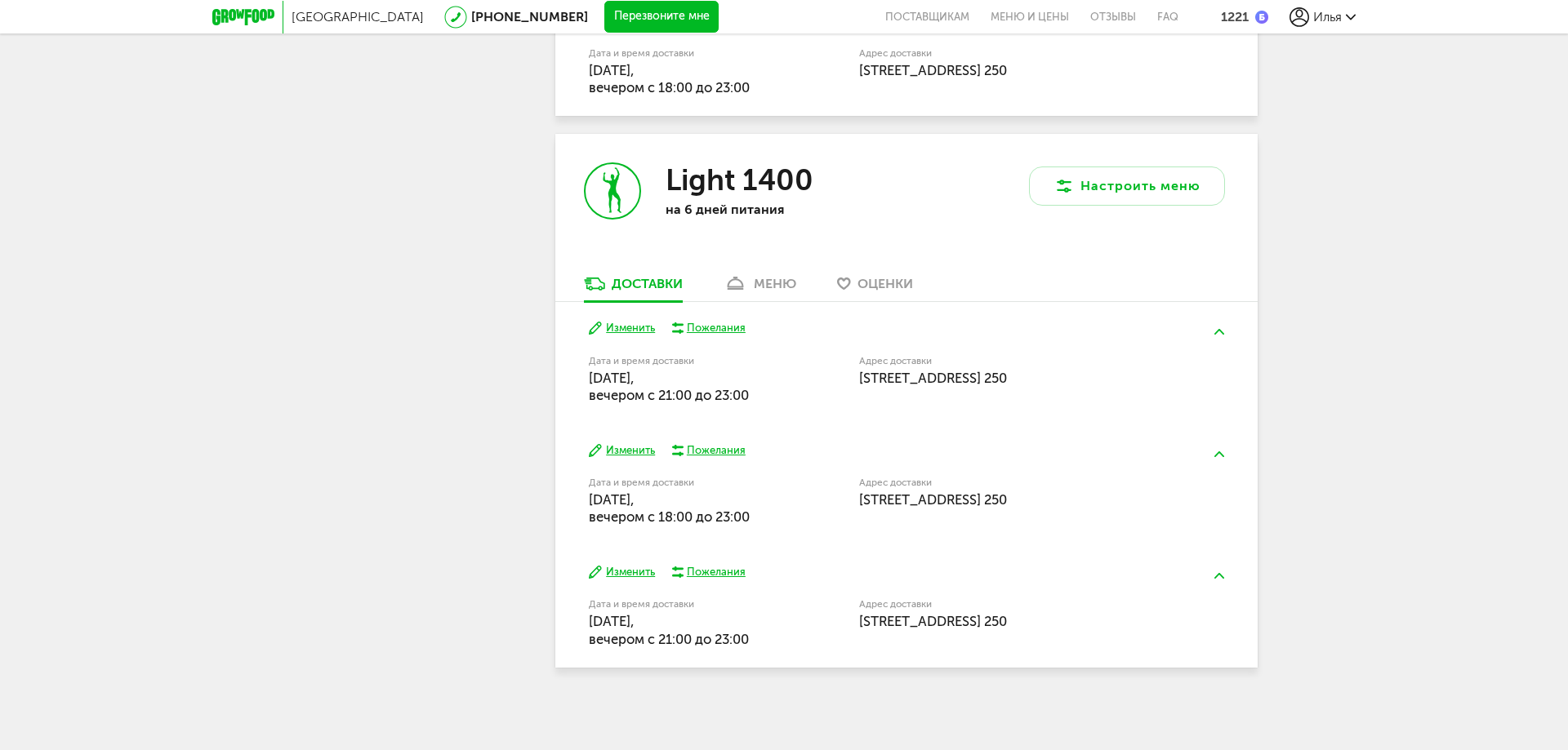
click at [626, 453] on button "Изменить" at bounding box center [622, 451] width 66 height 16
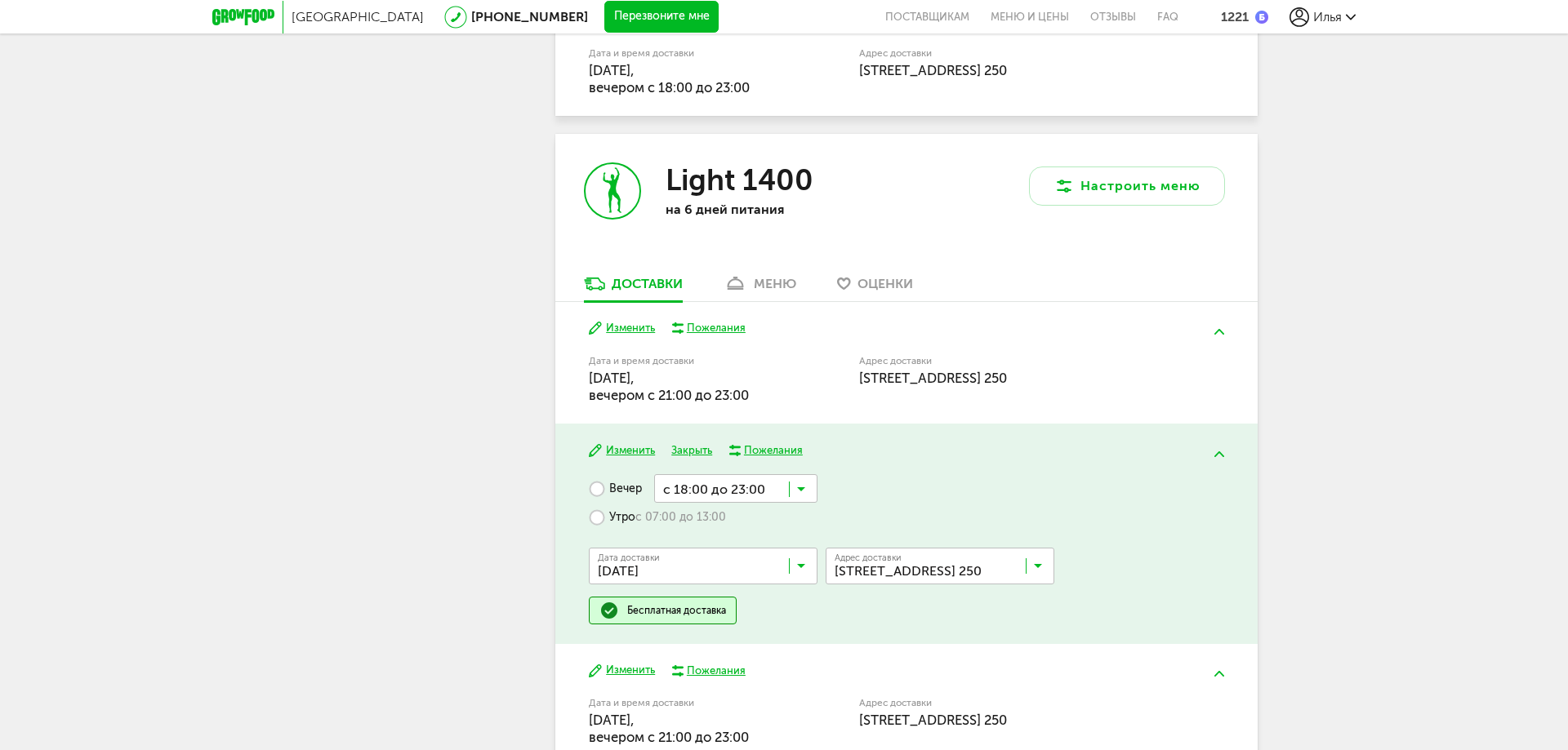
click at [557, 396] on div "Изменить Пожелания Дата и время доставки [DATE], вечером c 21:00 до 23:00 Адрес…" at bounding box center [907, 363] width 703 height 121
click at [809, 398] on div "Дата и время доставки [DATE][GEOGRAPHIC_DATA], вечером c 21:00 до 23:00" at bounding box center [724, 378] width 270 height 52
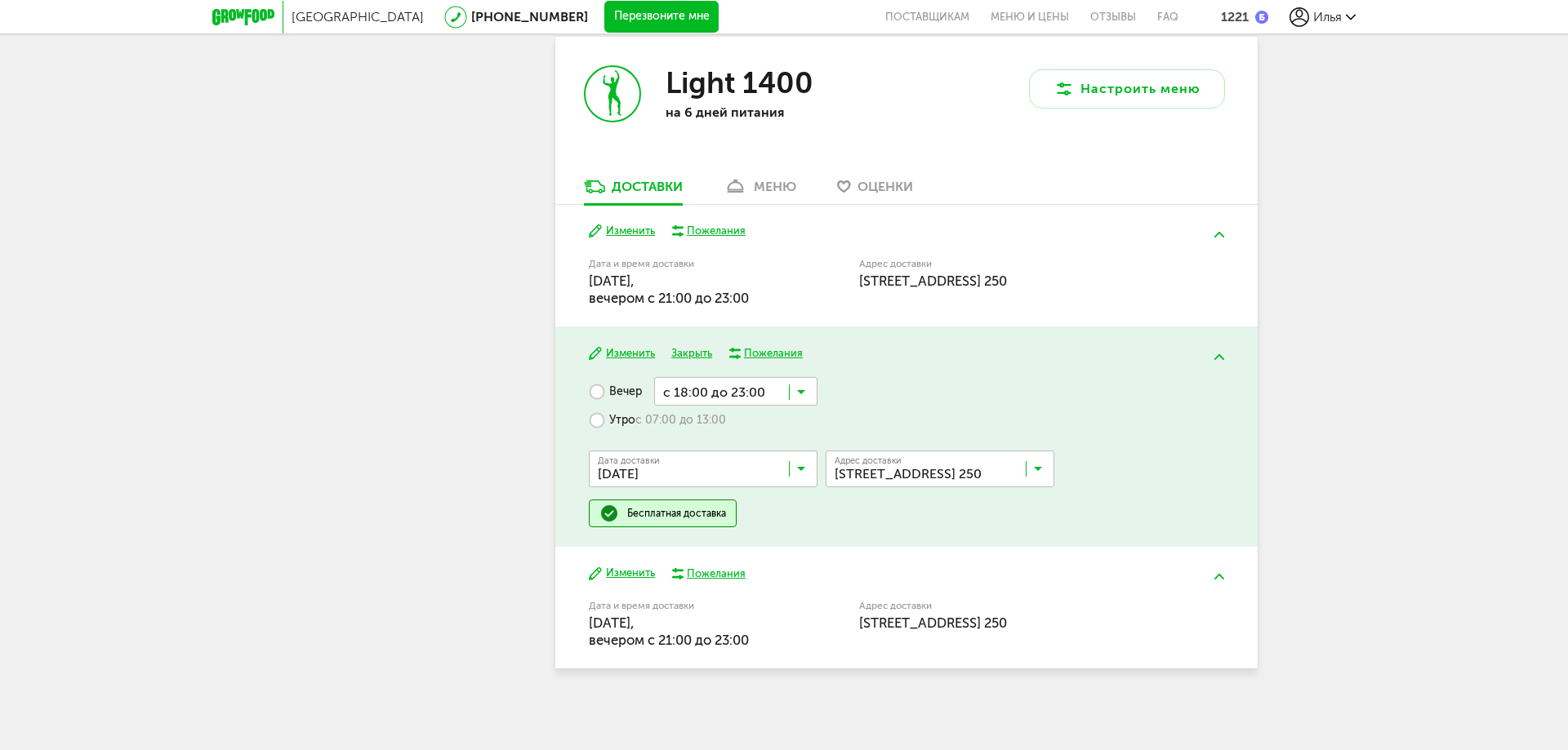
scroll to position [1264, 0]
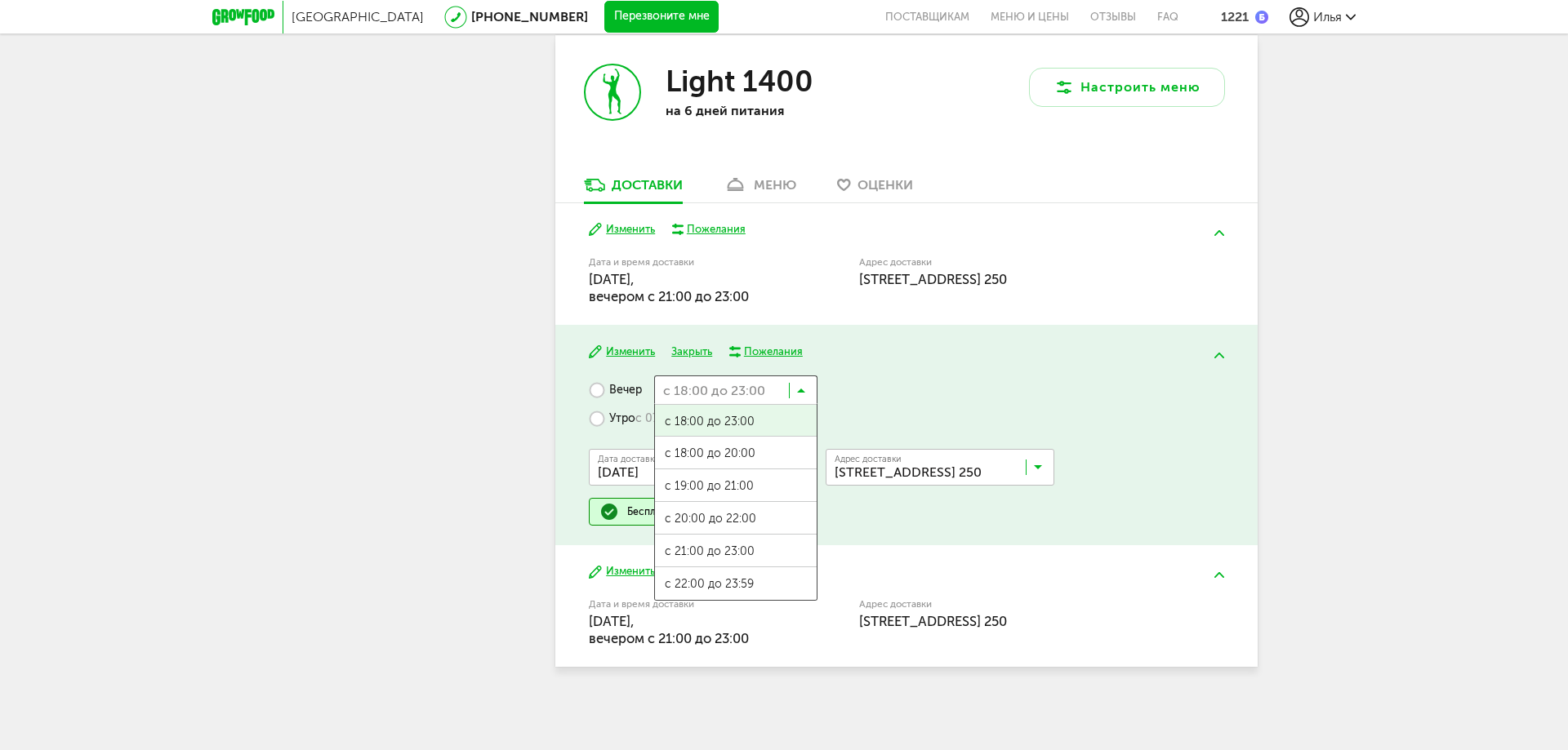
click at [739, 391] on input "Search for option" at bounding box center [736, 389] width 164 height 28
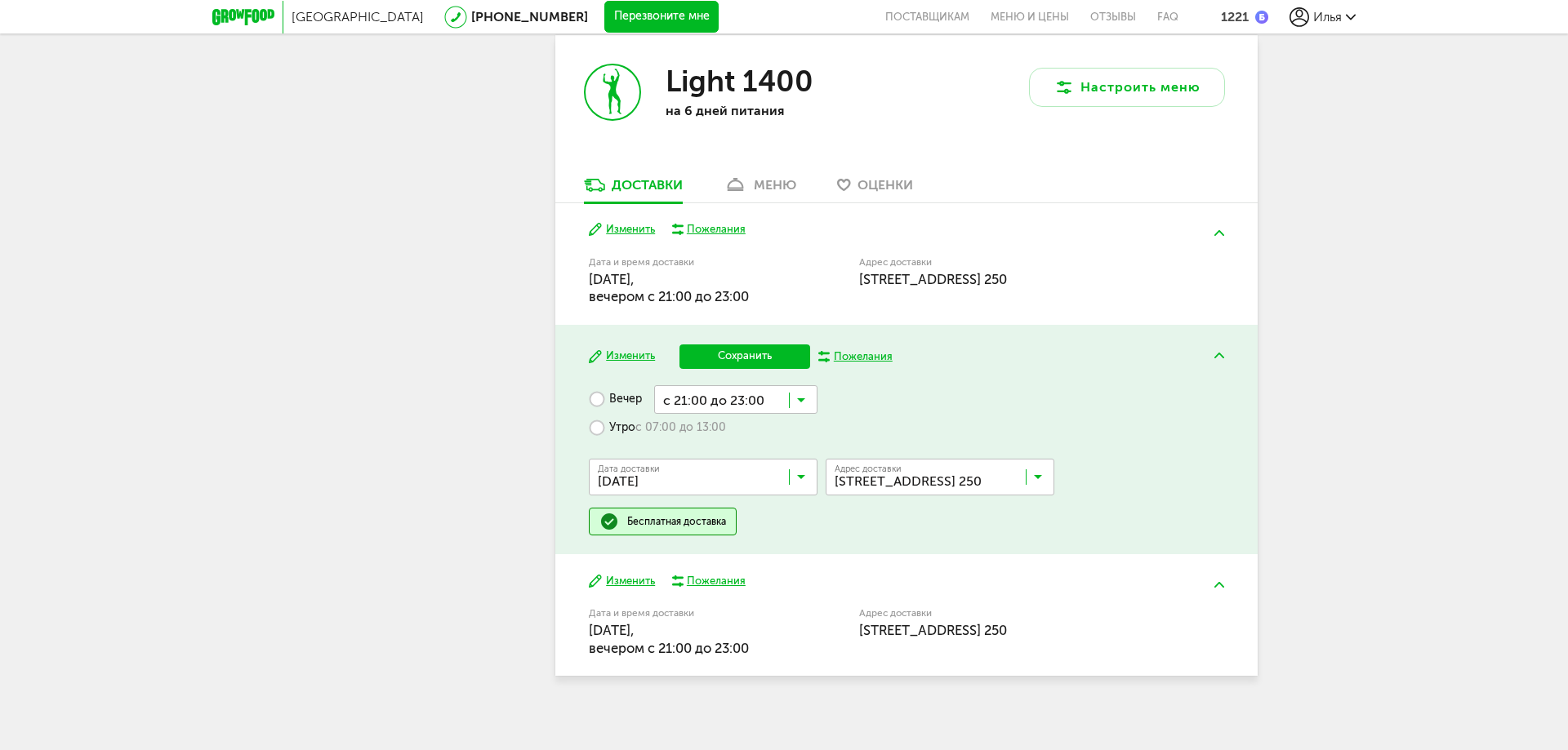
click at [739, 545] on span "с 21:00 до 23:00" at bounding box center [736, 561] width 162 height 34
click at [726, 353] on button "Сохранить" at bounding box center [745, 356] width 130 height 25
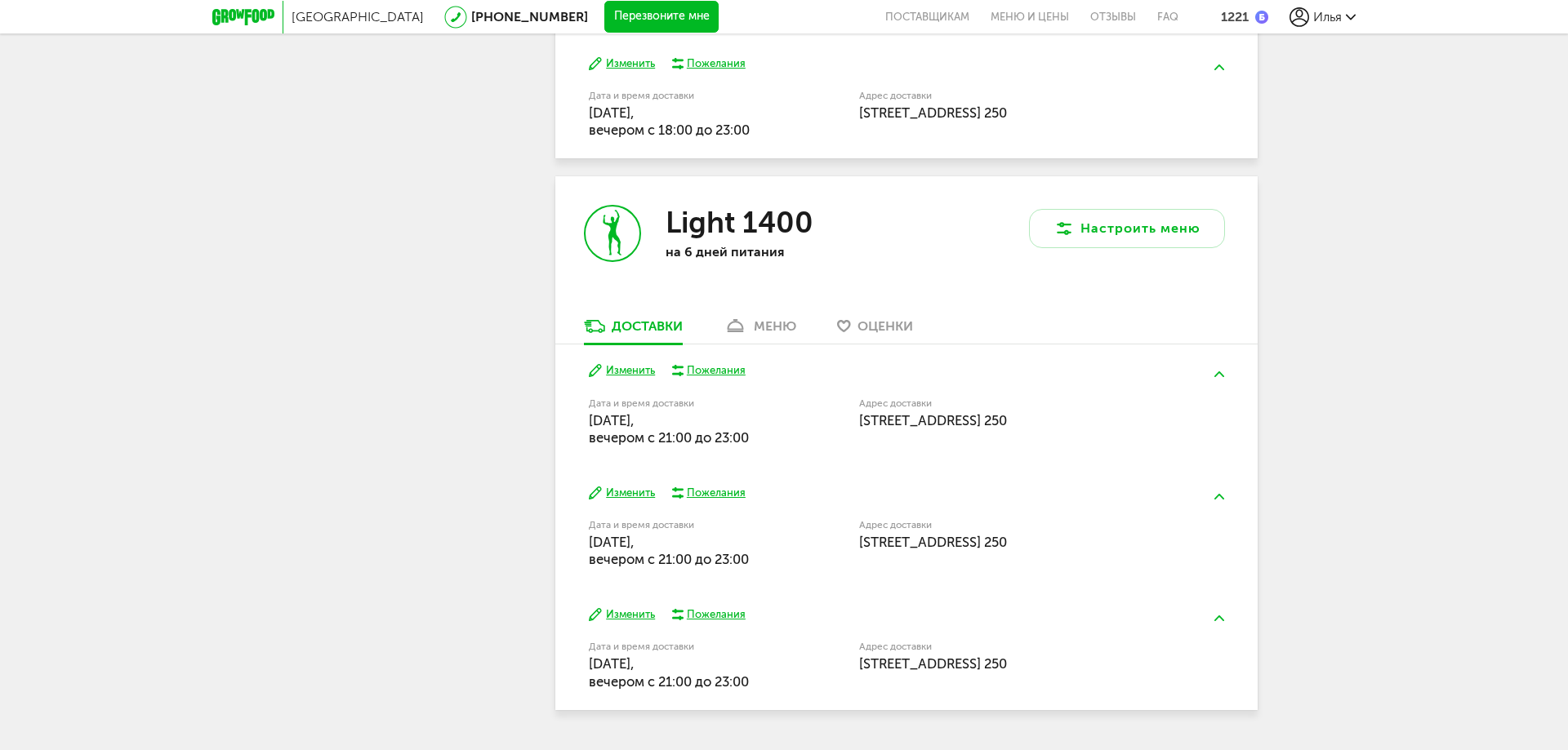
scroll to position [1084, 0]
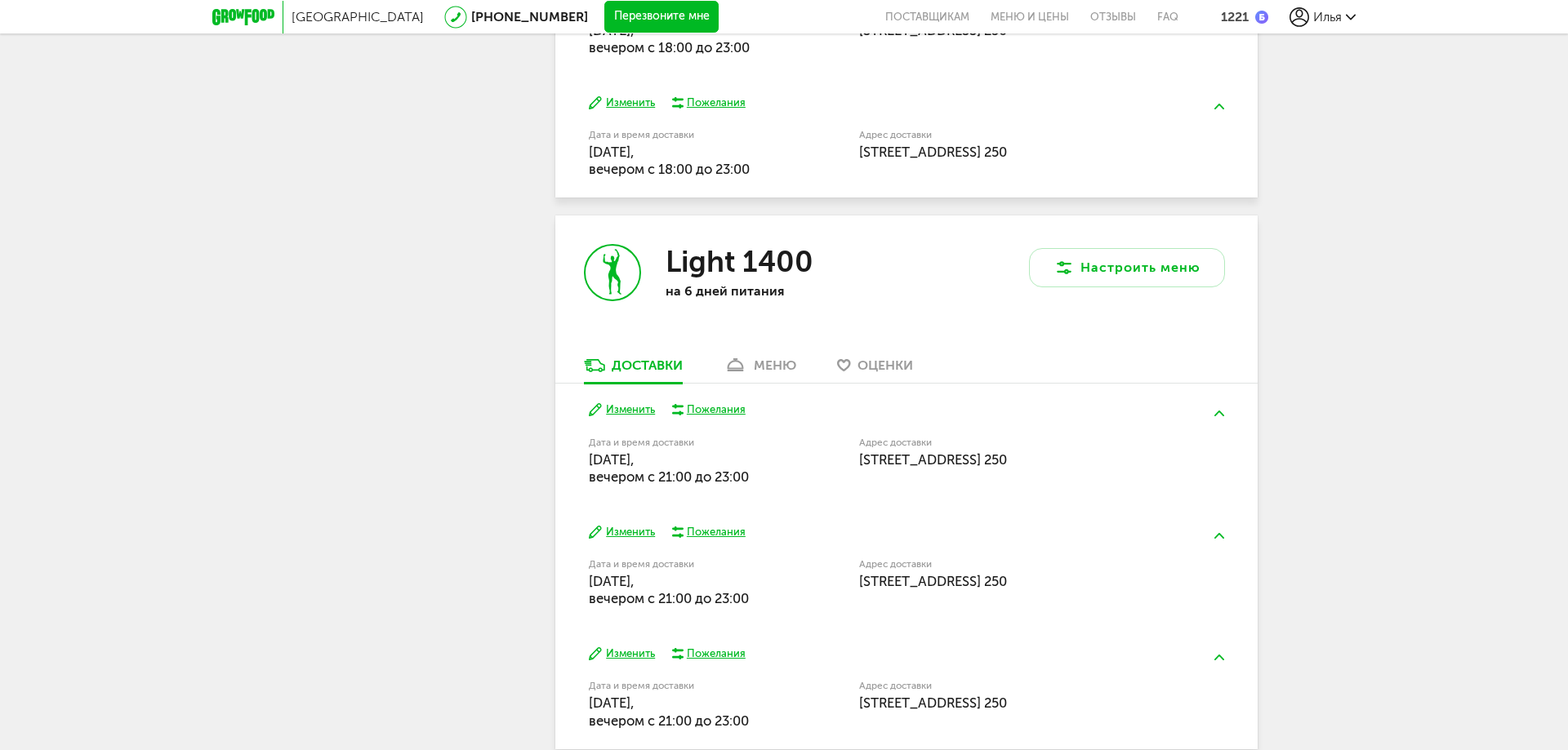
click at [743, 363] on icon at bounding box center [736, 364] width 24 height 14
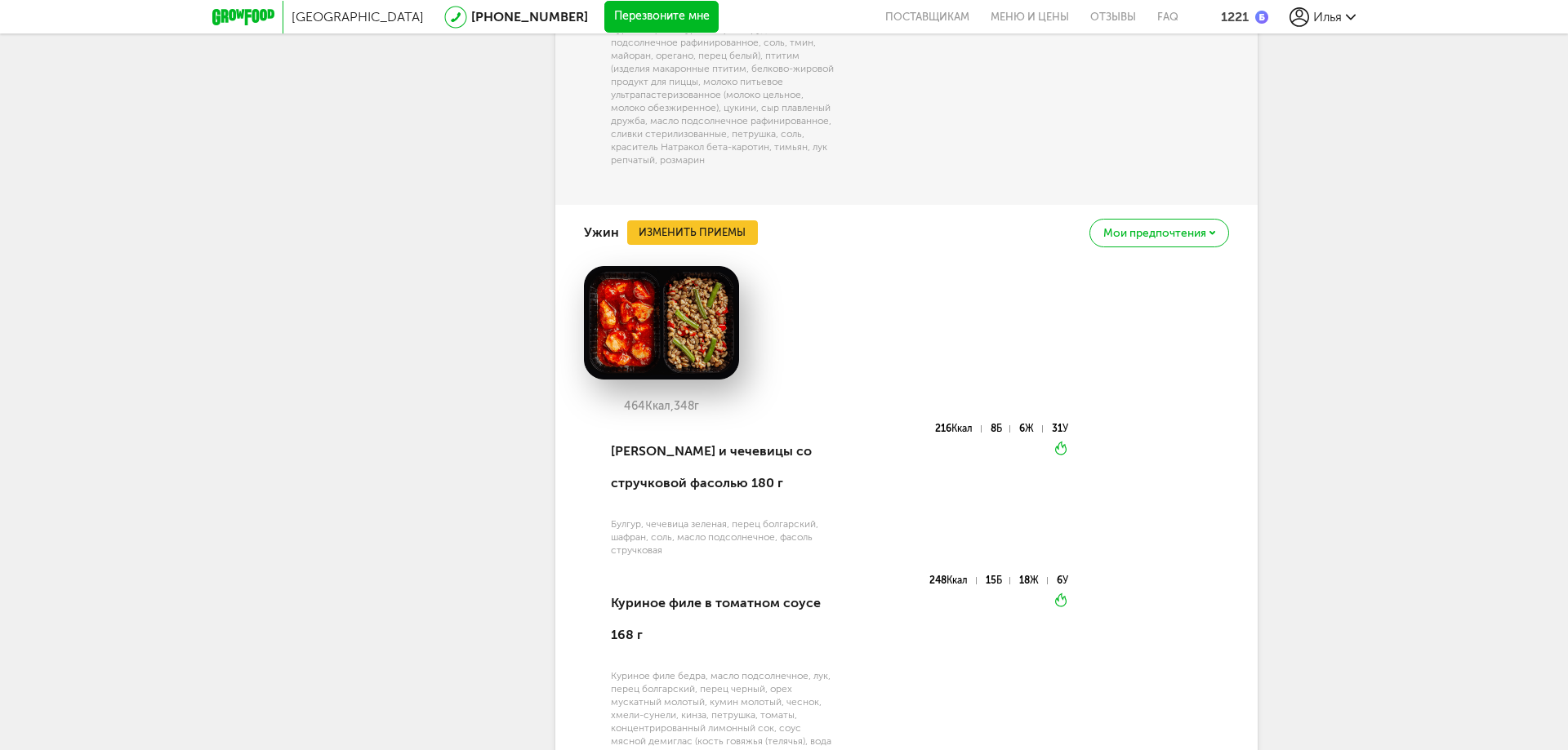
scroll to position [3033, 0]
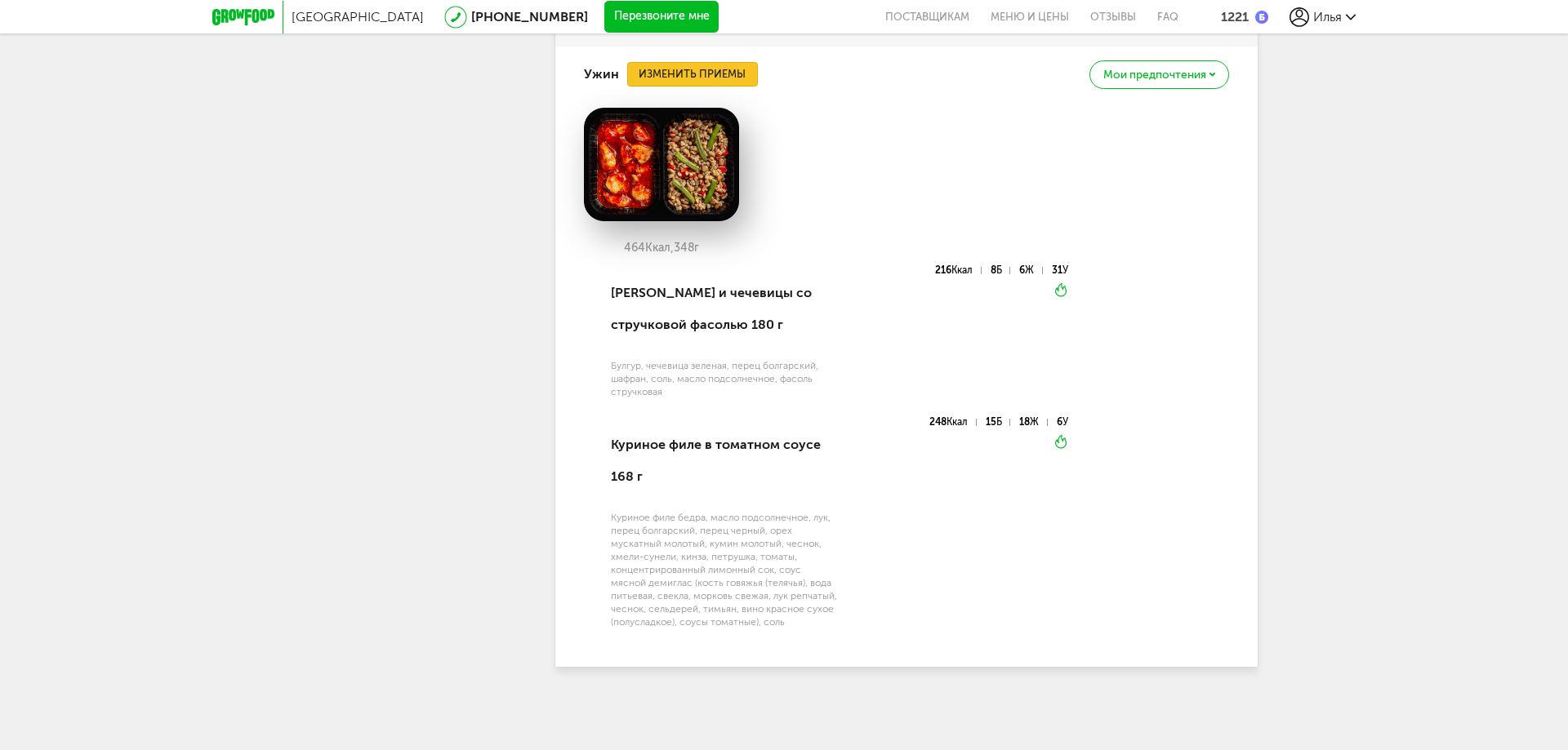
click at [695, 76] on button "Изменить приемы" at bounding box center [693, 74] width 130 height 25
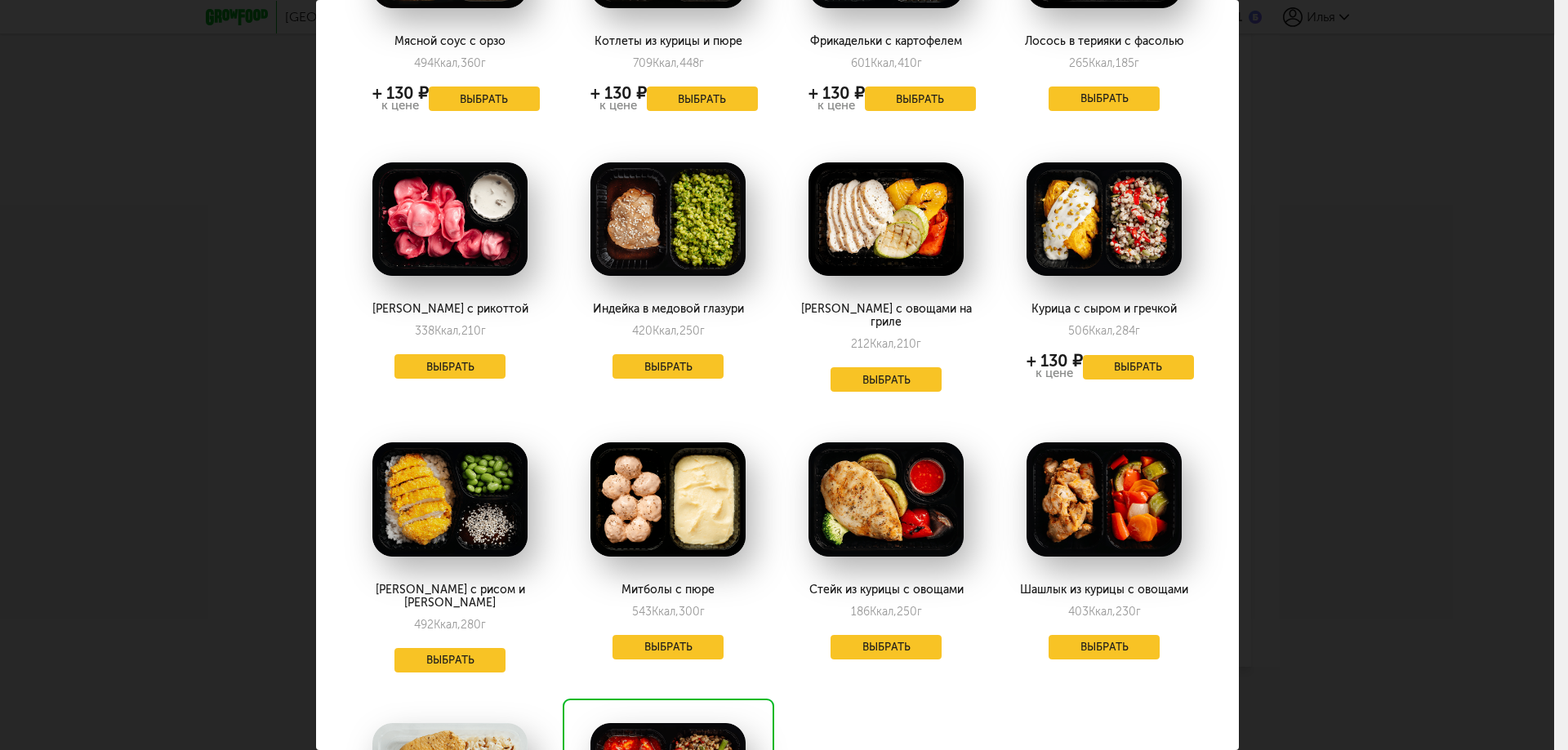
scroll to position [163, 0]
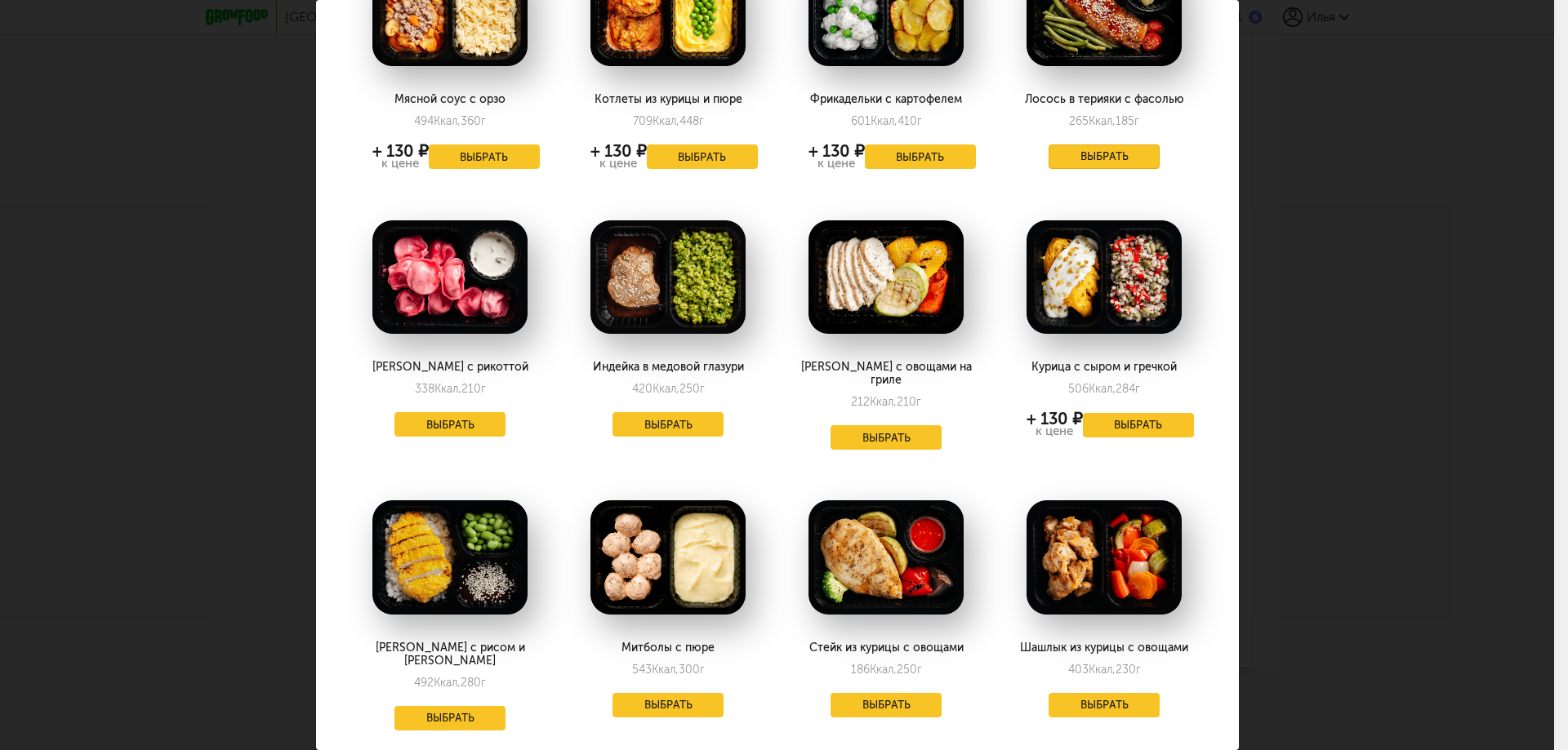
click at [1089, 151] on button "Выбрать" at bounding box center [1103, 156] width 111 height 25
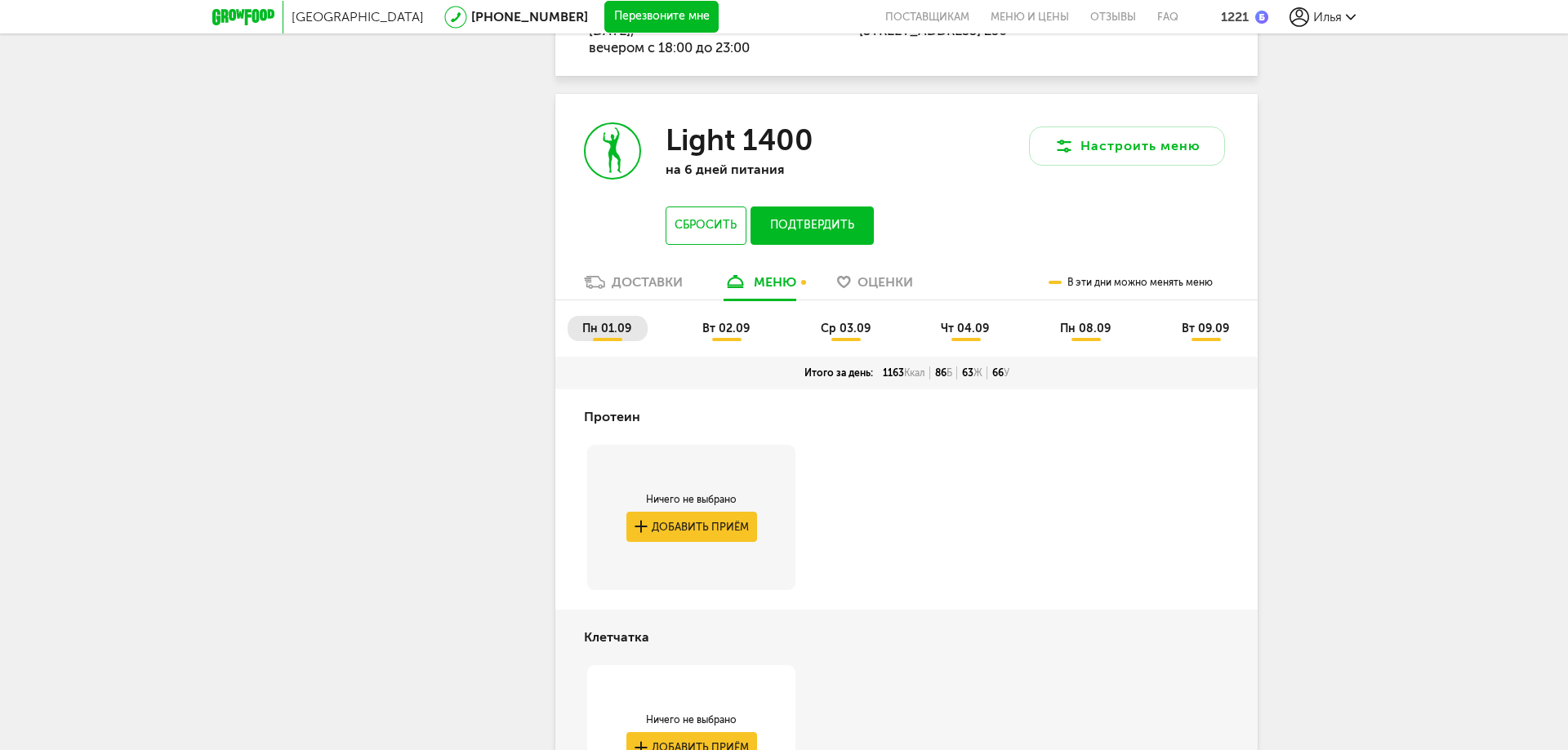
scroll to position [1064, 0]
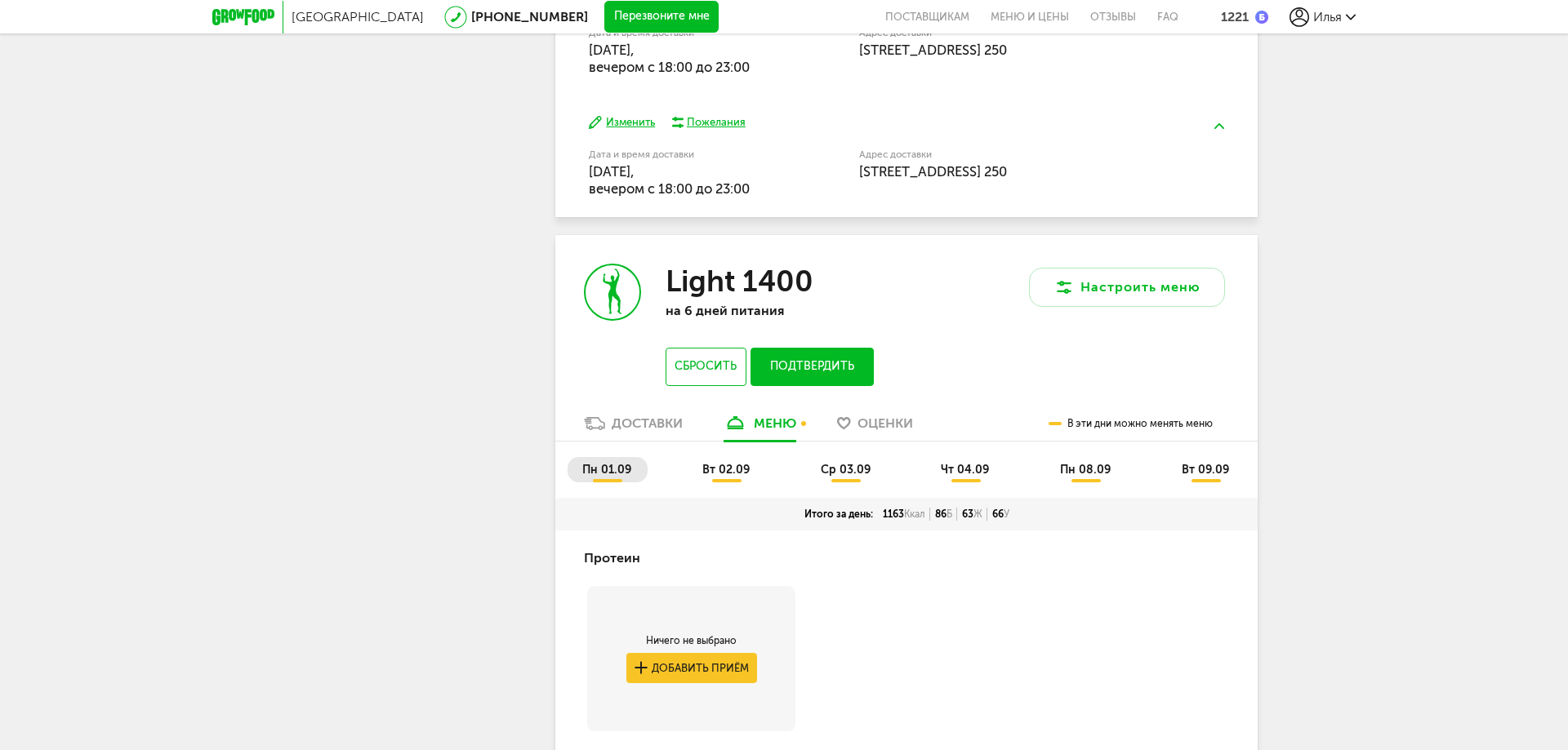
click at [820, 359] on button "Подтвердить" at bounding box center [812, 367] width 123 height 39
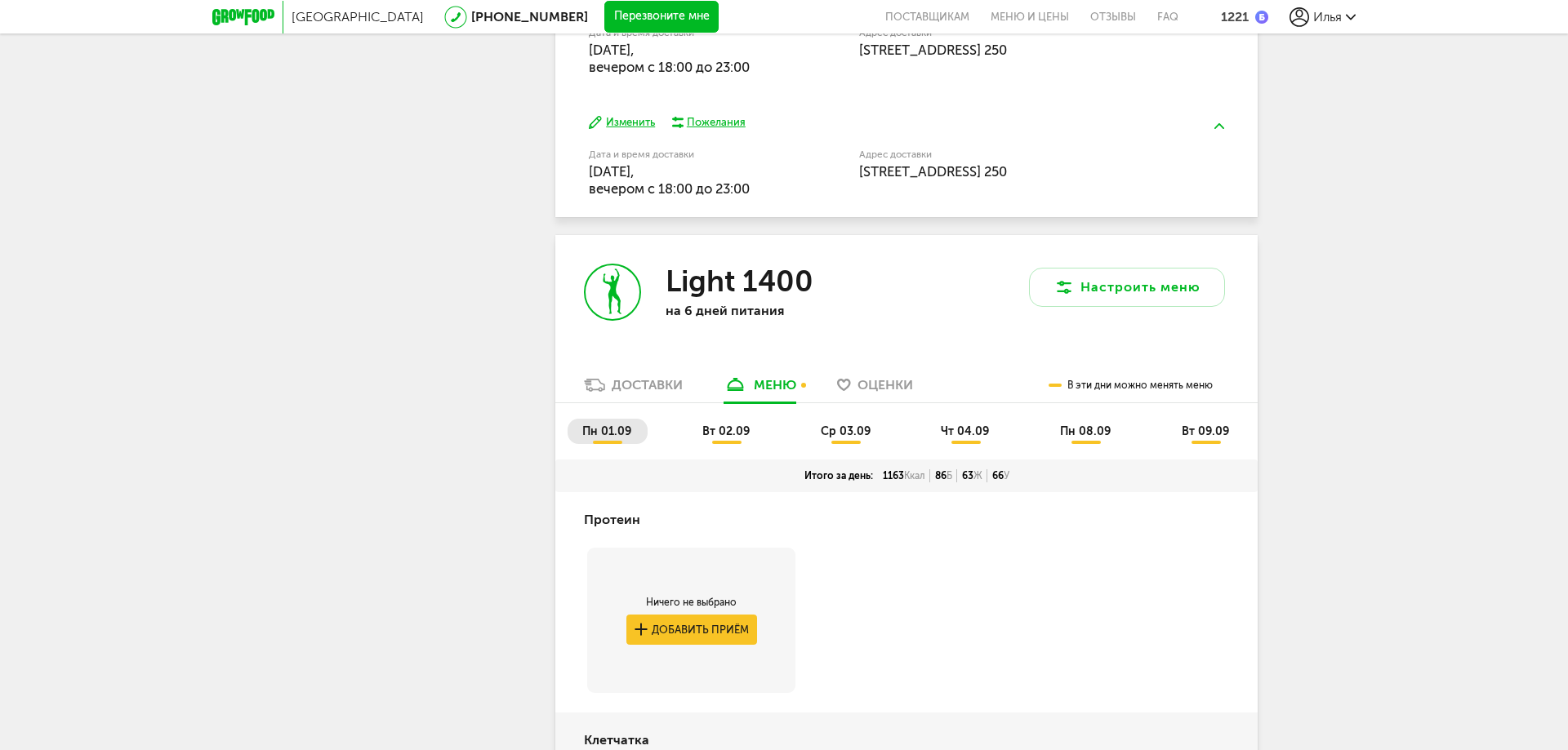
click at [746, 433] on span "вт 02.09" at bounding box center [727, 431] width 48 height 14
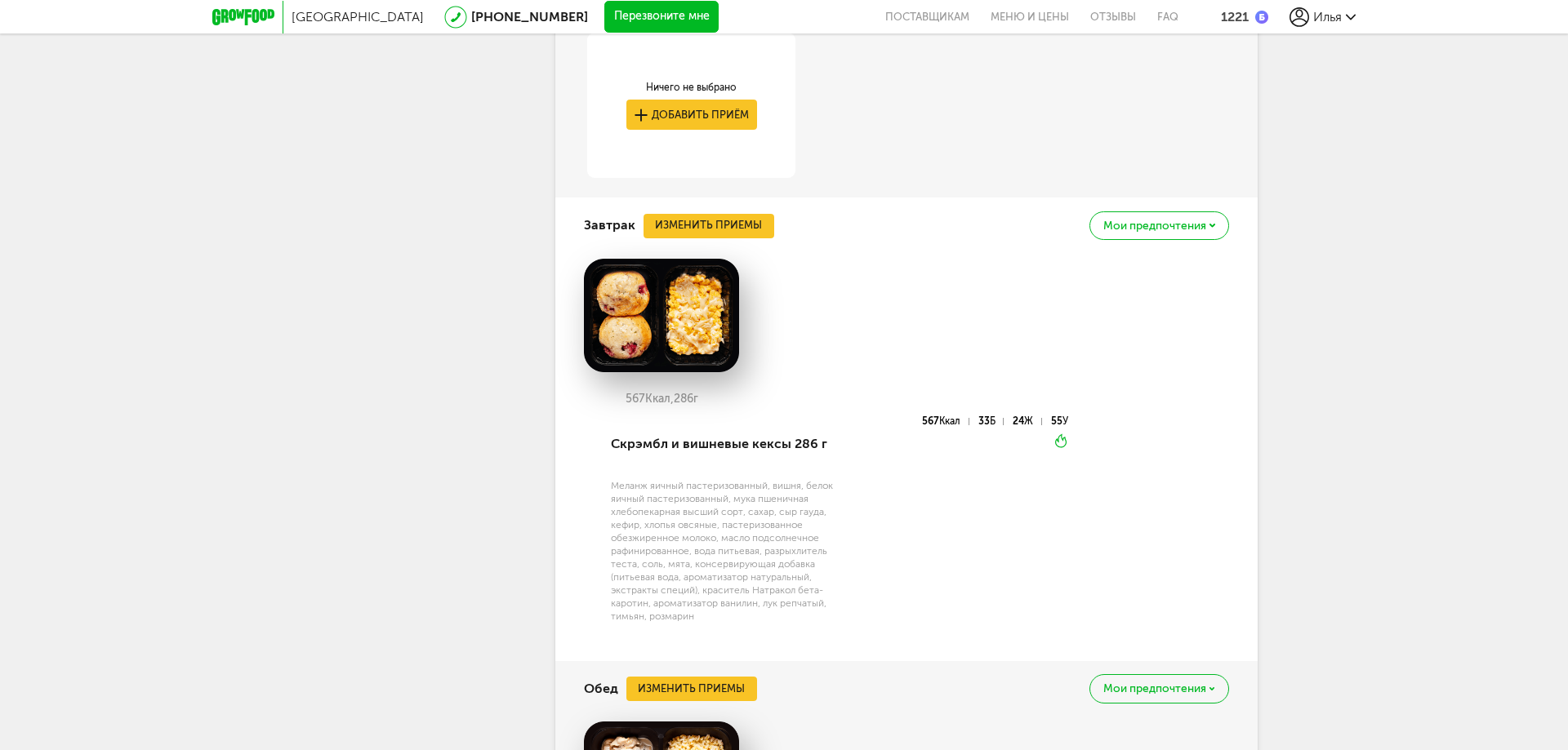
scroll to position [1798, 0]
click at [717, 232] on button "Изменить приемы" at bounding box center [709, 227] width 130 height 25
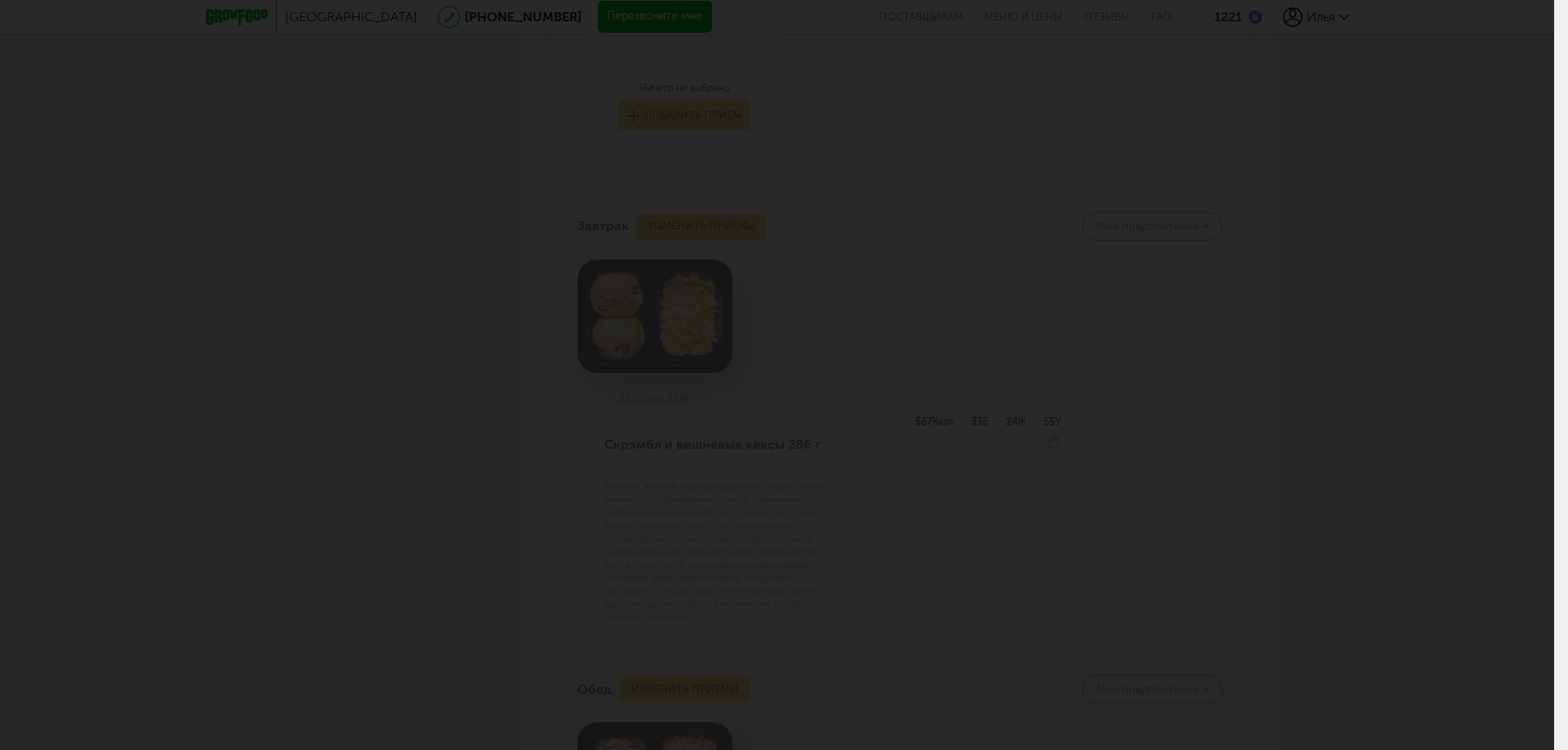
click at [307, 293] on div at bounding box center [777, 375] width 1554 height 750
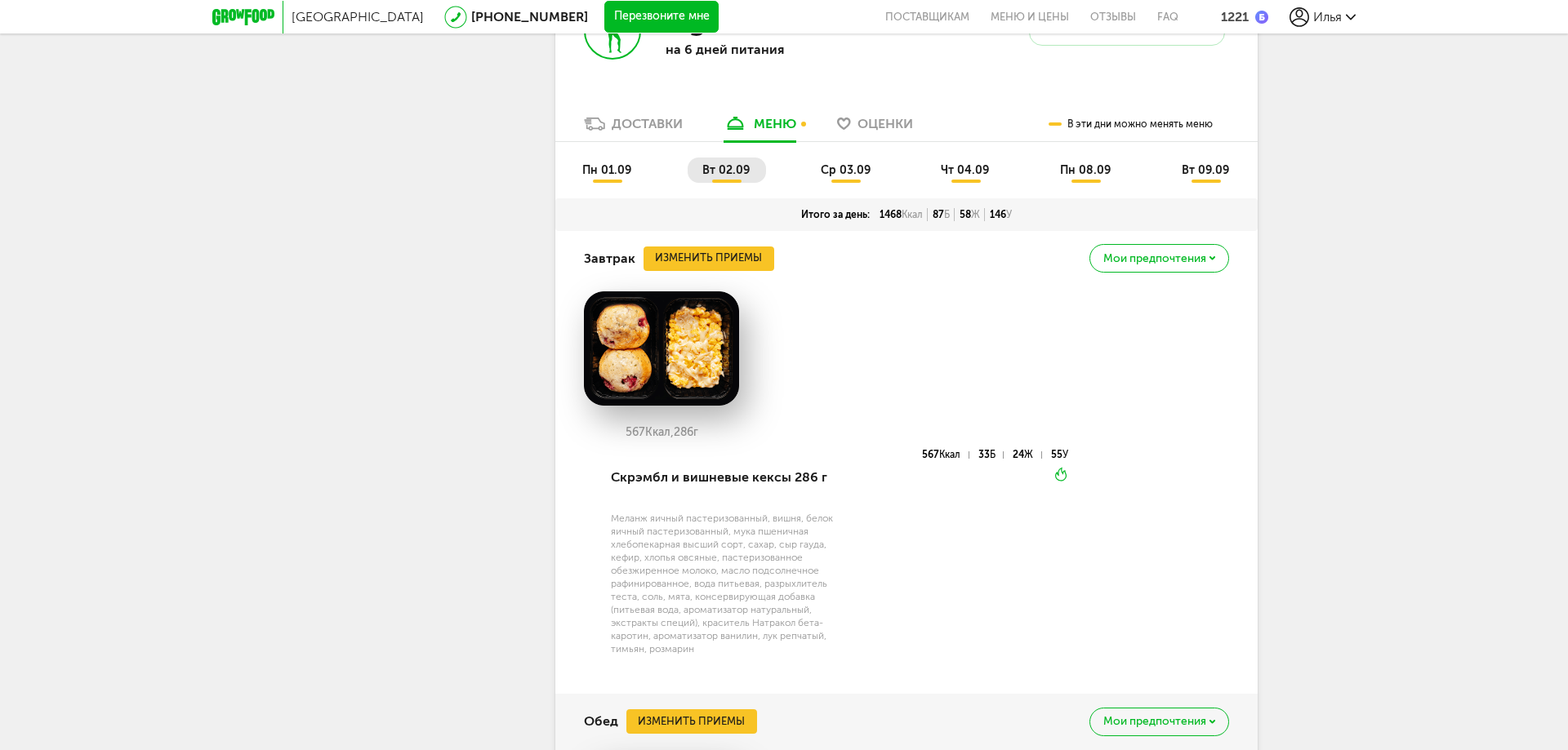
scroll to position [1227, 0]
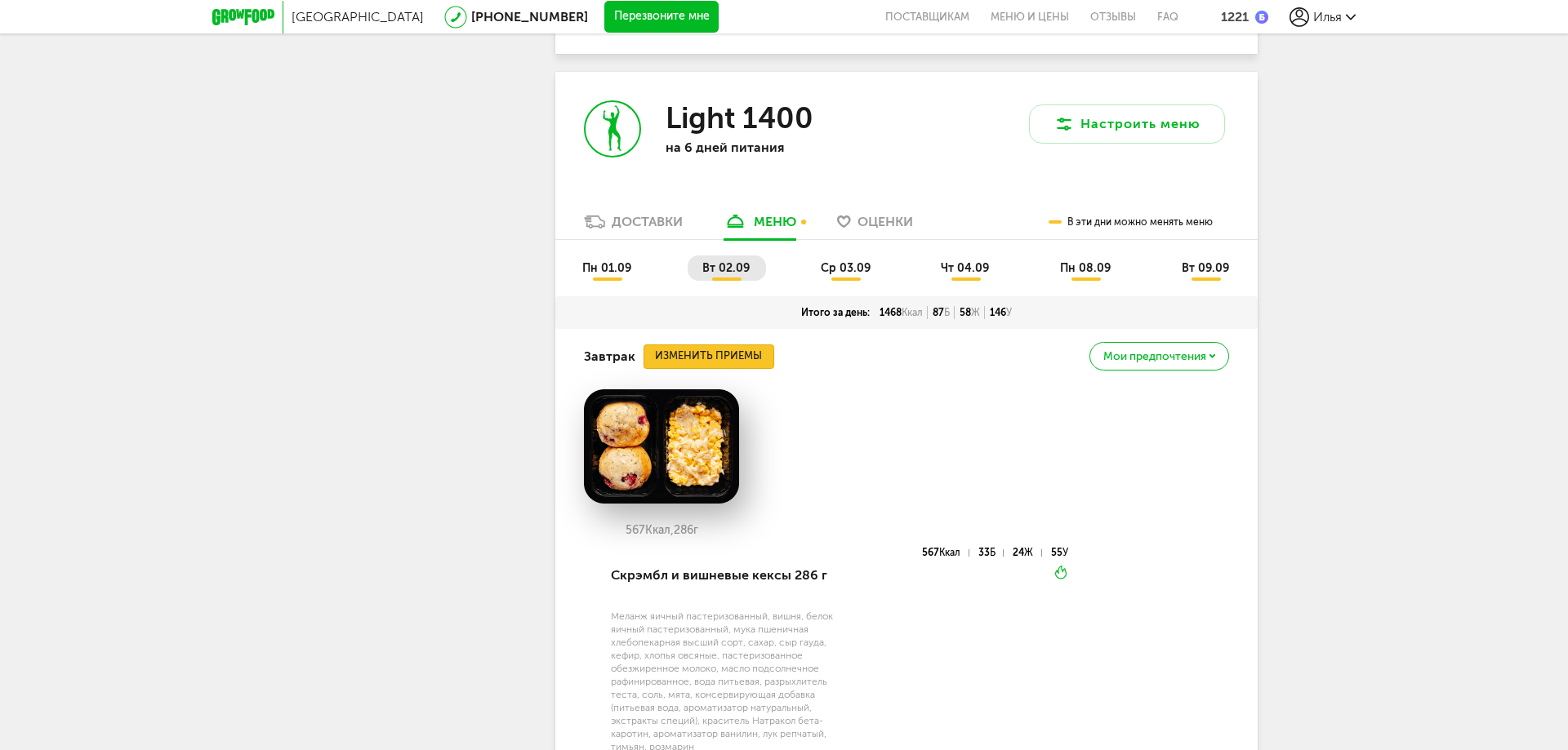
click at [729, 358] on button "Изменить приемы" at bounding box center [709, 356] width 130 height 25
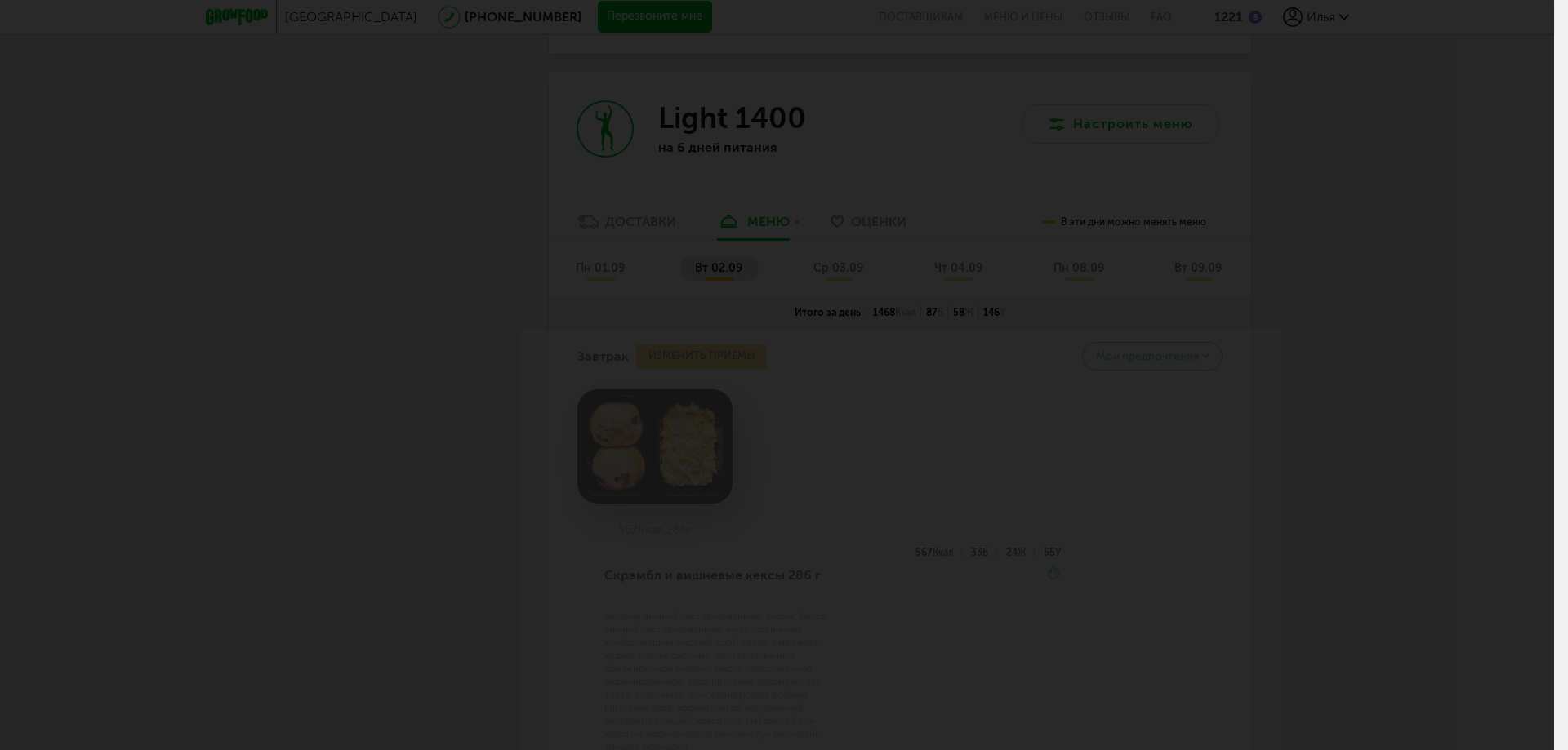
click at [242, 175] on div at bounding box center [777, 375] width 1554 height 750
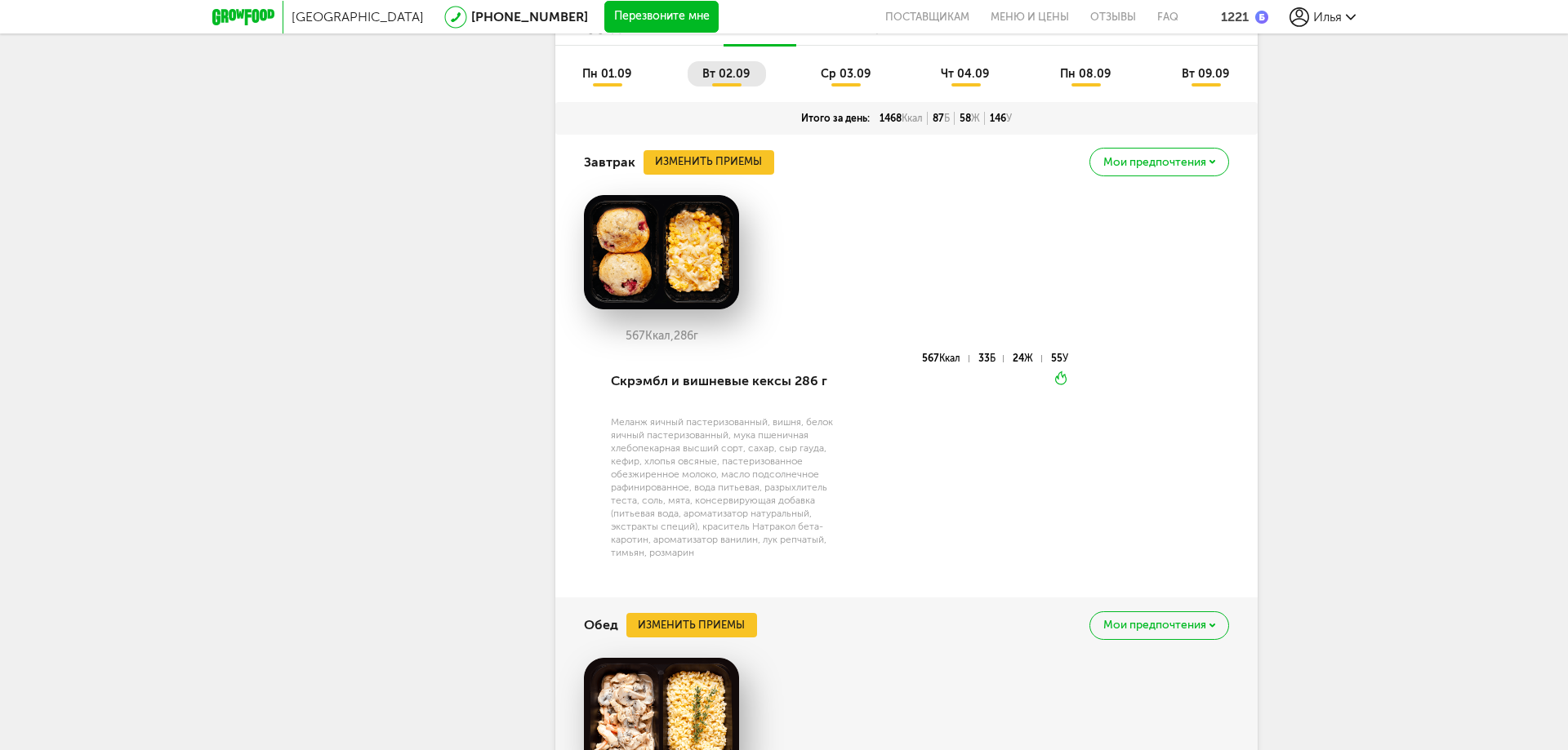
scroll to position [1717, 0]
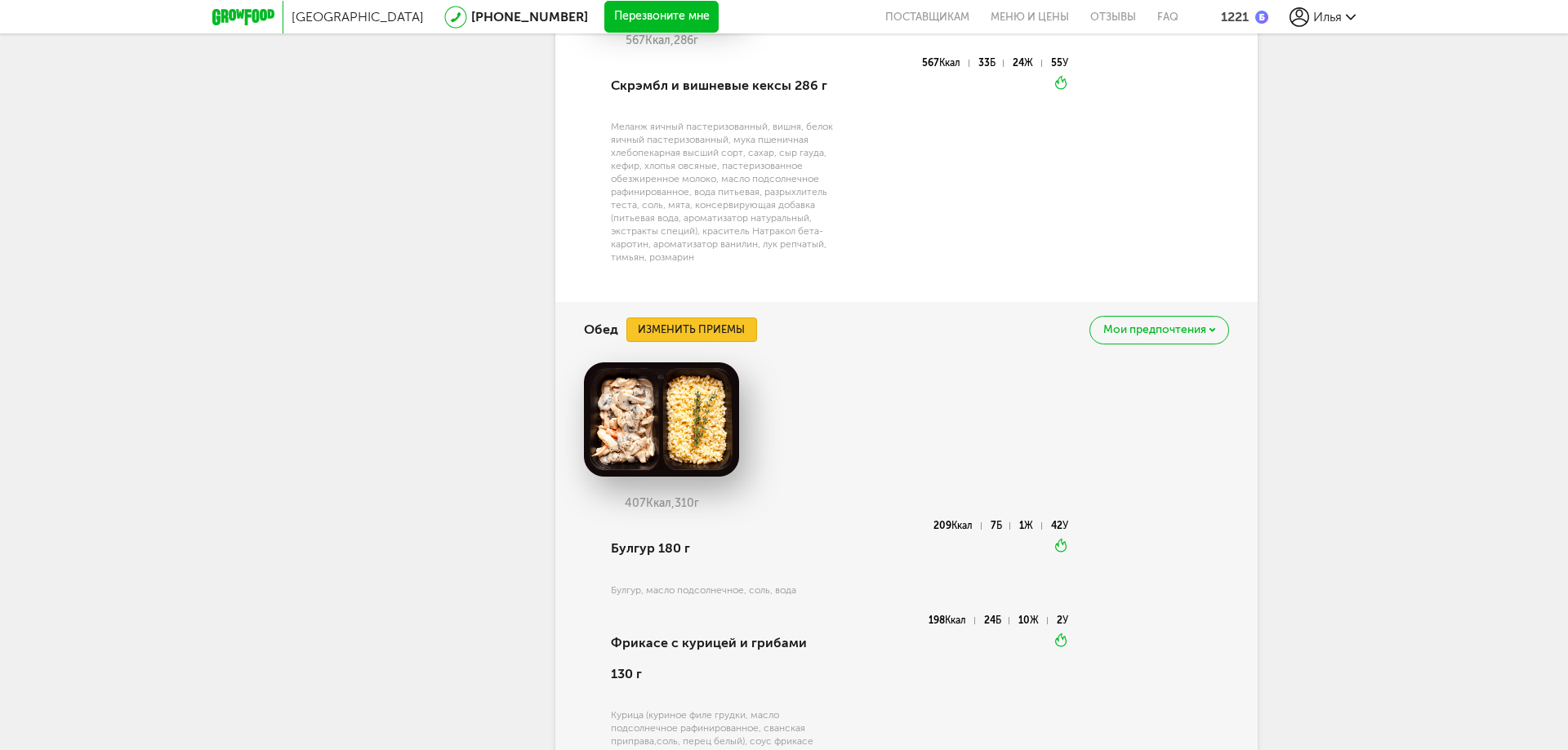
click at [696, 325] on button "Изменить приемы" at bounding box center [692, 330] width 130 height 25
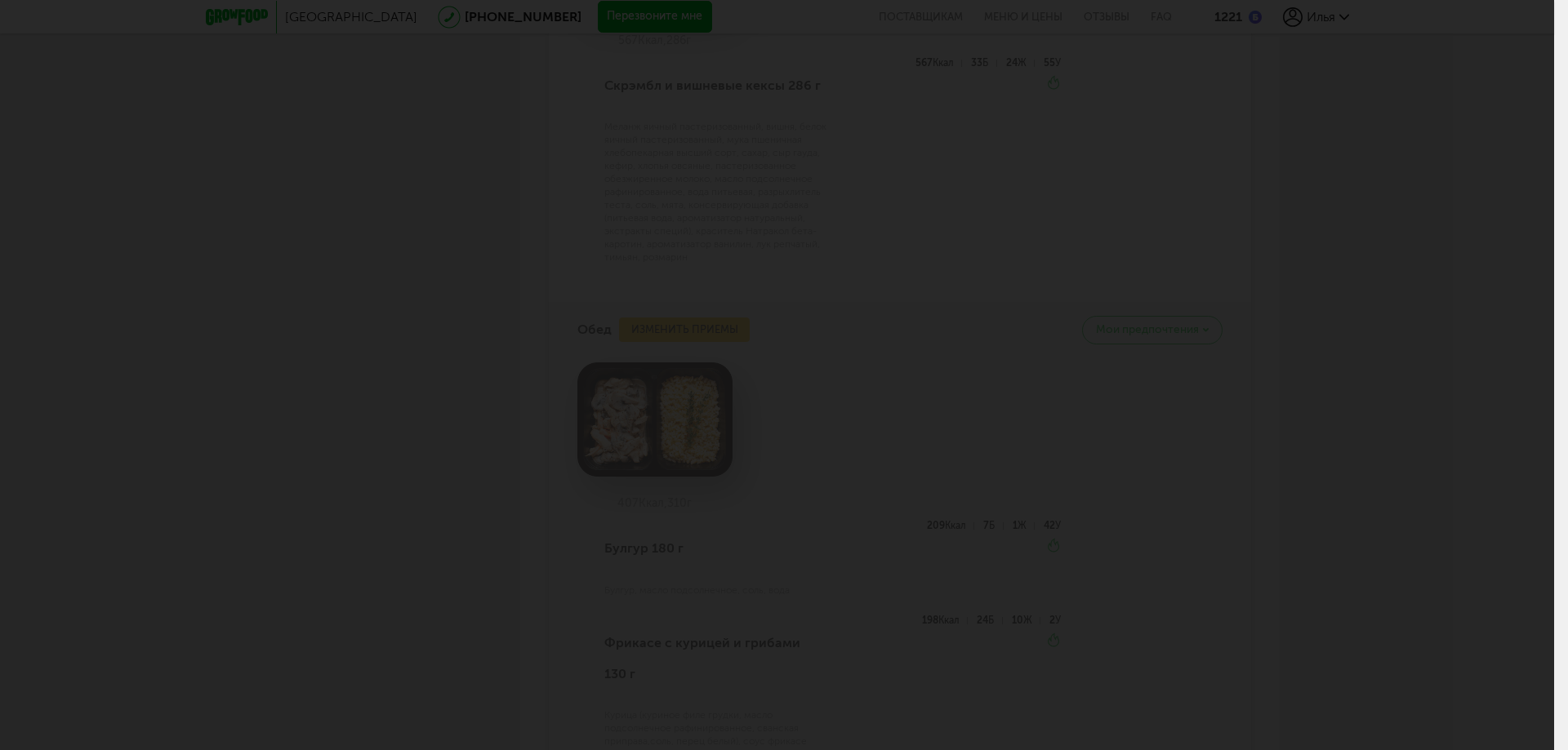
click at [494, 247] on div at bounding box center [777, 375] width 1554 height 750
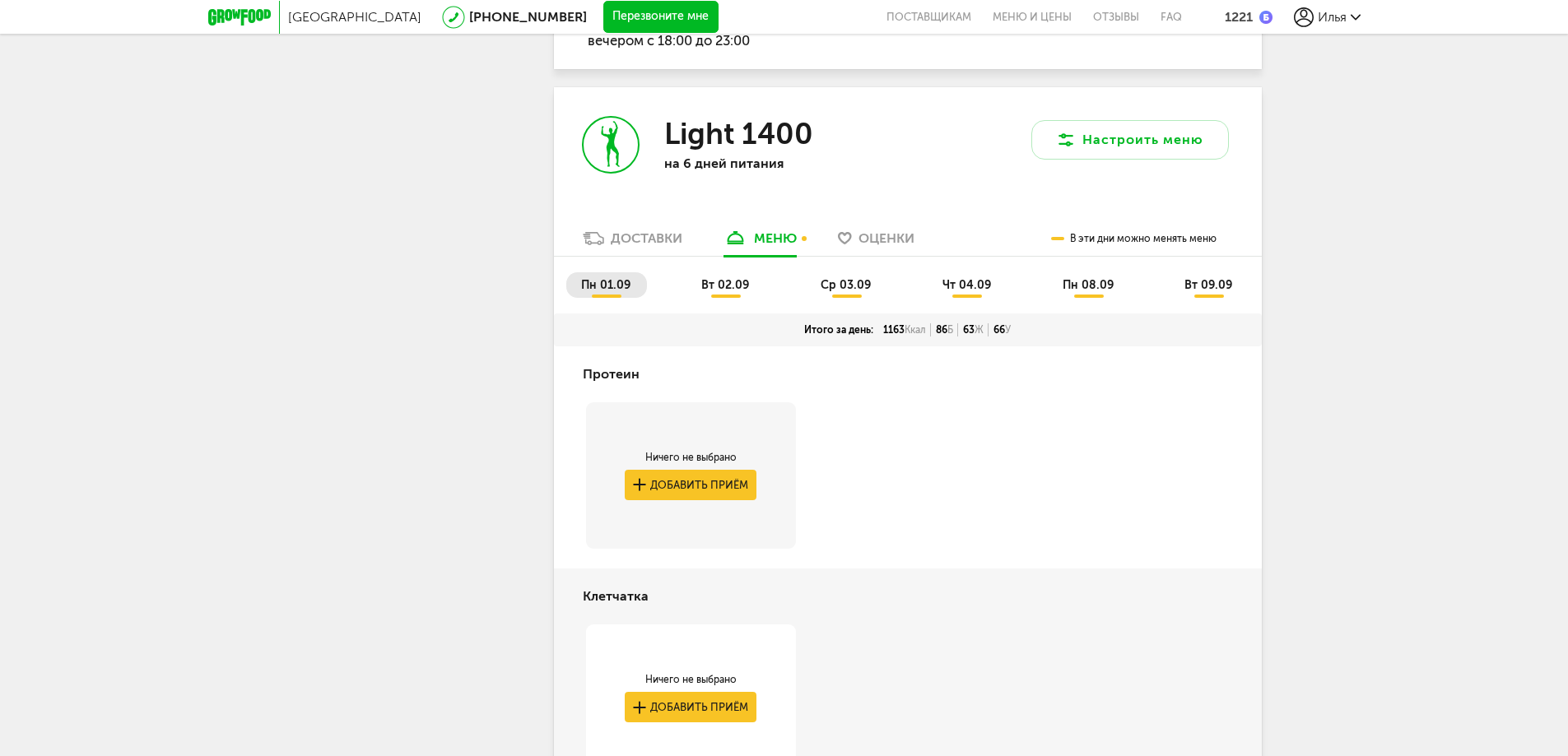
scroll to position [1186, 0]
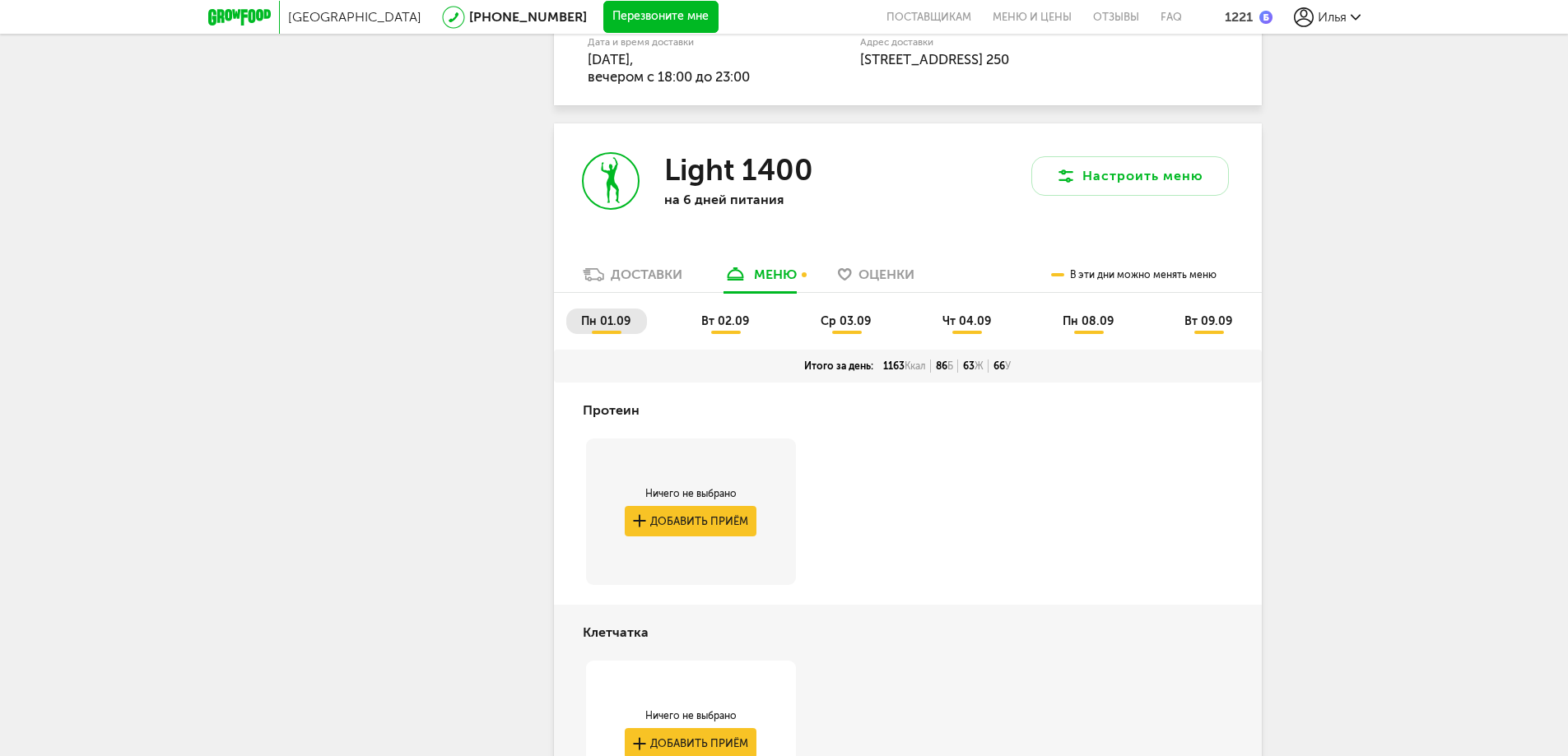
click at [718, 326] on span "вт 02.09" at bounding box center [725, 321] width 48 height 14
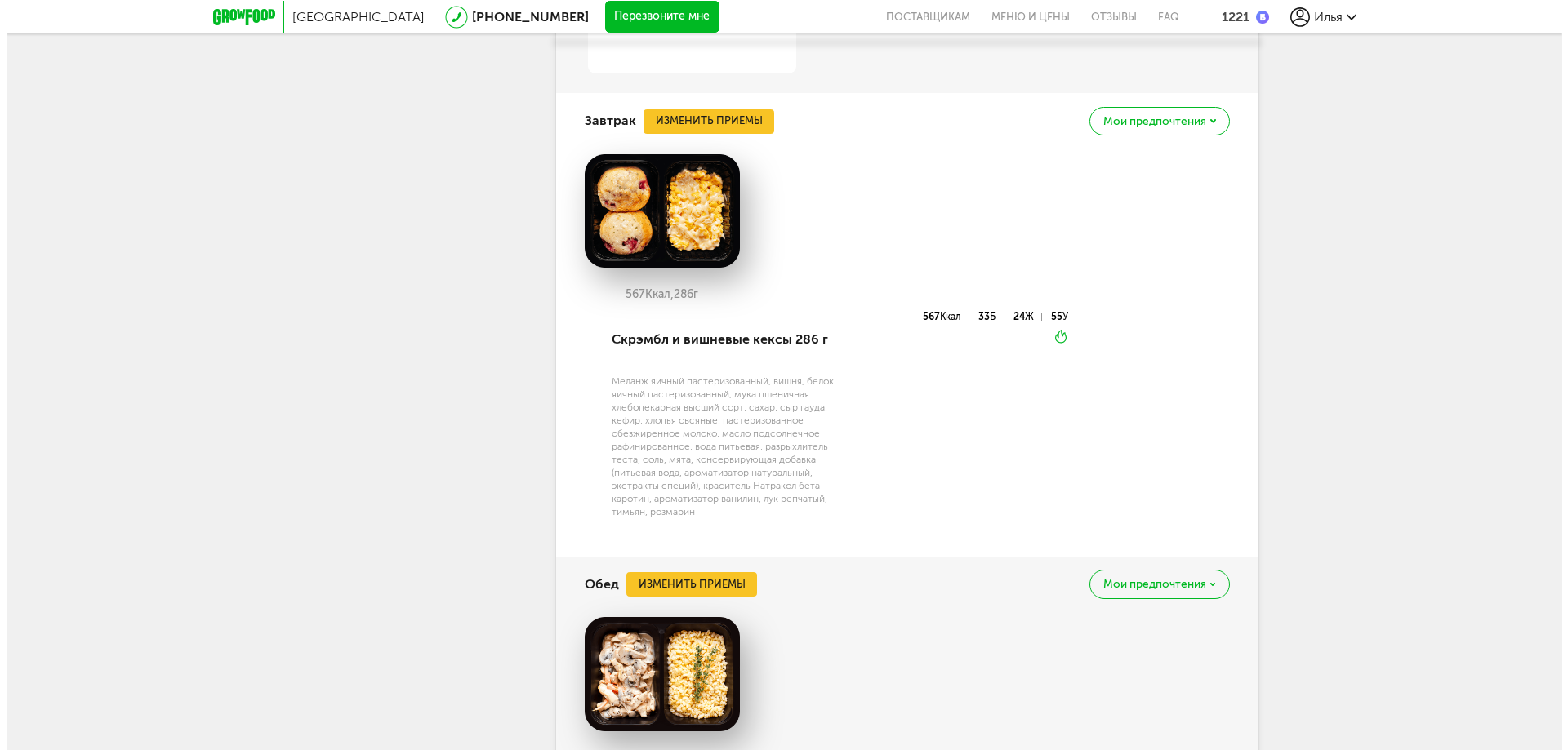
scroll to position [1911, 0]
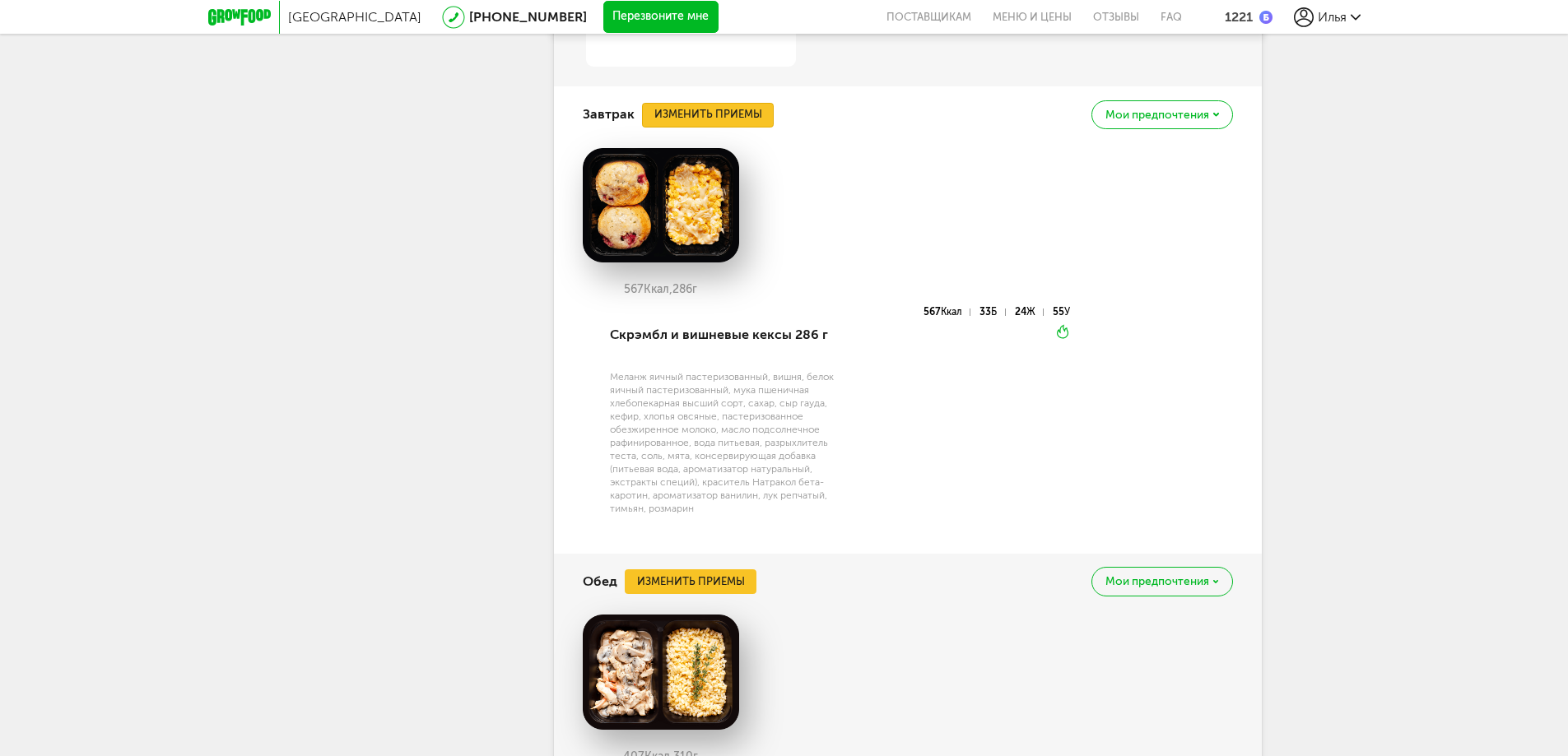
click at [729, 116] on button "Изменить приемы" at bounding box center [707, 115] width 131 height 25
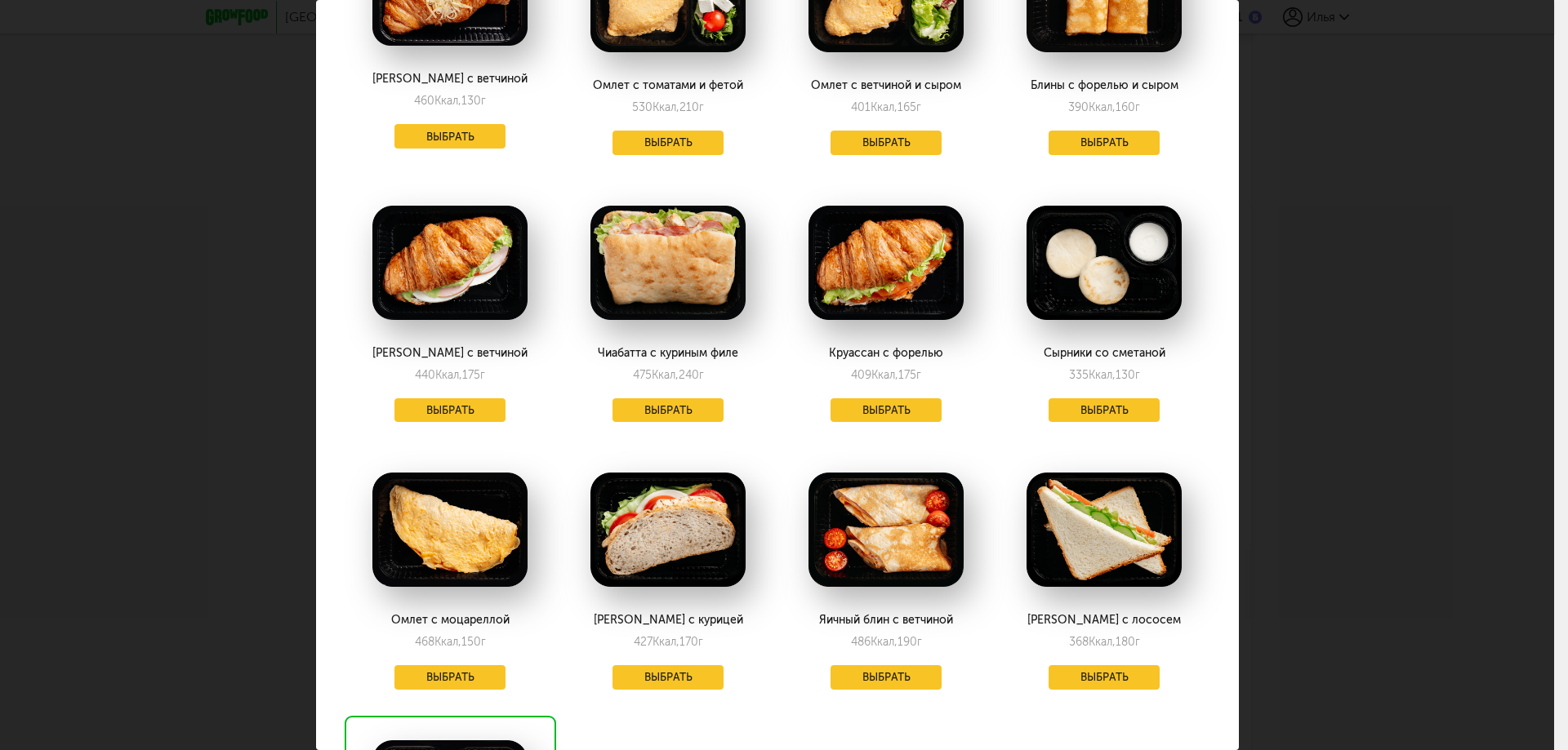
scroll to position [734, 0]
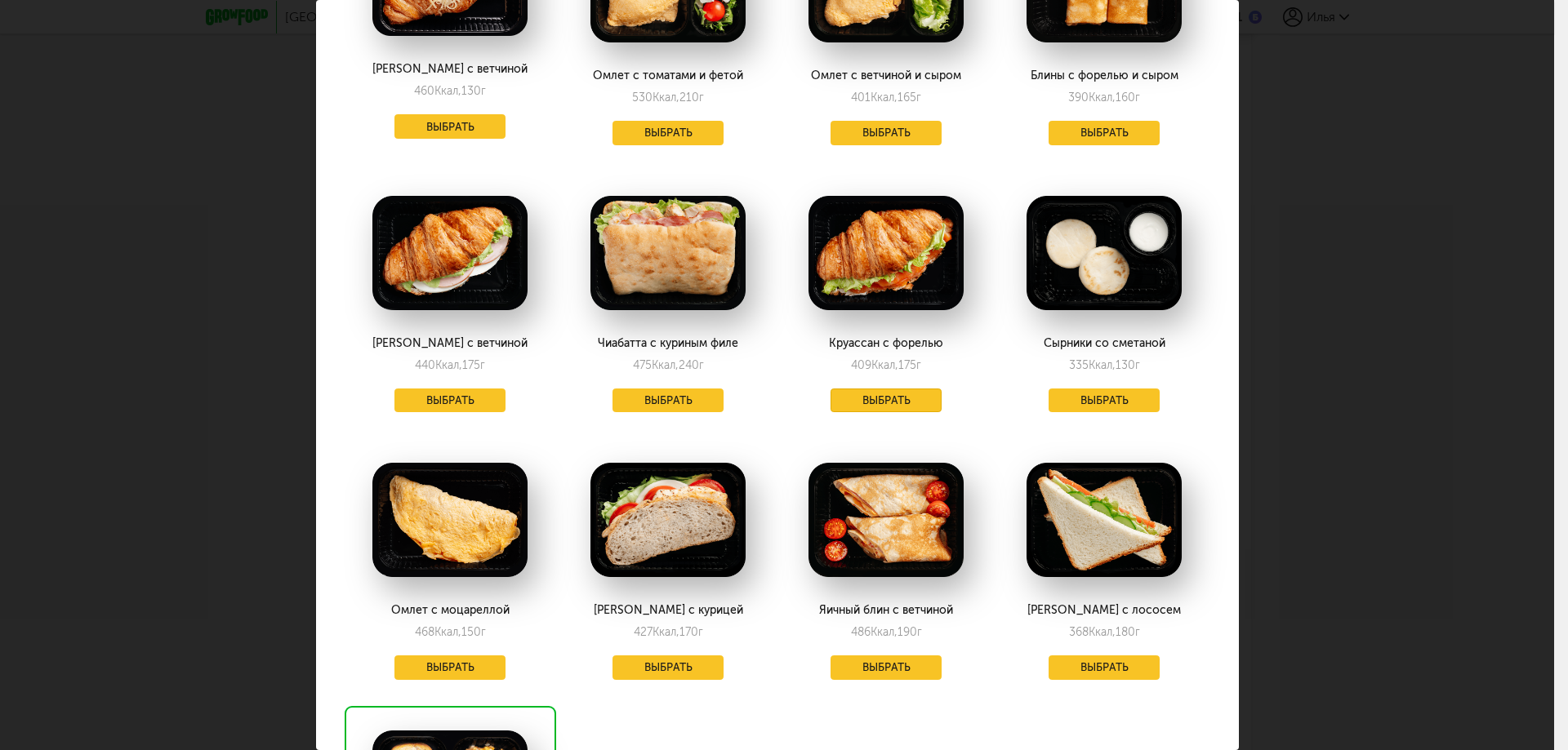
click at [858, 388] on button "Выбрать" at bounding box center [886, 400] width 111 height 25
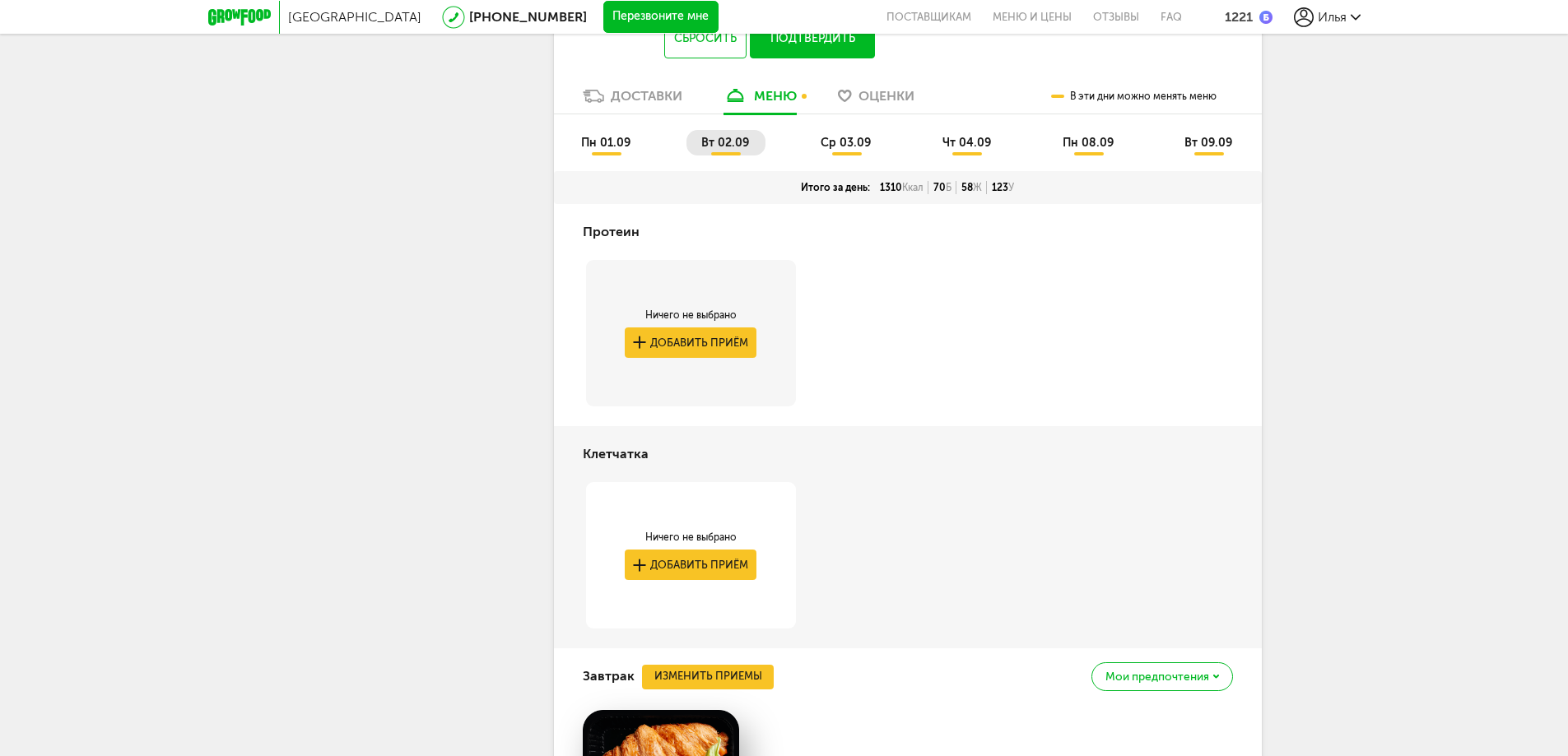
scroll to position [0, 0]
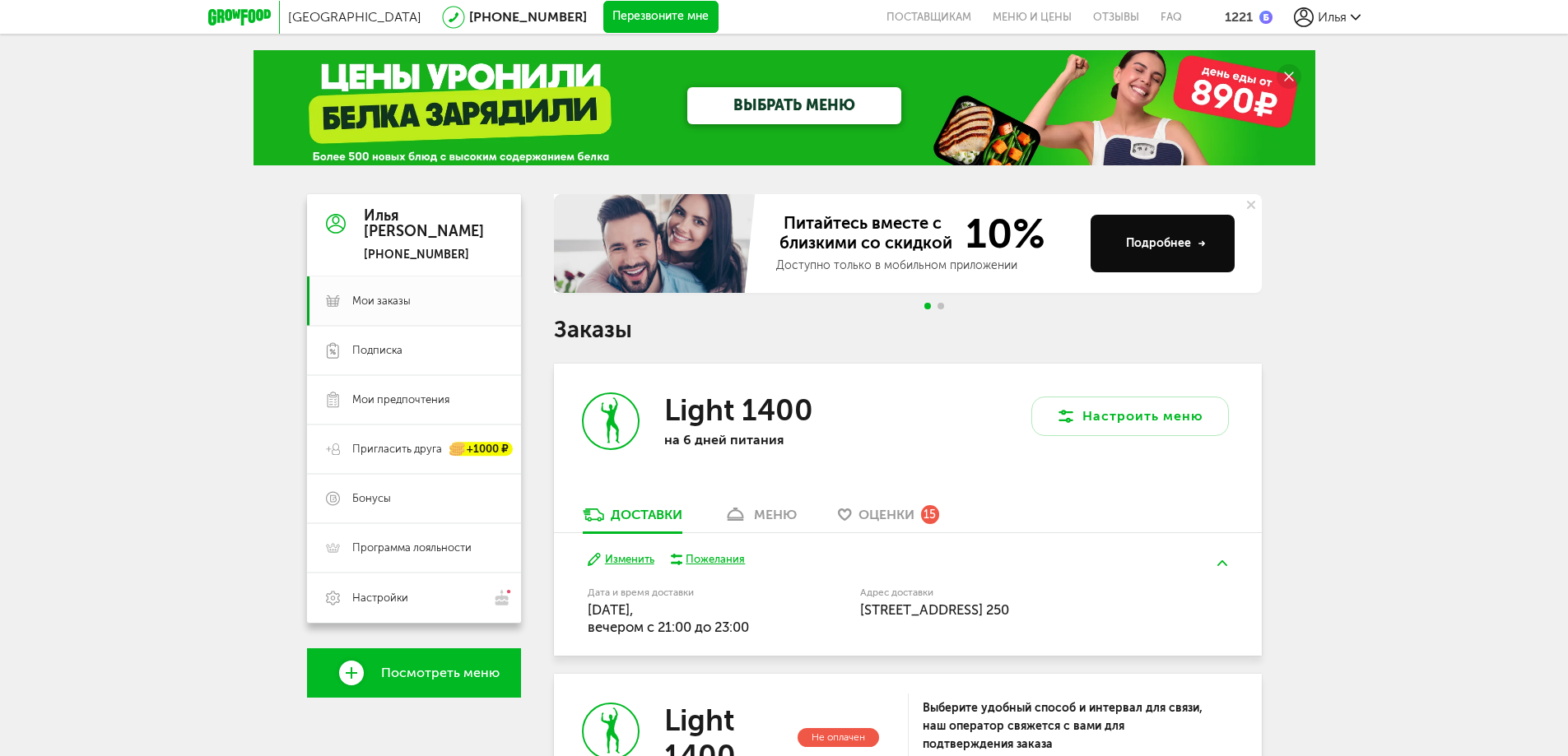
drag, startPoint x: 419, startPoint y: 538, endPoint x: 504, endPoint y: 172, distance: 375.7
